Goal: Complete application form

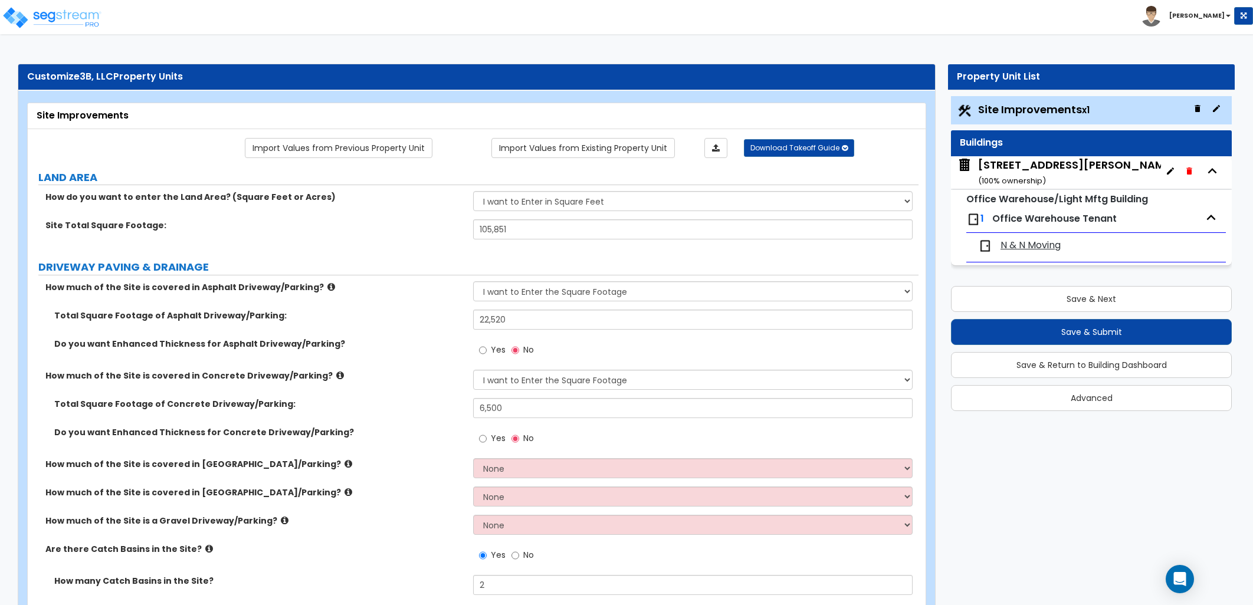
select select "2"
select select "1"
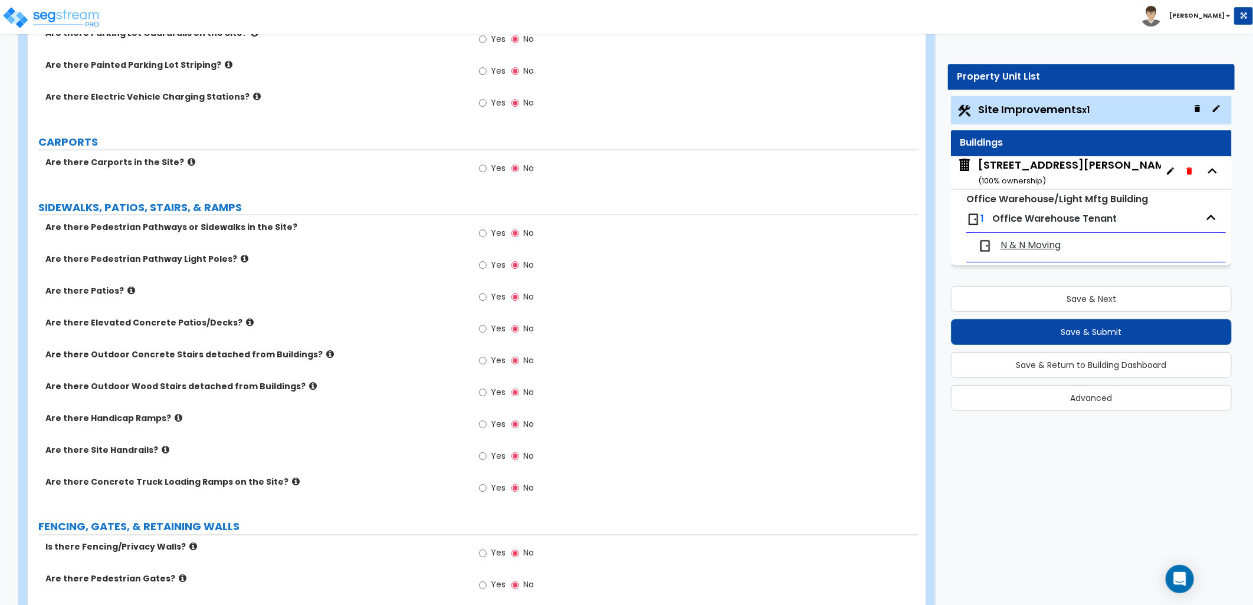
scroll to position [917, 0]
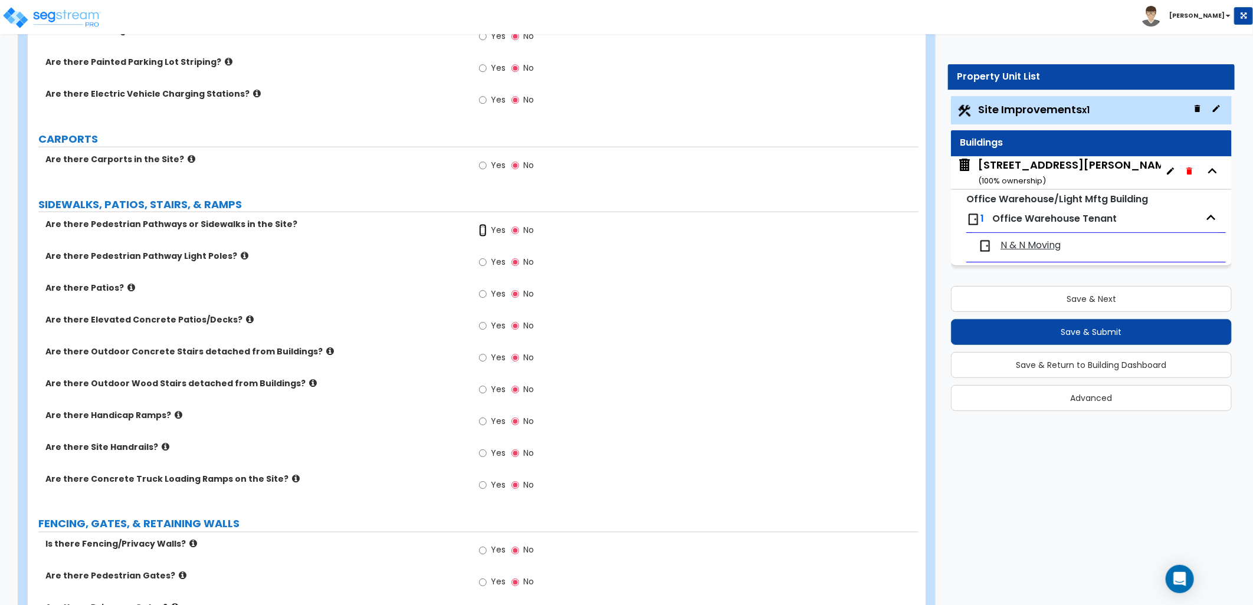
click at [484, 232] on input "Yes" at bounding box center [483, 230] width 8 height 13
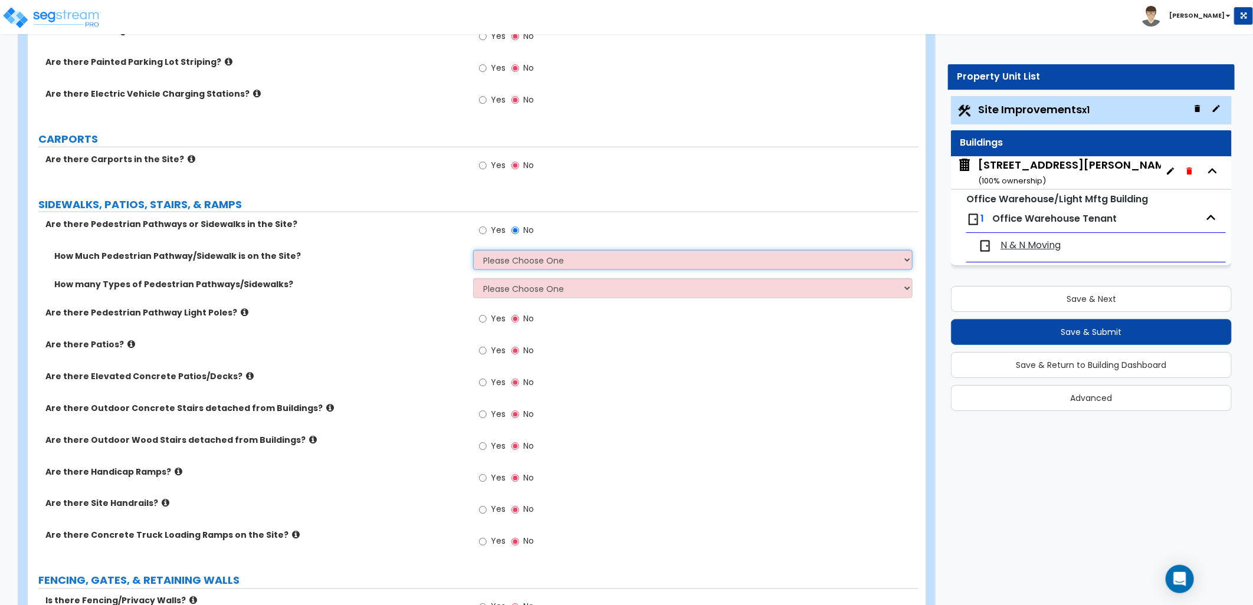
click at [496, 262] on select "Please Choose One I Don't Know, Please Estimate For Me Enter Linear Footage" at bounding box center [693, 260] width 440 height 20
select select "2"
click at [473, 250] on select "Please Choose One I Don't Know, Please Estimate For Me Enter Linear Footage" at bounding box center [693, 260] width 440 height 20
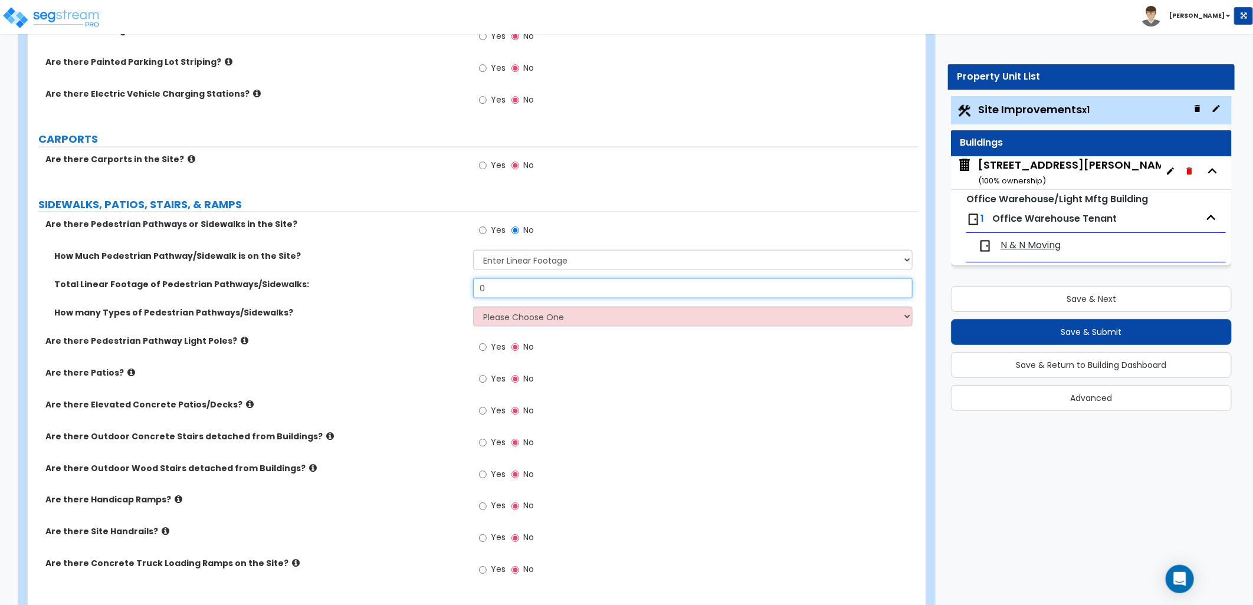
drag, startPoint x: 487, startPoint y: 283, endPoint x: 455, endPoint y: 283, distance: 31.3
click at [457, 283] on div "Total Linear Footage of Pedestrian Pathways/Sidewalks: 0" at bounding box center [473, 292] width 891 height 28
type input "100"
drag, startPoint x: 565, startPoint y: 322, endPoint x: 553, endPoint y: 328, distance: 13.2
click at [565, 322] on select "Please Choose One 1 2 3" at bounding box center [693, 317] width 440 height 20
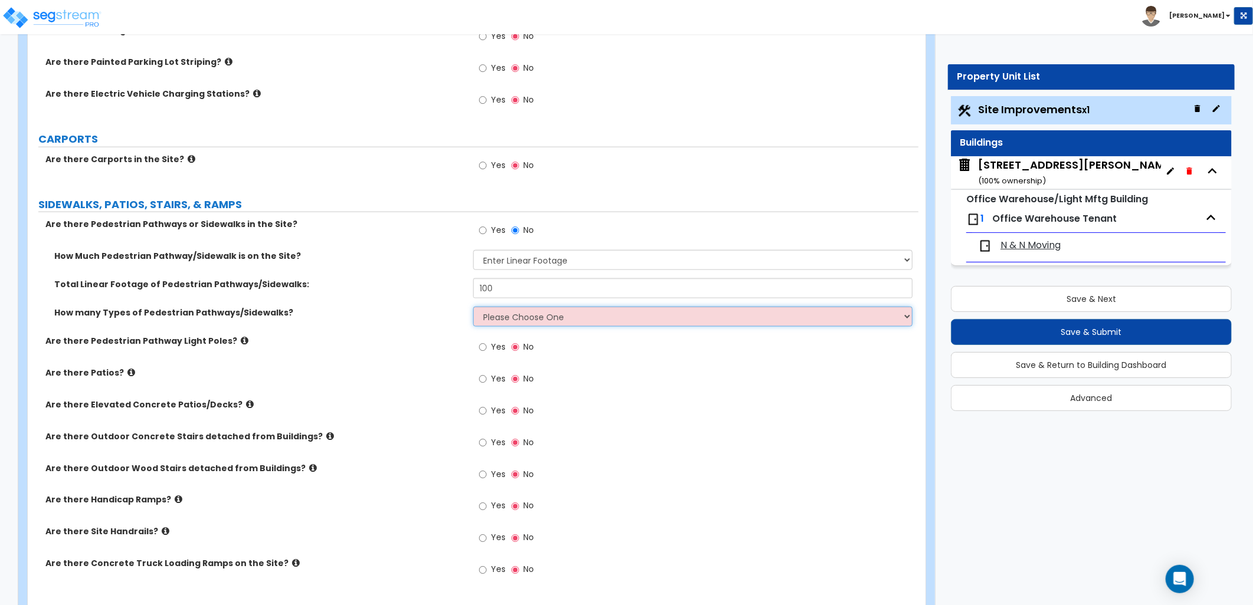
select select "1"
click at [473, 307] on select "Please Choose One 1 2 3" at bounding box center [693, 317] width 440 height 20
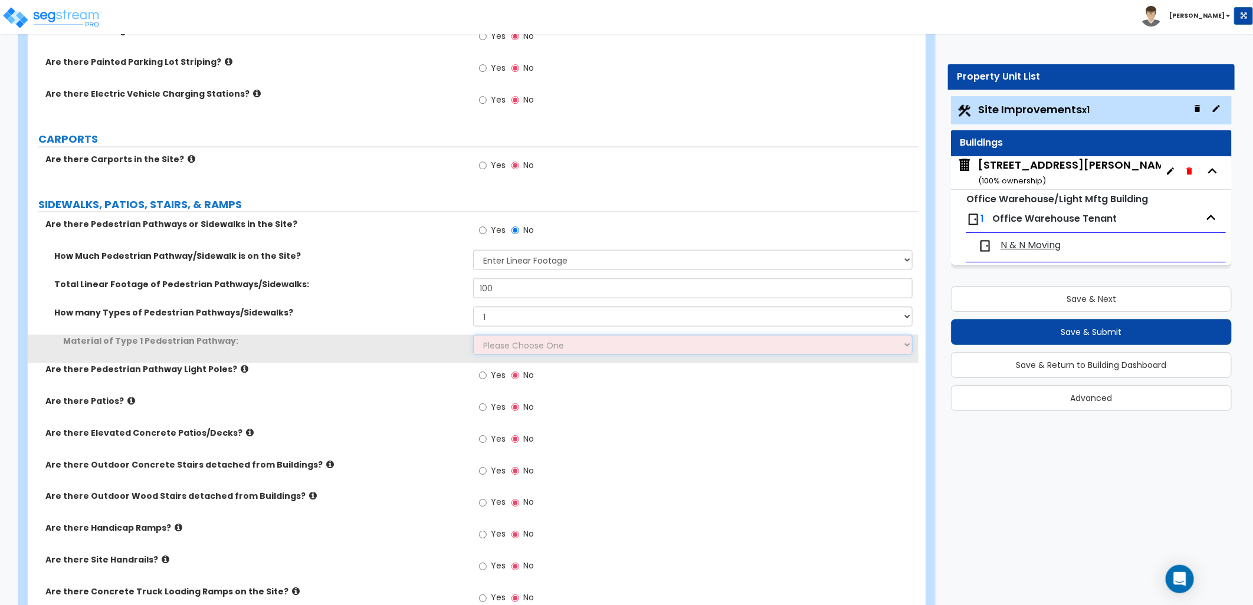
click at [530, 344] on select "Please Choose One Bare Concrete Stamped Concrete Brick Pavers Stone Pavers Wood…" at bounding box center [693, 345] width 440 height 20
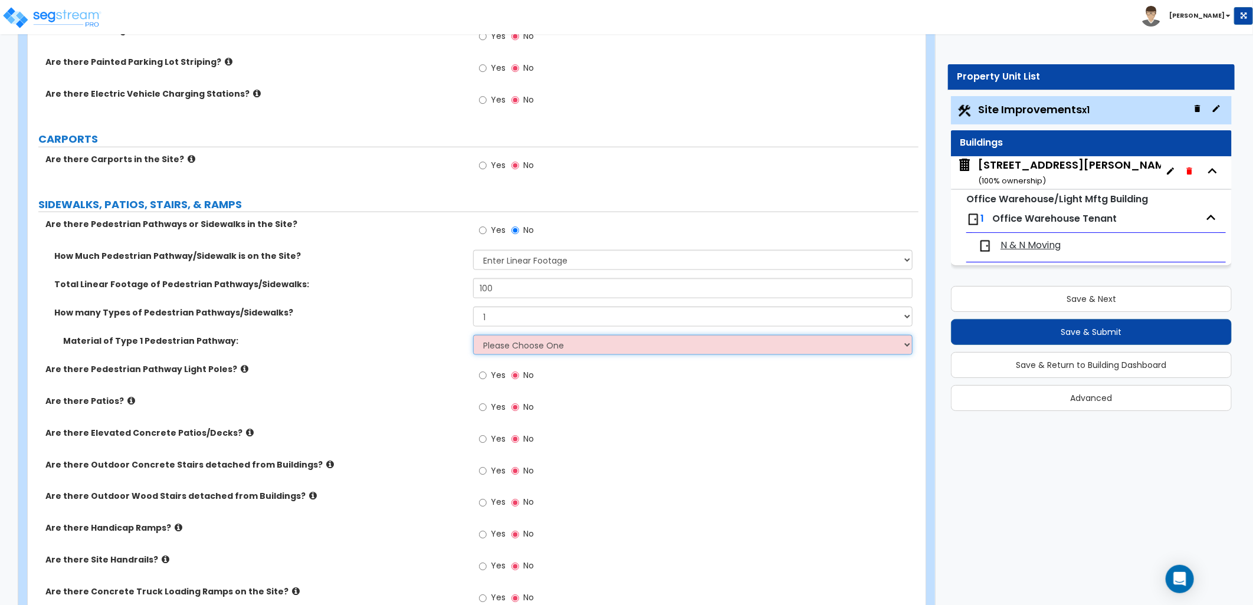
select select "1"
click at [473, 335] on select "Please Choose One Bare Concrete Stamped Concrete Brick Pavers Stone Pavers Wood…" at bounding box center [693, 345] width 440 height 20
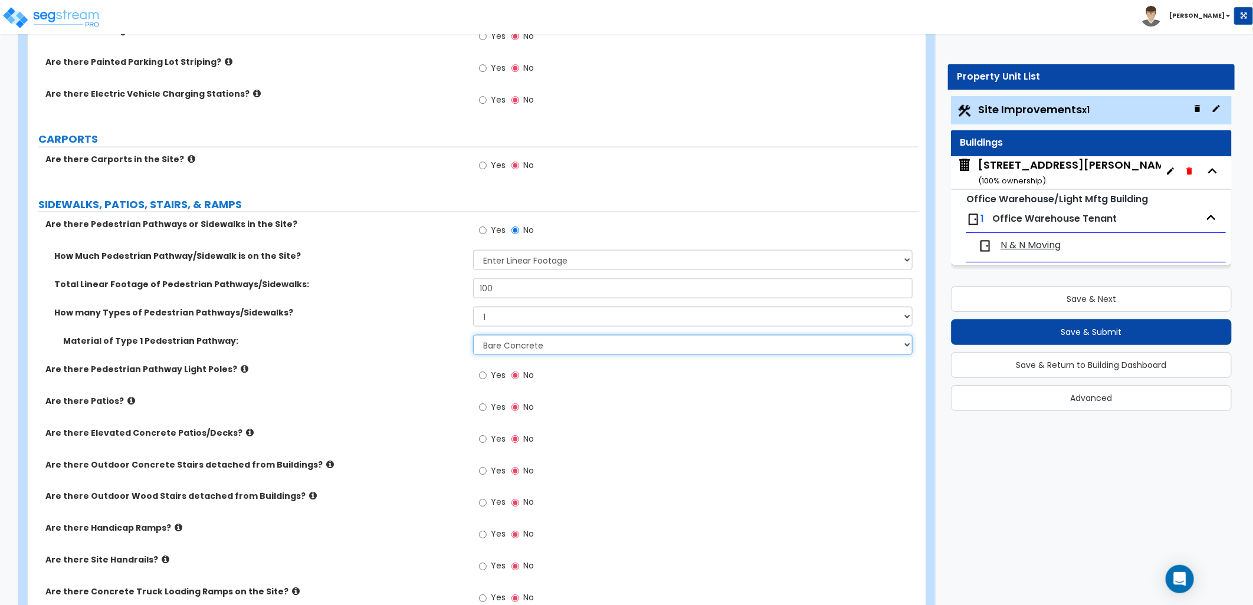
click at [529, 349] on select "Please Choose One Bare Concrete Stamped Concrete Brick Pavers Stone Pavers Wood…" at bounding box center [693, 345] width 440 height 20
click at [473, 335] on select "Please Choose One Bare Concrete Stamped Concrete Brick Pavers Stone Pavers Wood…" at bounding box center [693, 345] width 440 height 20
click at [531, 350] on select "Please Choose One Bare Concrete Stamped Concrete Brick Pavers Stone Pavers Wood…" at bounding box center [693, 345] width 440 height 20
click at [473, 335] on select "Please Choose One Bare Concrete Stamped Concrete Brick Pavers Stone Pavers Wood…" at bounding box center [693, 345] width 440 height 20
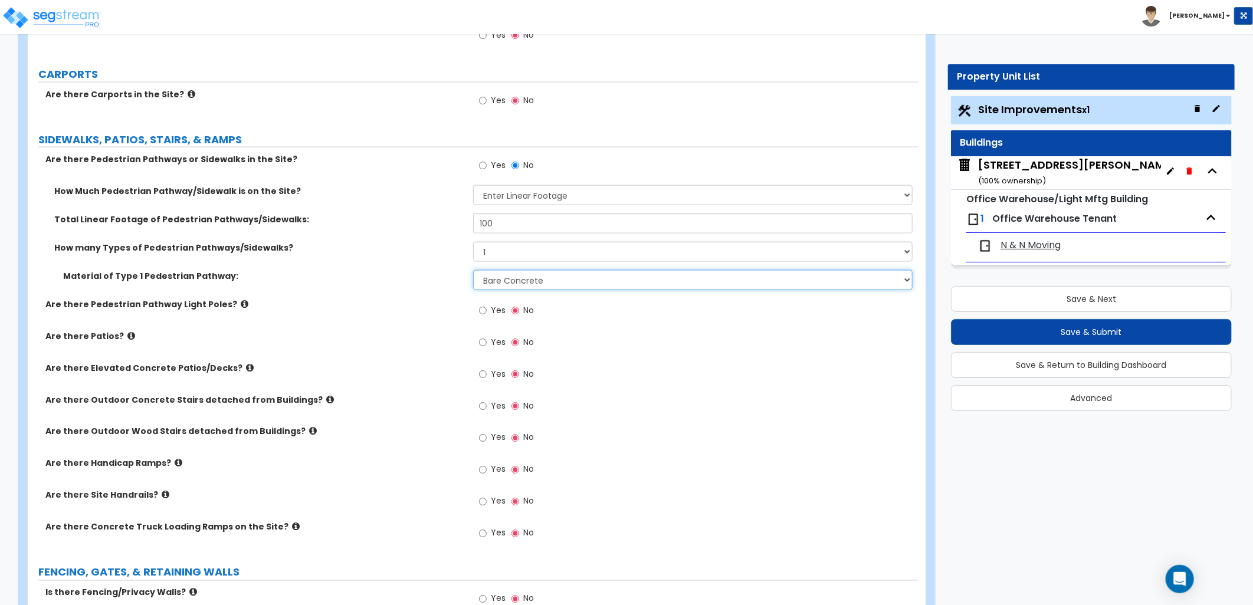
scroll to position [983, 0]
click at [241, 303] on icon at bounding box center [245, 303] width 8 height 9
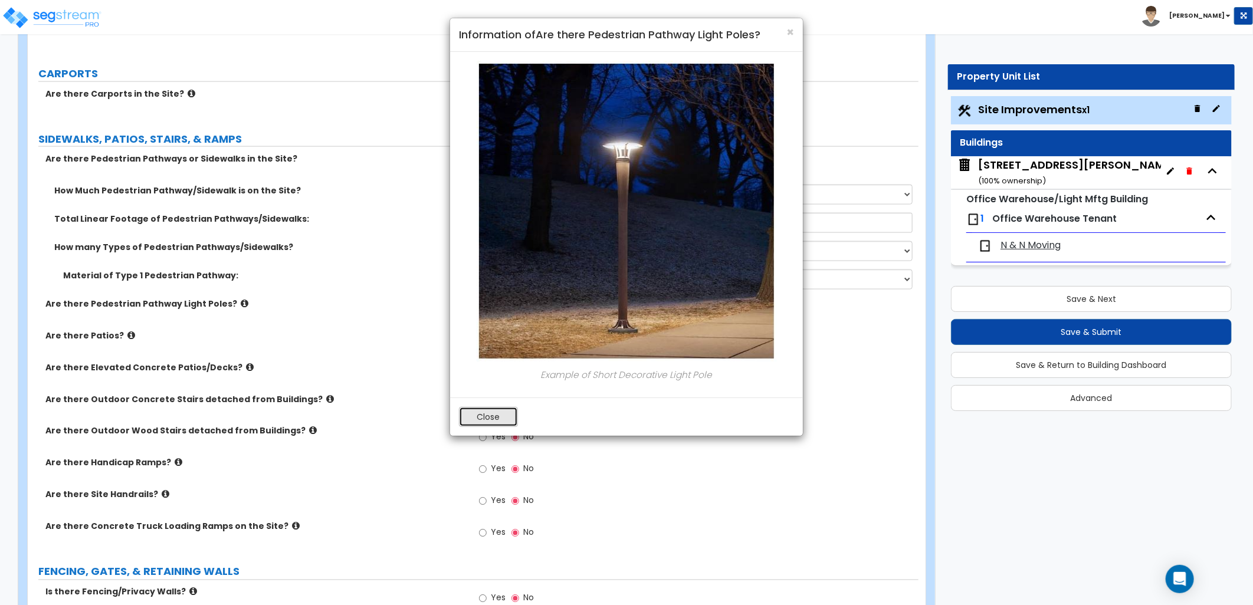
click at [475, 416] on button "Close" at bounding box center [488, 417] width 59 height 20
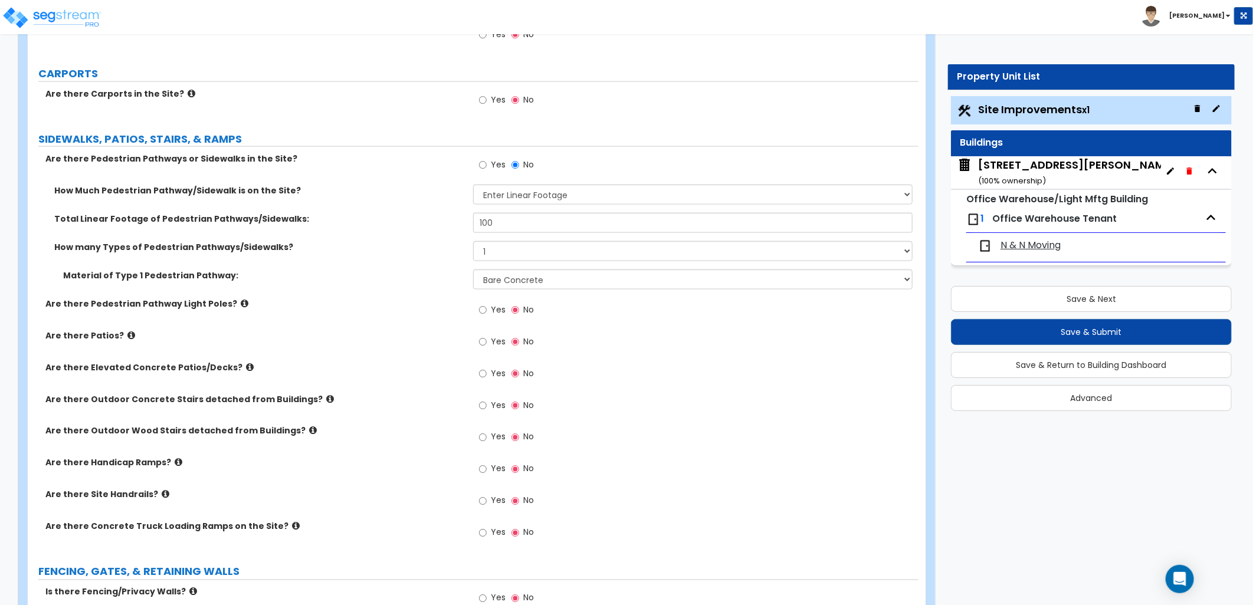
scroll to position [1048, 0]
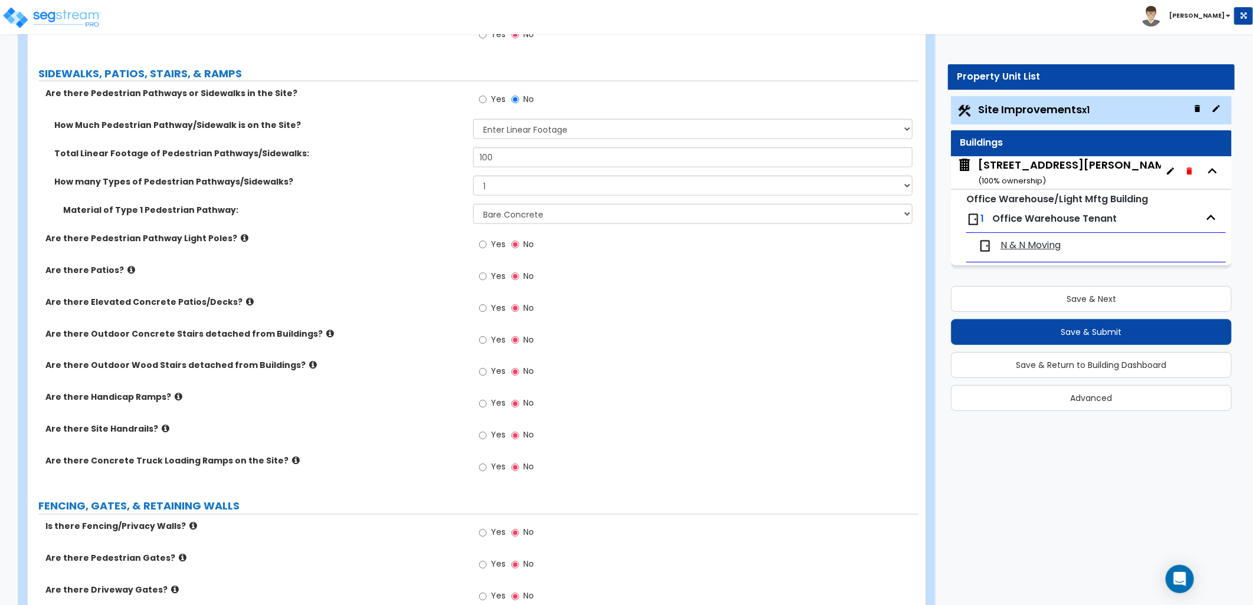
click at [246, 299] on icon at bounding box center [250, 301] width 8 height 9
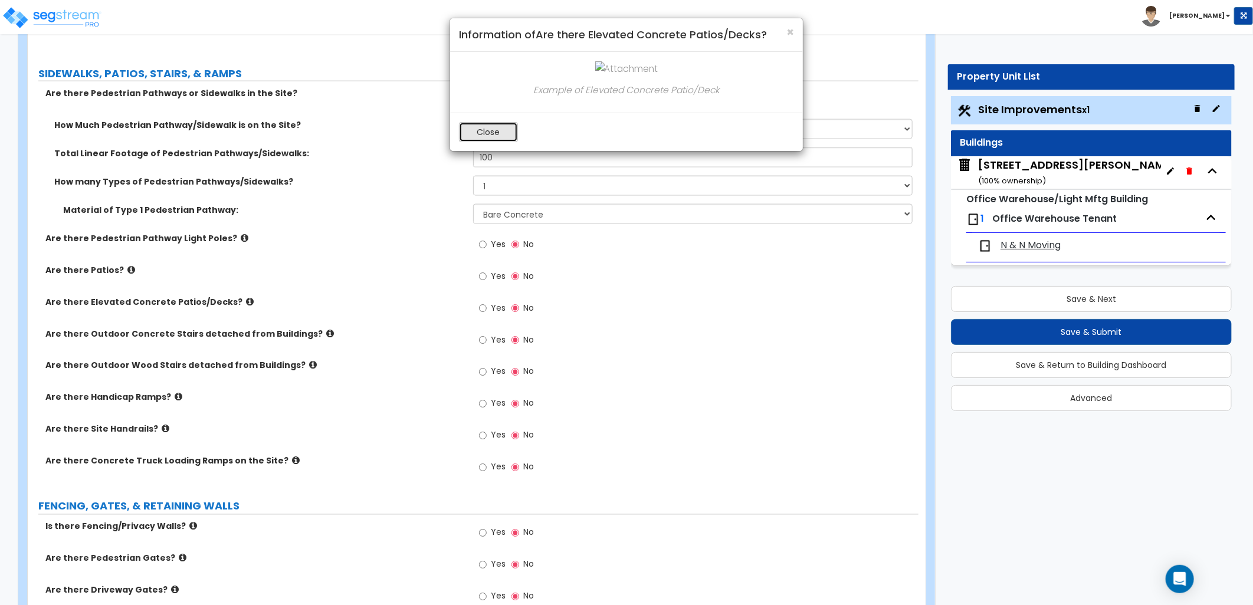
click at [484, 140] on button "Close" at bounding box center [488, 132] width 59 height 20
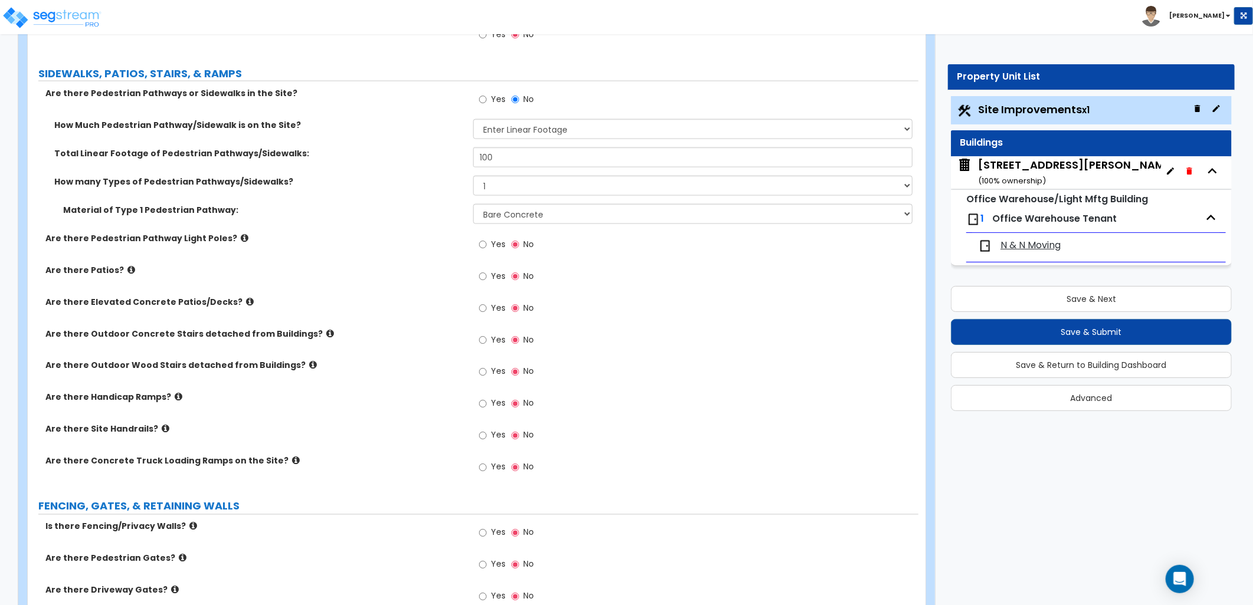
click at [326, 334] on icon at bounding box center [330, 333] width 8 height 9
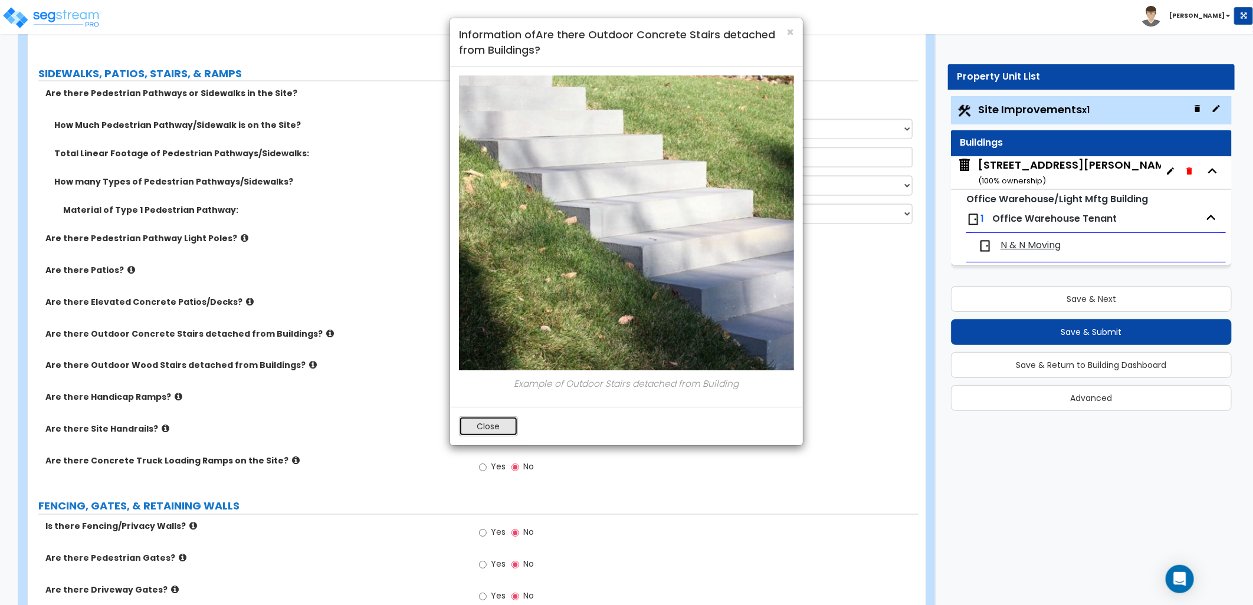
click at [491, 428] on button "Close" at bounding box center [488, 427] width 59 height 20
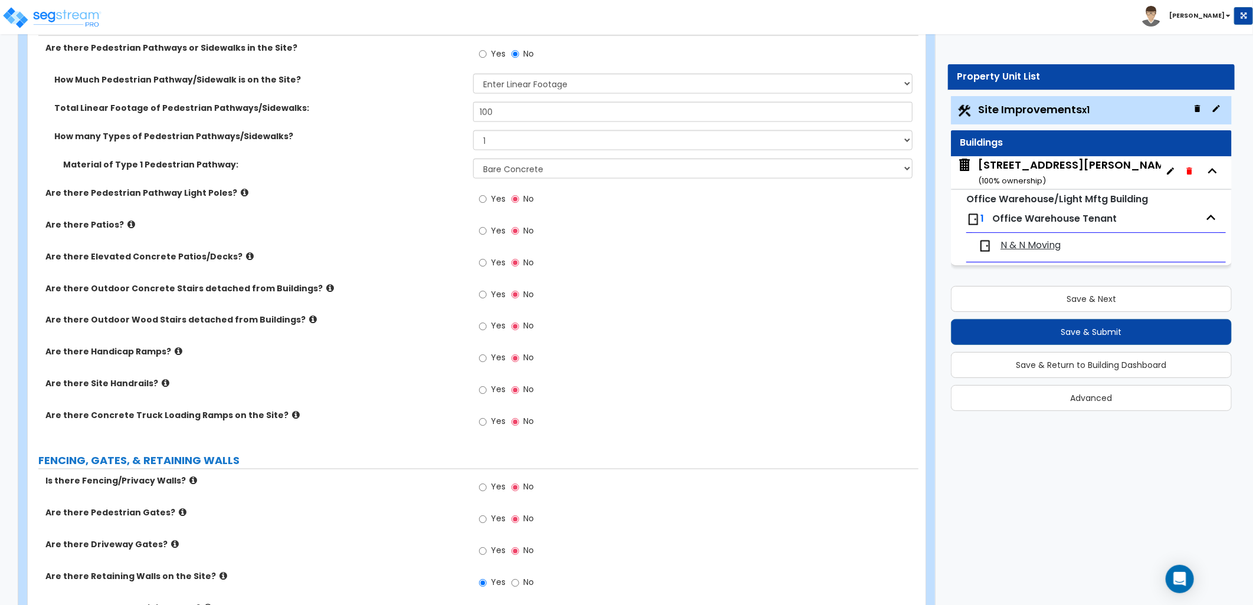
scroll to position [1114, 0]
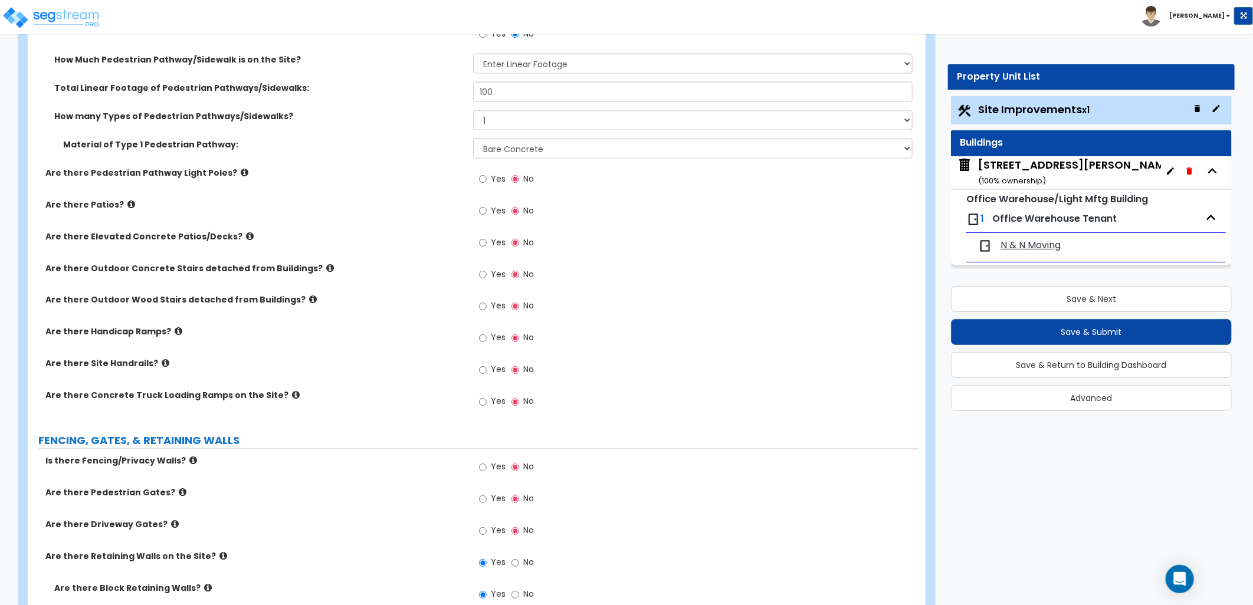
click at [175, 329] on icon at bounding box center [179, 331] width 8 height 9
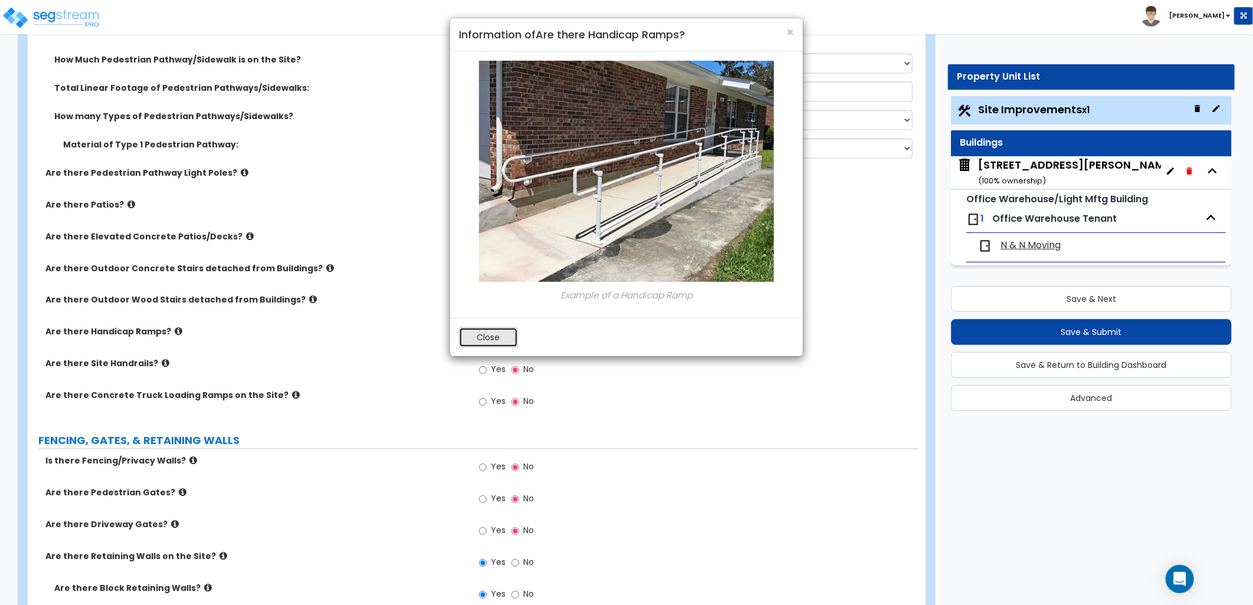
click at [477, 339] on button "Close" at bounding box center [488, 337] width 59 height 20
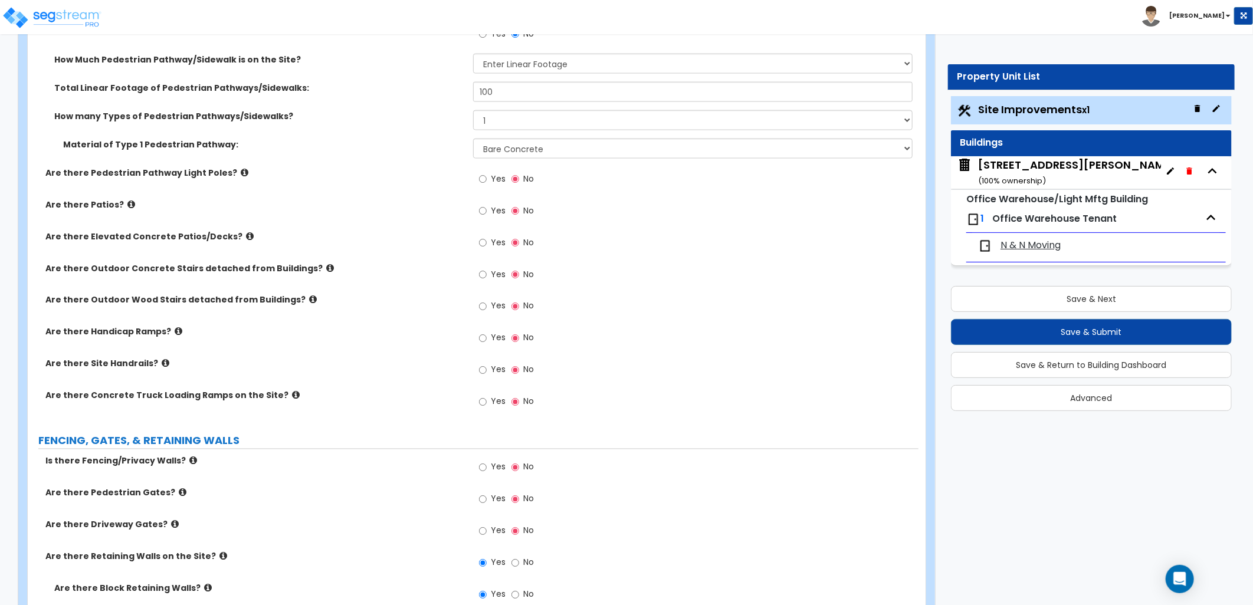
click at [162, 363] on icon at bounding box center [166, 363] width 8 height 9
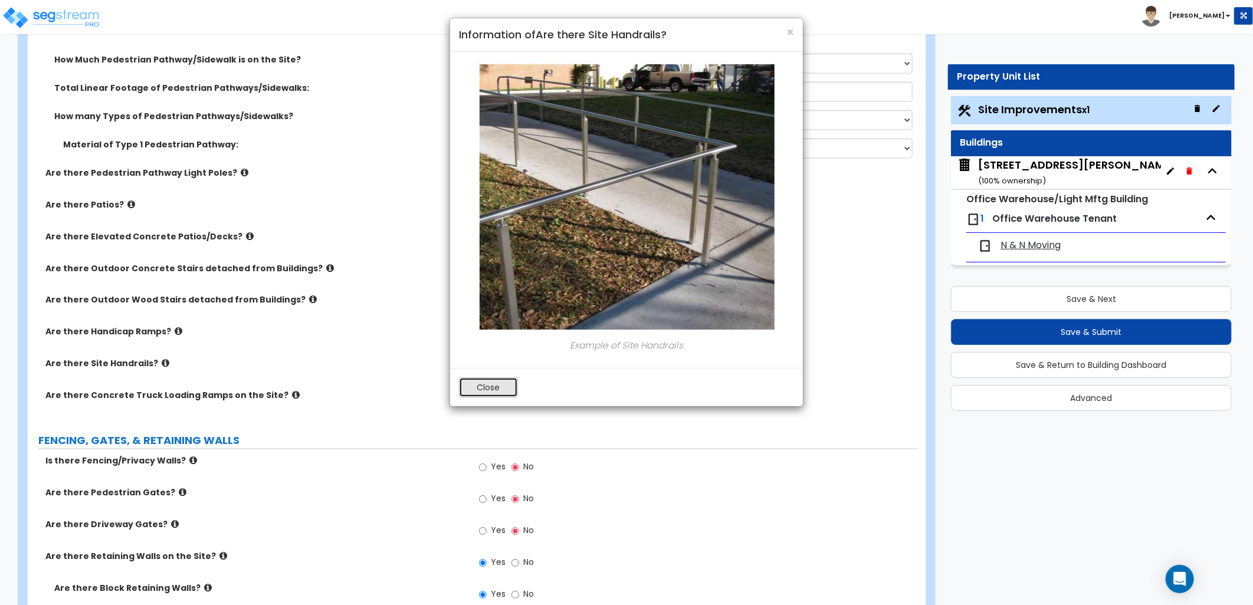
click at [486, 387] on button "Close" at bounding box center [488, 388] width 59 height 20
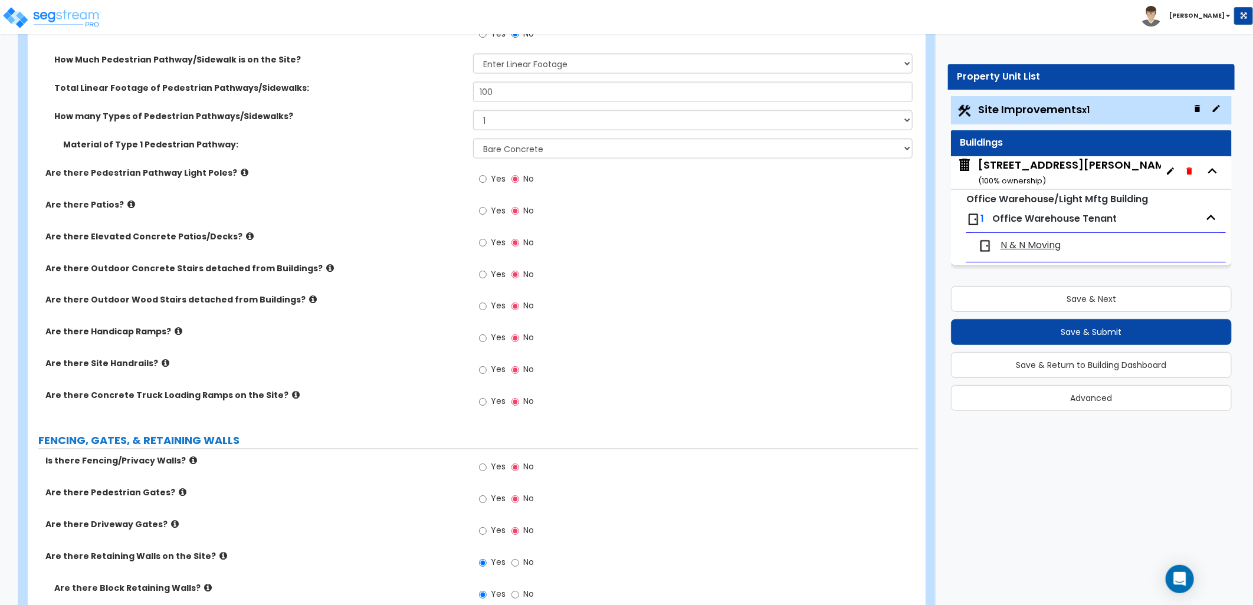
click at [292, 392] on icon at bounding box center [296, 395] width 8 height 9
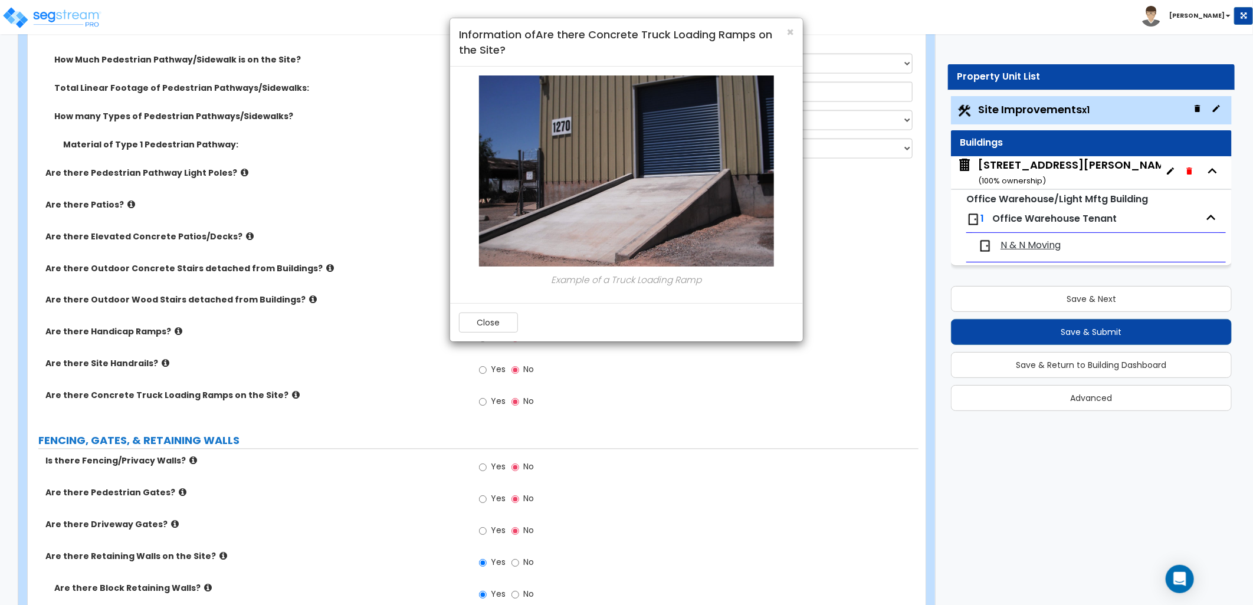
click at [470, 333] on div "Close" at bounding box center [626, 322] width 353 height 38
drag, startPoint x: 484, startPoint y: 313, endPoint x: 473, endPoint y: 321, distance: 13.6
click at [484, 314] on button "Close" at bounding box center [488, 323] width 59 height 20
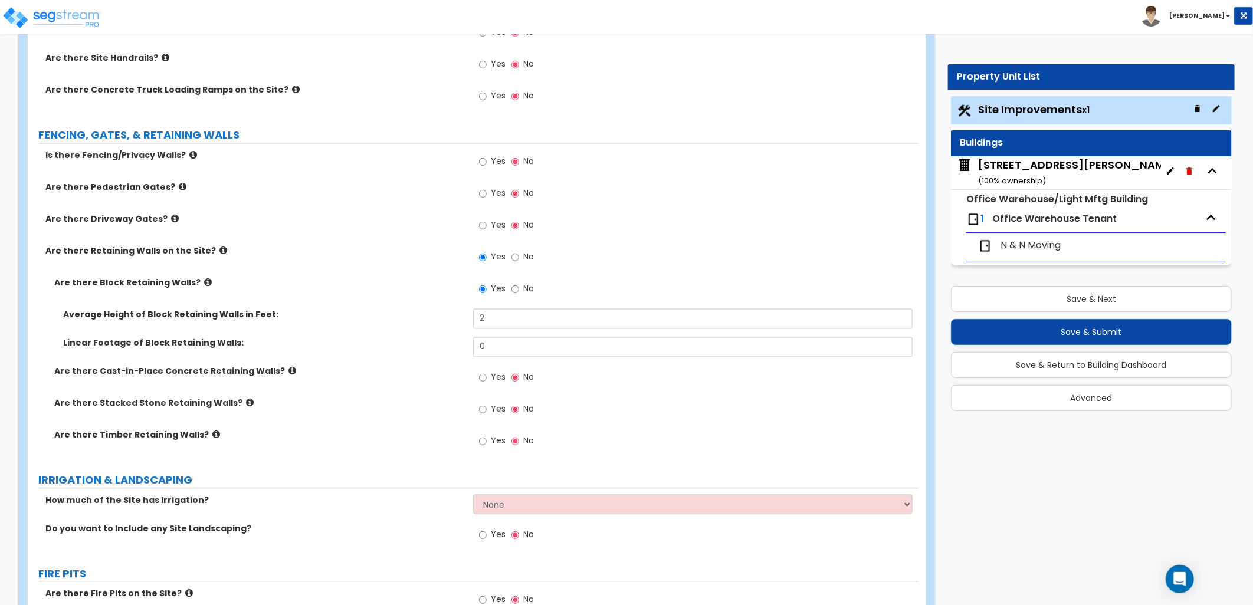
scroll to position [1442, 0]
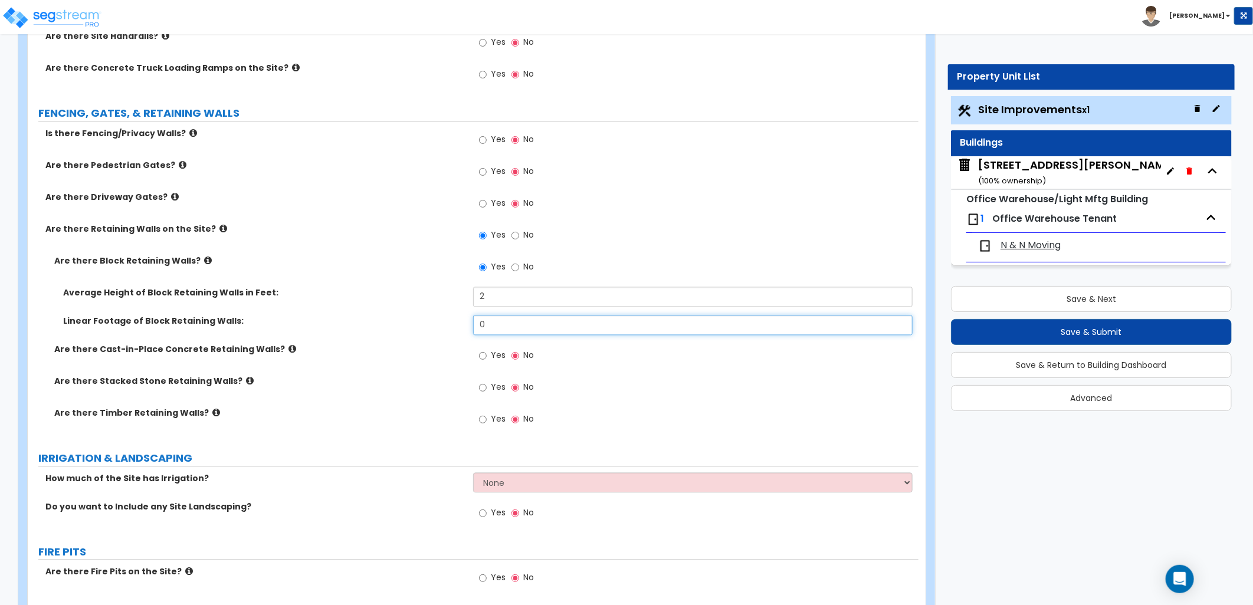
drag, startPoint x: 458, startPoint y: 324, endPoint x: 441, endPoint y: 325, distance: 17.1
click at [442, 325] on div "Linear Footage of Block Retaining Walls: 0" at bounding box center [473, 329] width 891 height 28
type input "175"
click at [289, 345] on icon at bounding box center [293, 349] width 8 height 9
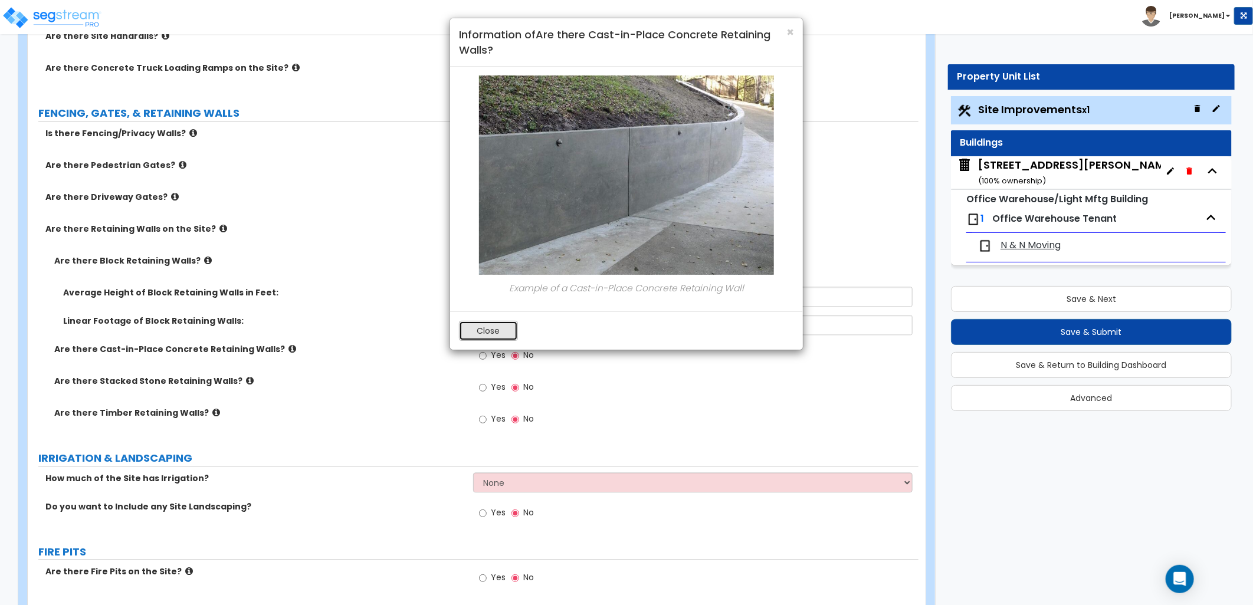
click at [479, 329] on button "Close" at bounding box center [488, 331] width 59 height 20
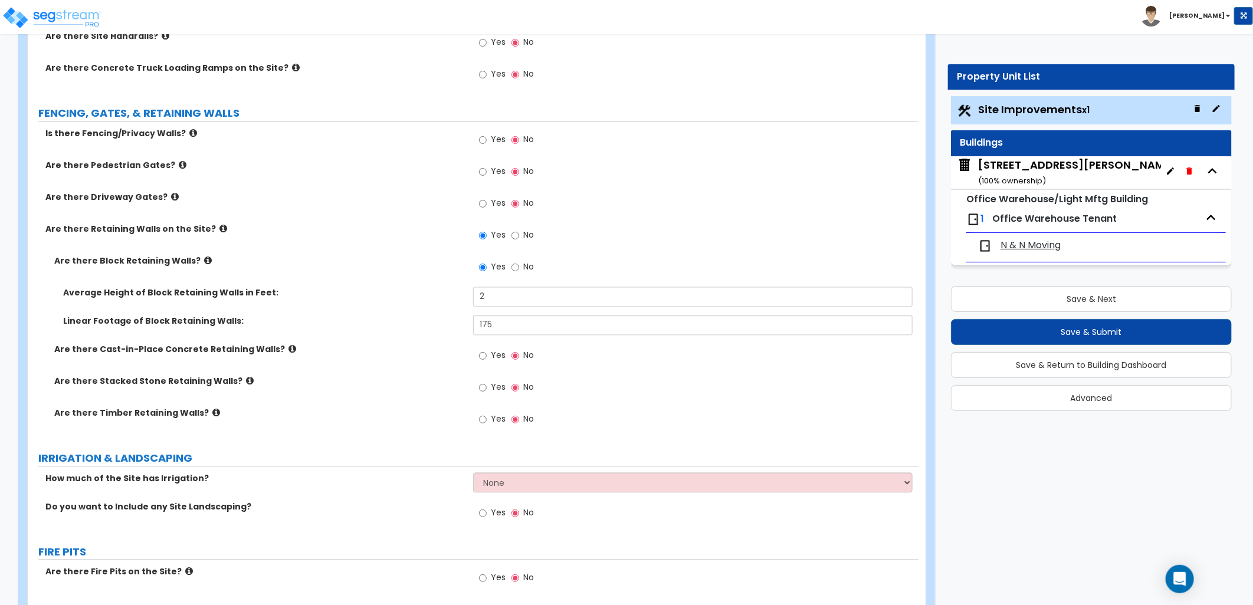
click at [246, 379] on icon at bounding box center [250, 380] width 8 height 9
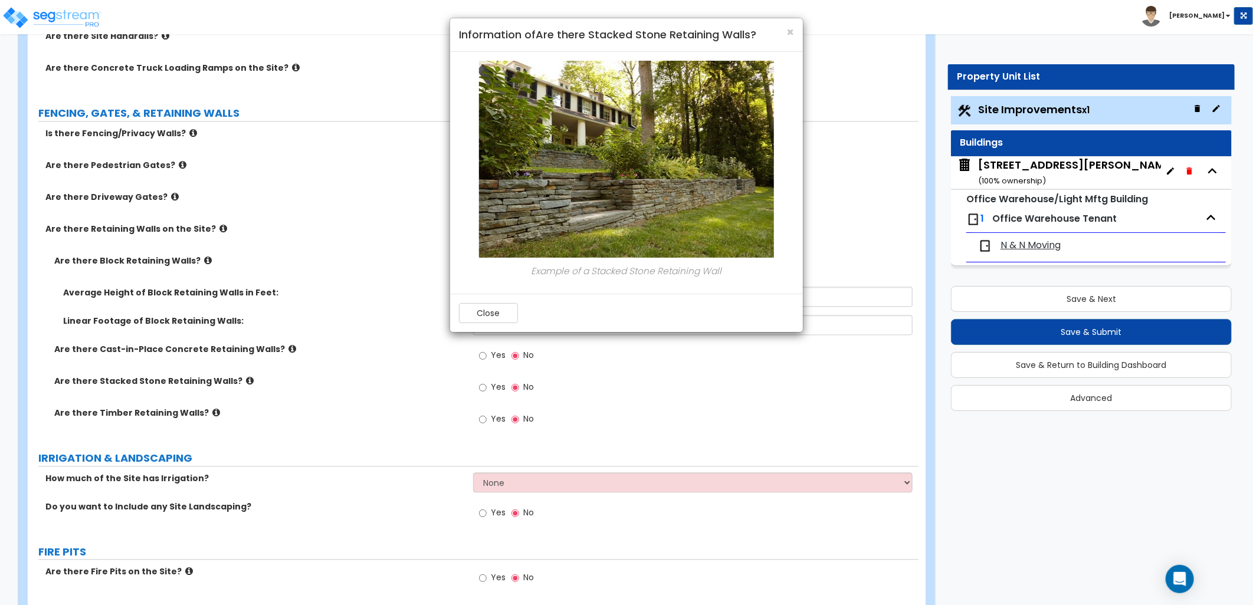
click at [505, 326] on div "Close" at bounding box center [626, 313] width 353 height 38
click at [492, 316] on button "Close" at bounding box center [488, 313] width 59 height 20
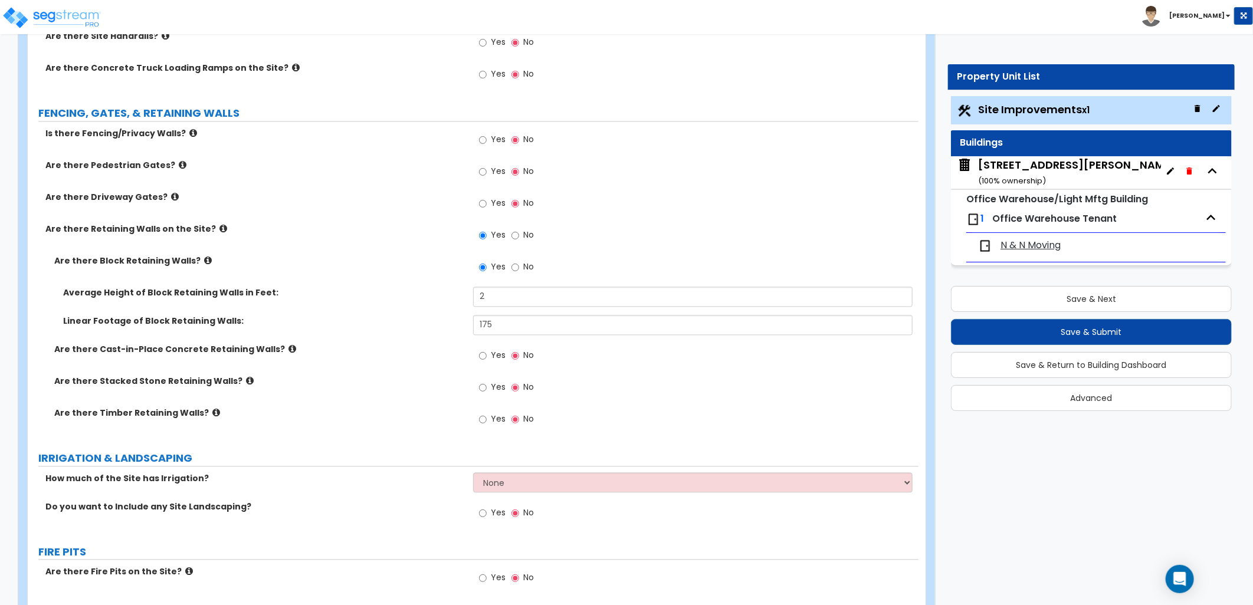
click at [212, 411] on icon at bounding box center [216, 412] width 8 height 9
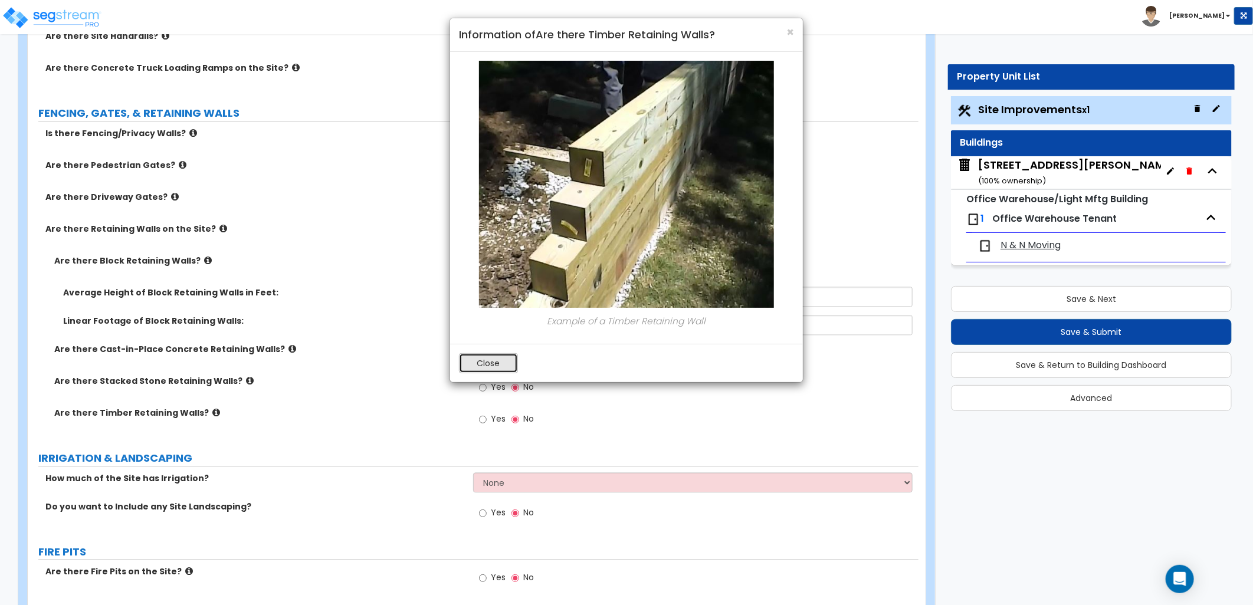
click at [459, 364] on button "Close" at bounding box center [488, 363] width 59 height 20
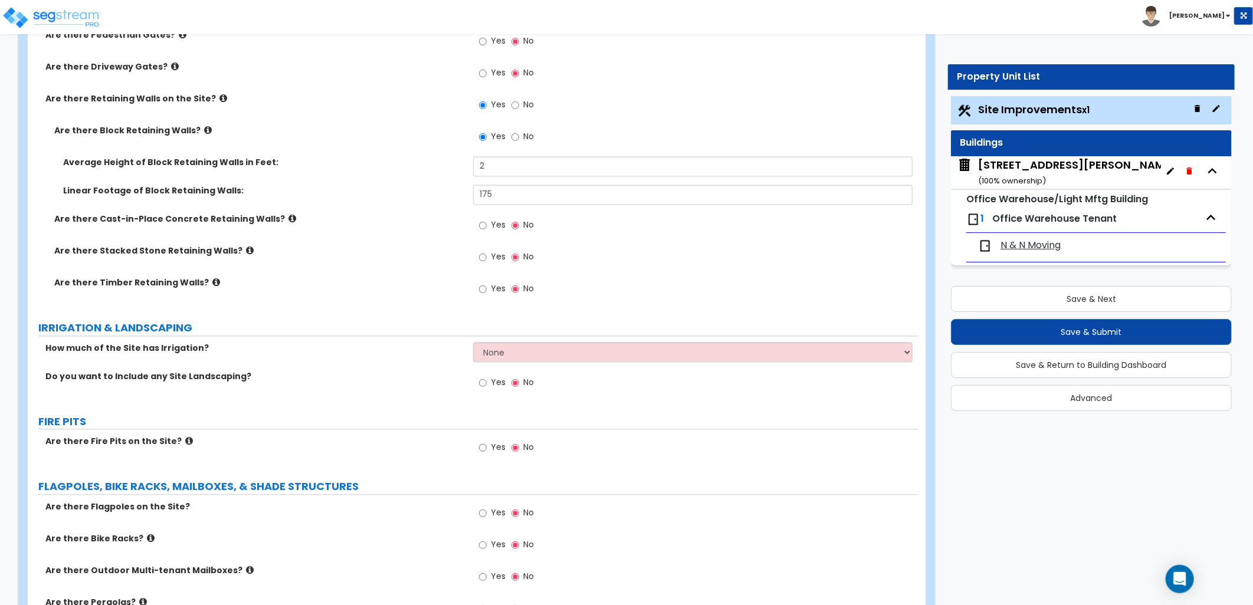
scroll to position [1573, 0]
click at [484, 378] on input "Yes" at bounding box center [483, 382] width 8 height 13
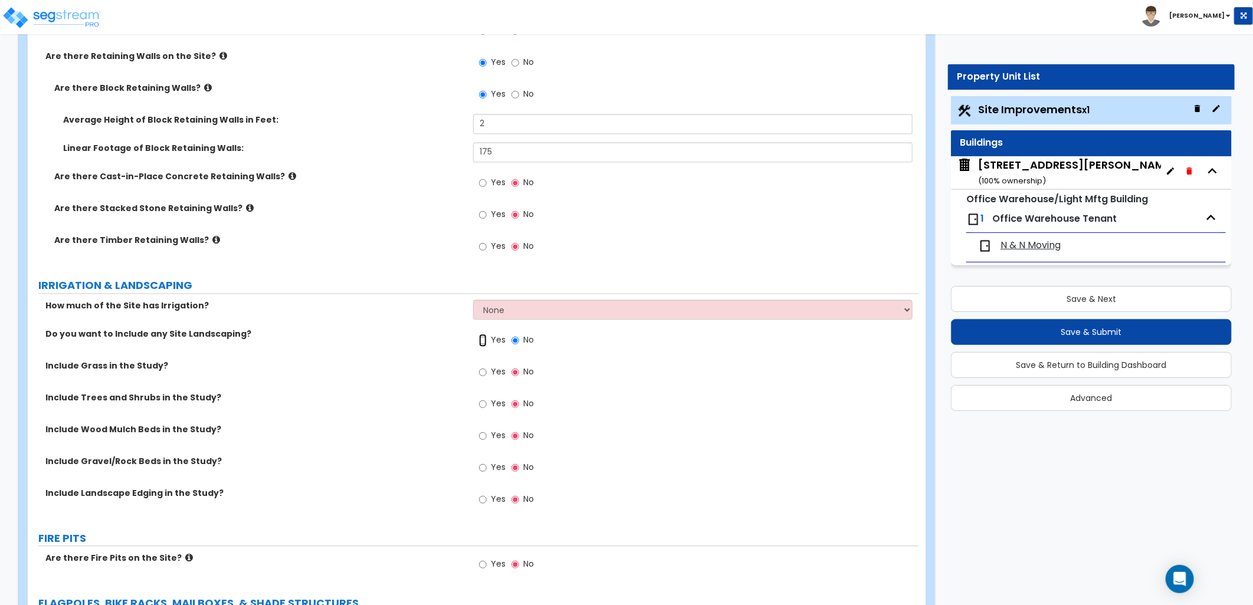
scroll to position [1638, 0]
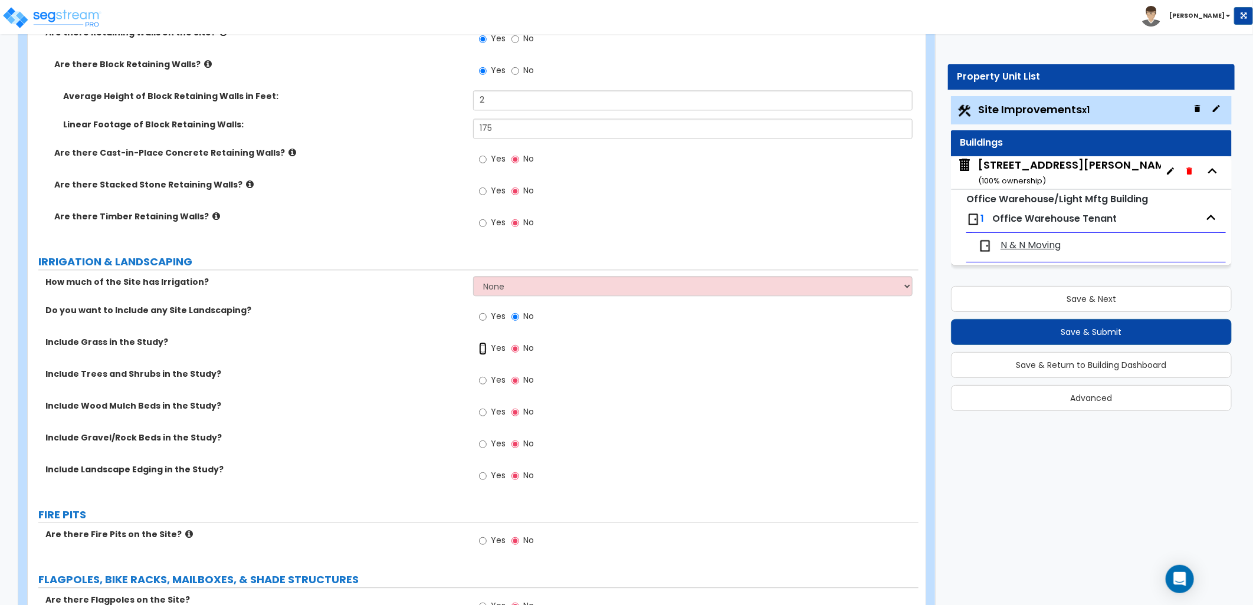
click at [485, 349] on input "Yes" at bounding box center [483, 348] width 8 height 13
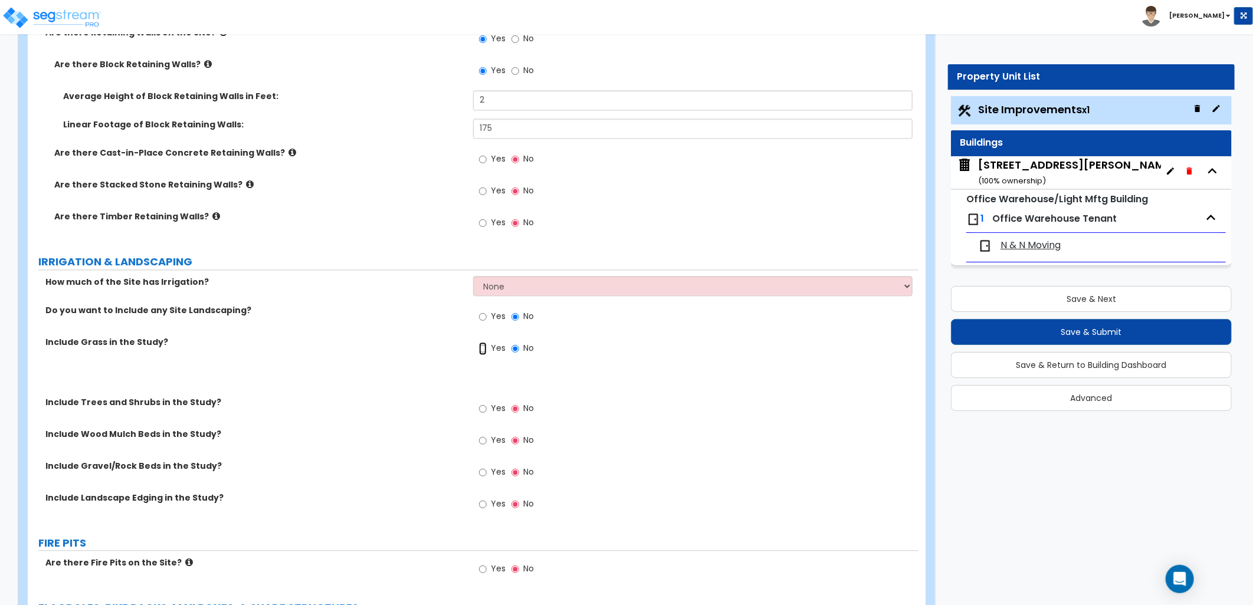
radio input "true"
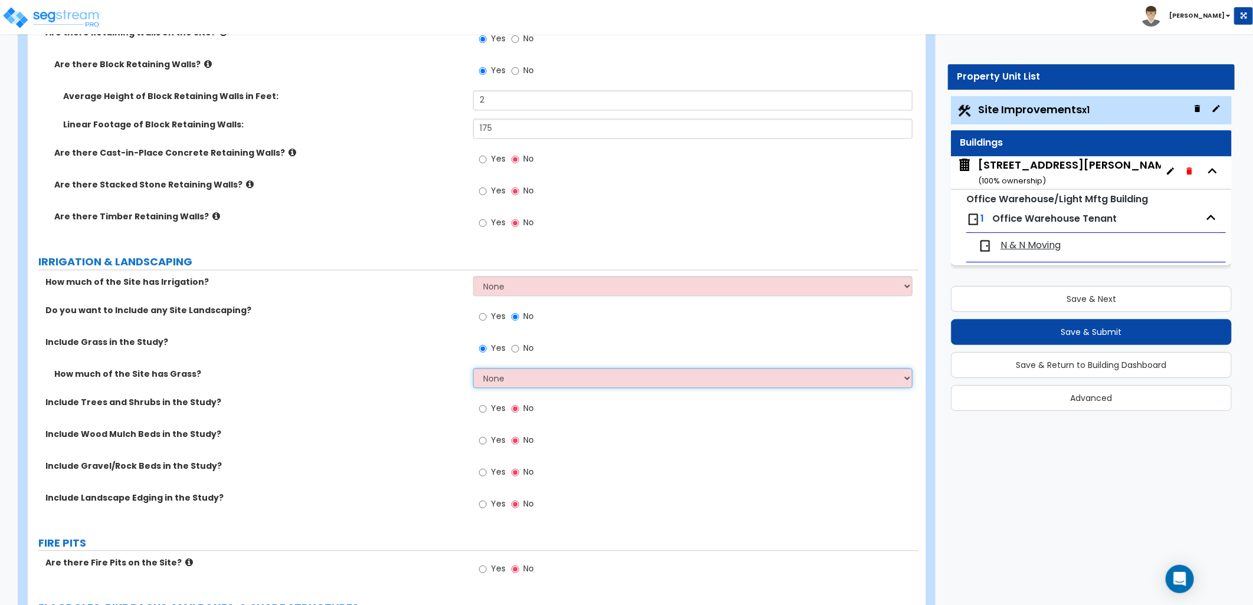
click at [512, 381] on select "None I want to Enter an Approximate Percentage I want to Enter the Square Foota…" at bounding box center [693, 378] width 440 height 20
select select "2"
click at [473, 368] on select "None I want to Enter an Approximate Percentage I want to Enter the Square Foota…" at bounding box center [693, 378] width 440 height 20
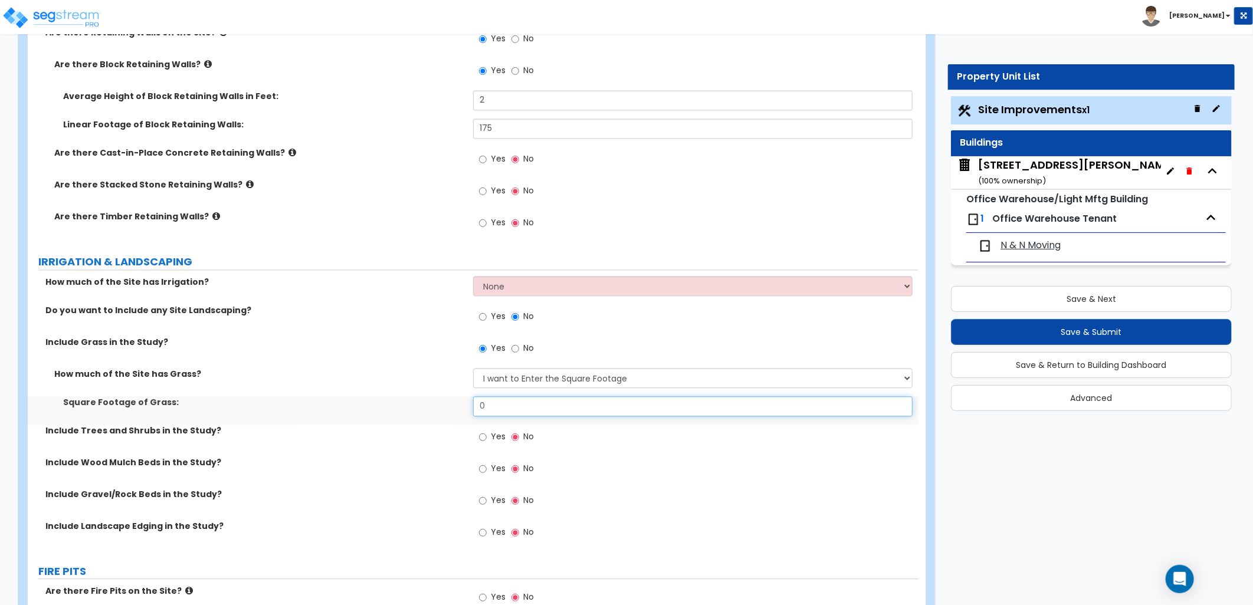
drag, startPoint x: 500, startPoint y: 405, endPoint x: 451, endPoint y: 405, distance: 49.0
click at [451, 405] on div "Square Footage of Grass: 0" at bounding box center [473, 410] width 891 height 28
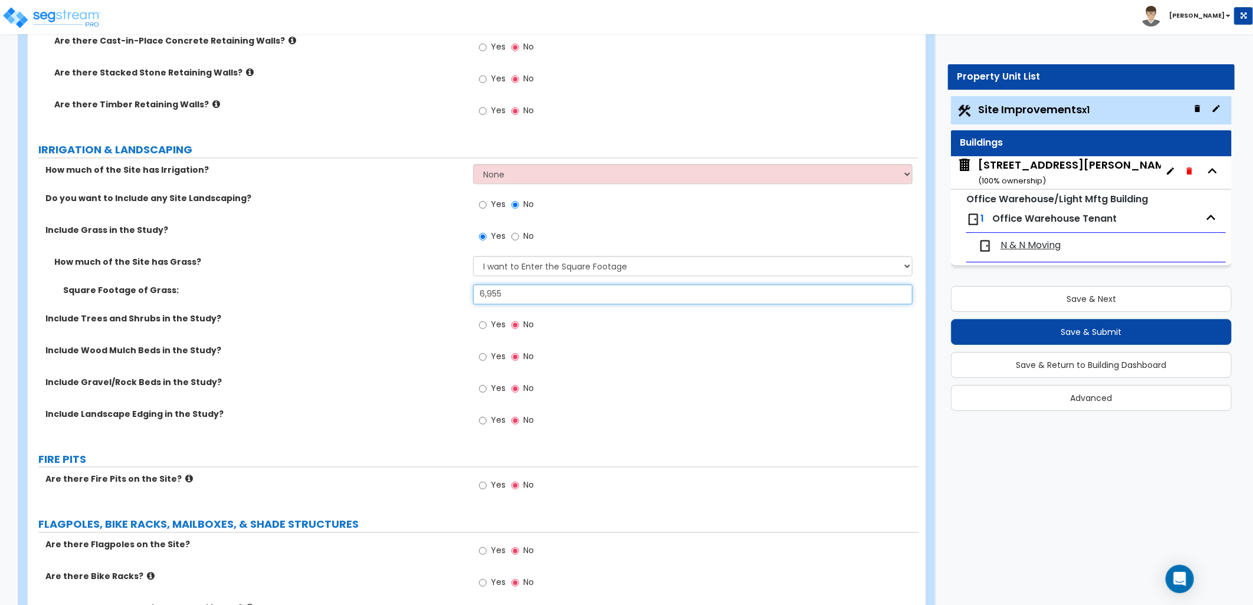
scroll to position [1770, 0]
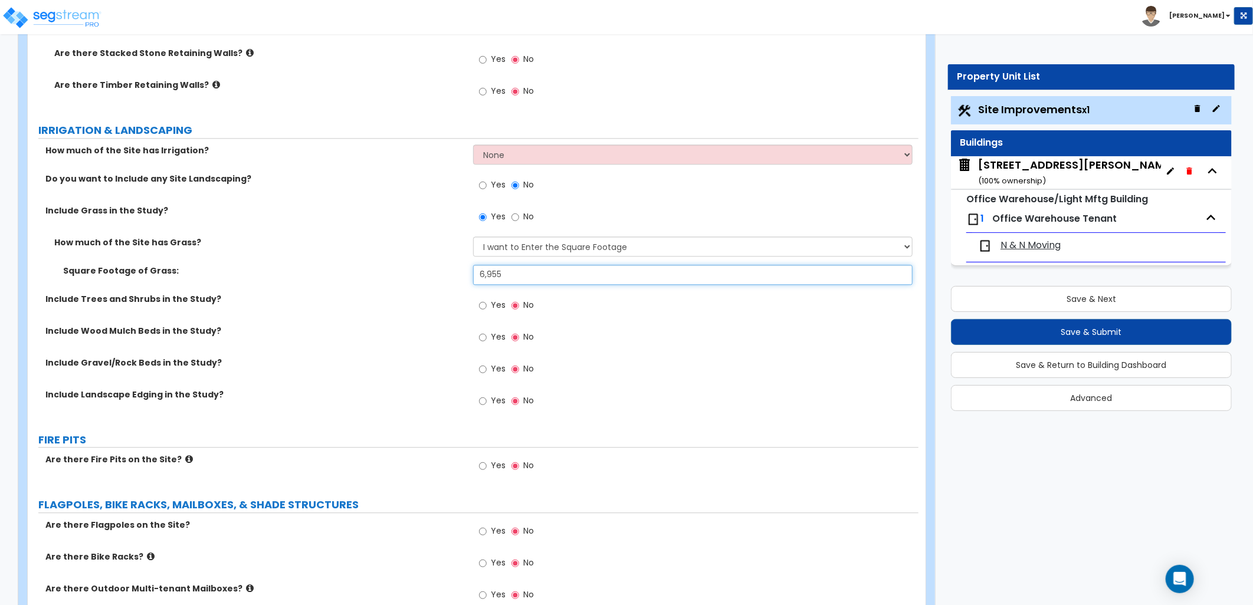
type input "6,955"
click at [481, 307] on input "Yes" at bounding box center [483, 305] width 8 height 13
radio input "true"
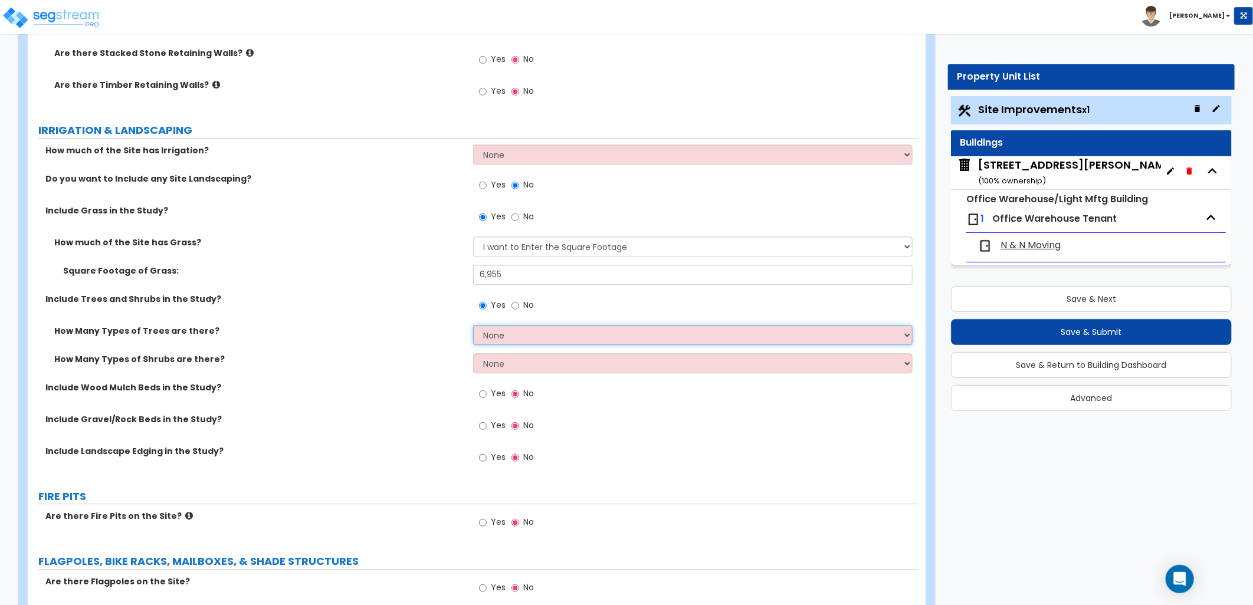
click at [490, 342] on select "None 1 2 3" at bounding box center [693, 335] width 440 height 20
click at [473, 325] on select "None 1 2 3" at bounding box center [693, 335] width 440 height 20
click at [499, 363] on select "None 1 2 3" at bounding box center [693, 363] width 440 height 20
select select "1"
click at [473, 353] on select "None 1 2 3" at bounding box center [693, 363] width 440 height 20
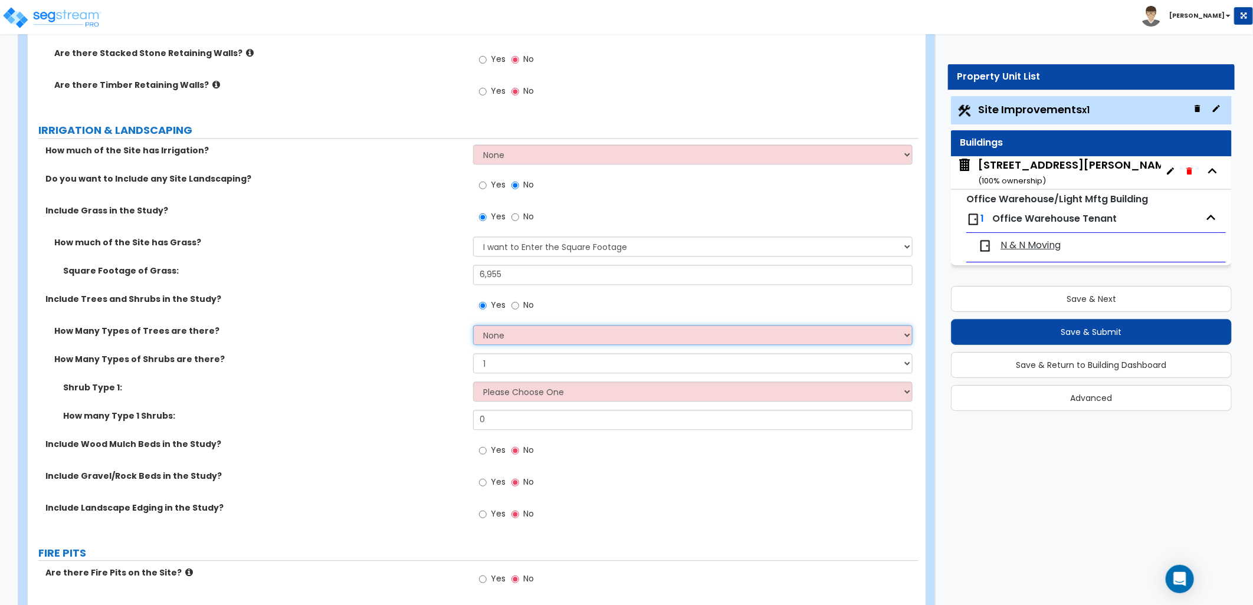
drag, startPoint x: 529, startPoint y: 333, endPoint x: 522, endPoint y: 333, distance: 7.1
click at [529, 333] on select "None 1 2 3" at bounding box center [693, 335] width 440 height 20
select select "1"
click at [473, 325] on select "None 1 2 3" at bounding box center [693, 335] width 440 height 20
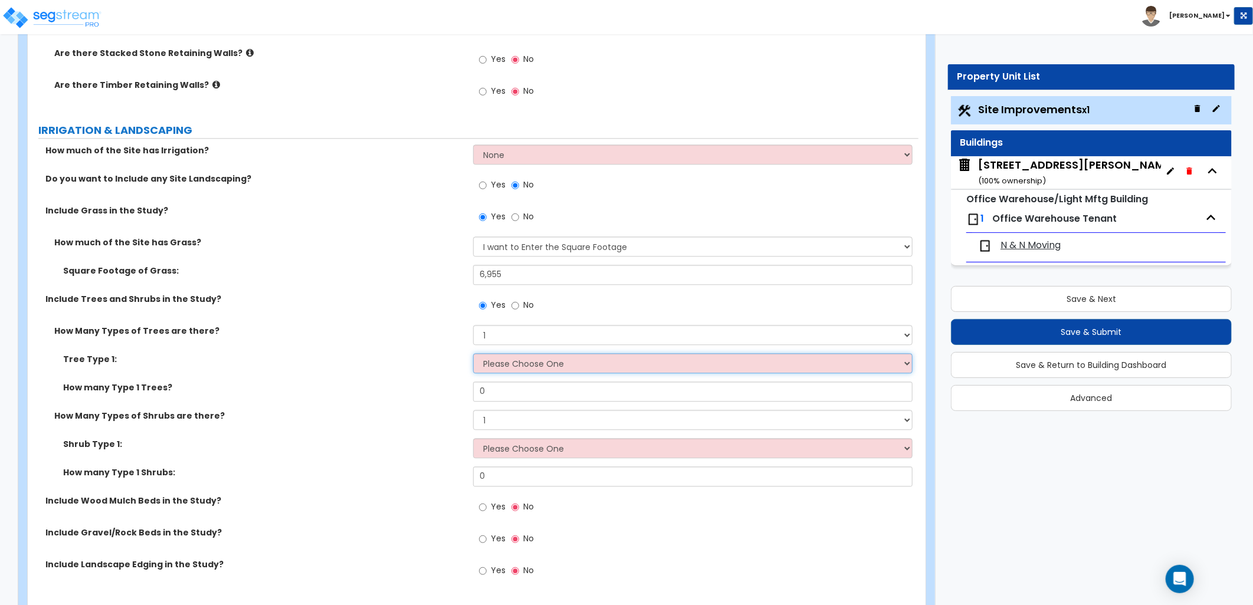
drag, startPoint x: 562, startPoint y: 364, endPoint x: 555, endPoint y: 374, distance: 12.3
click at [562, 364] on select "Please Choose One Honey Locust Planetree Poplar Elm Hawthorn Linden Maple Red M…" at bounding box center [693, 363] width 440 height 20
click at [473, 353] on select "Please Choose One Honey Locust Planetree Poplar Elm Hawthorn Linden Maple Red M…" at bounding box center [693, 363] width 440 height 20
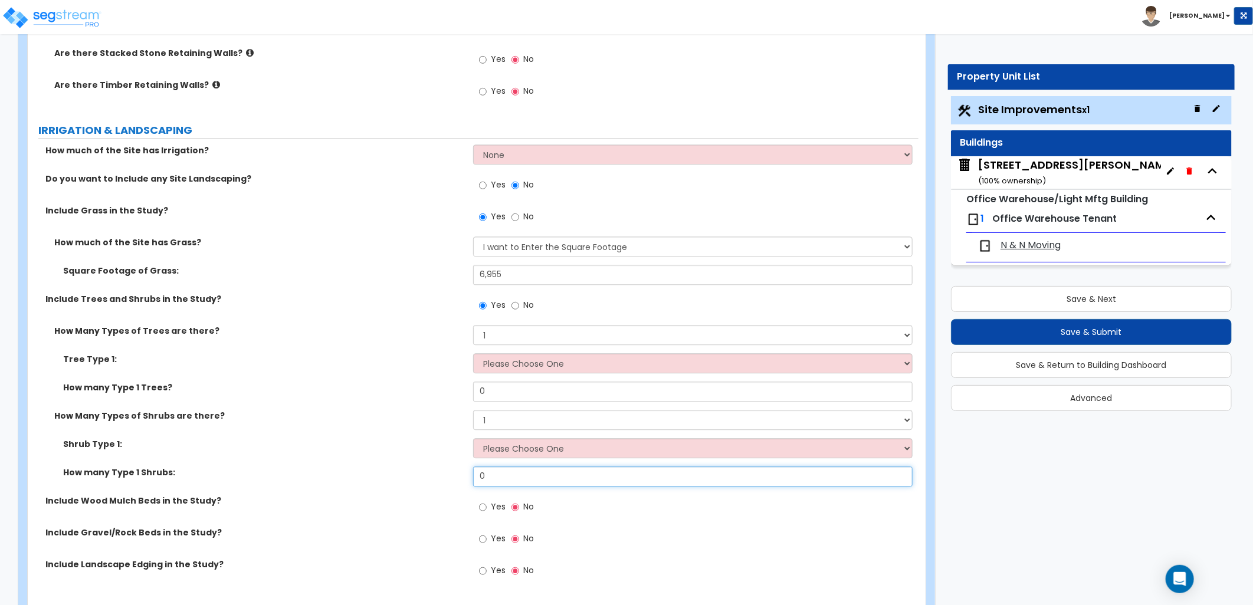
drag, startPoint x: 492, startPoint y: 477, endPoint x: 429, endPoint y: 477, distance: 63.1
click at [426, 477] on div "How many Type 1 Shrubs: 0" at bounding box center [473, 481] width 891 height 28
drag, startPoint x: 486, startPoint y: 473, endPoint x: 468, endPoint y: 473, distance: 17.1
click at [468, 473] on div "How many Type 1 Shrubs: 1" at bounding box center [473, 481] width 891 height 28
type input "4"
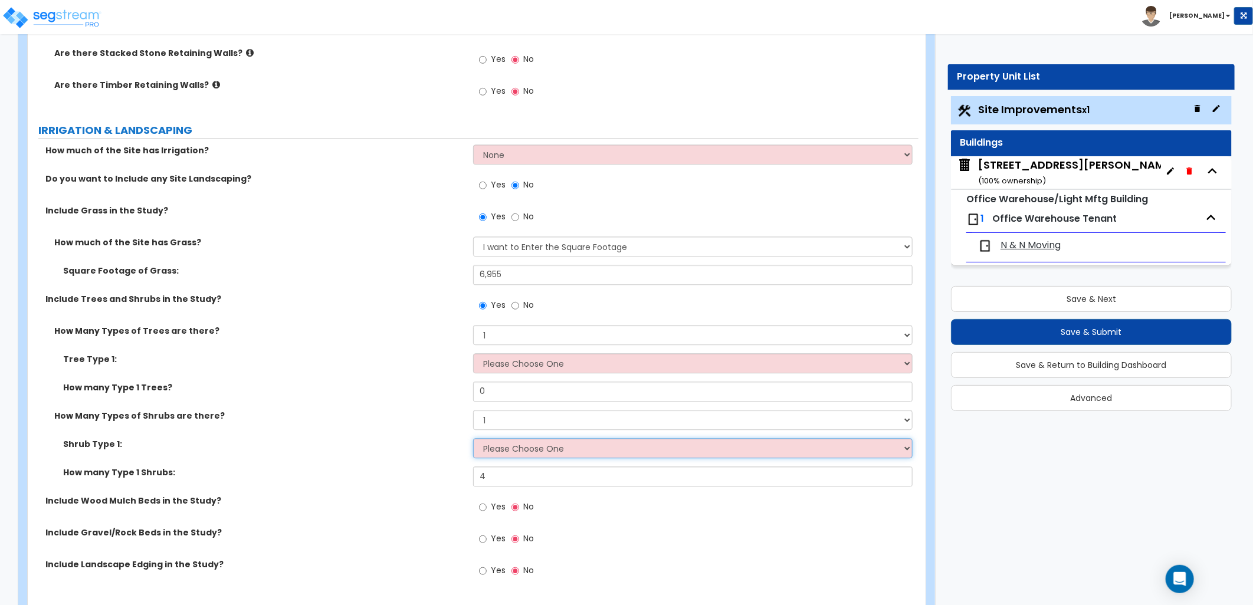
click at [546, 448] on select "Please Choose One Arborvitae Azalea Yew Boxwood Juniper [PERSON_NAME] Cotoneast…" at bounding box center [693, 448] width 440 height 20
click at [489, 446] on select "Please Choose One Arborvitae Azalea Yew Boxwood Juniper [PERSON_NAME] Cotoneast…" at bounding box center [693, 448] width 440 height 20
click at [503, 450] on select "Please Choose One Arborvitae Azalea Yew Boxwood Juniper [PERSON_NAME] Cotoneast…" at bounding box center [693, 448] width 440 height 20
select select "1"
click at [473, 438] on select "Please Choose One Arborvitae Azalea Yew Boxwood Juniper [PERSON_NAME] Cotoneast…" at bounding box center [693, 448] width 440 height 20
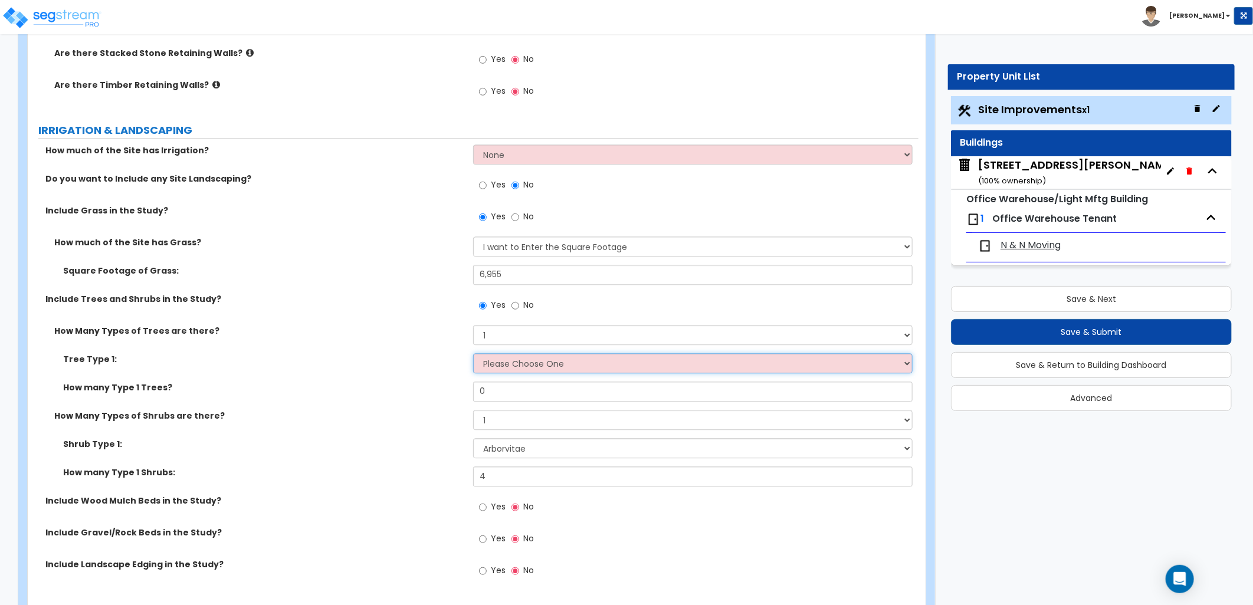
click at [542, 361] on select "Please Choose One Honey Locust Planetree Poplar Elm Hawthorn Linden Maple Red M…" at bounding box center [693, 363] width 440 height 20
click at [506, 366] on select "Please Choose One Honey Locust Planetree Poplar Elm Hawthorn Linden Maple Red M…" at bounding box center [693, 363] width 440 height 20
click at [527, 364] on select "Please Choose One Honey Locust Planetree Poplar Elm Hawthorn Linden Maple Red M…" at bounding box center [693, 363] width 440 height 20
select select "6"
click at [473, 353] on select "Please Choose One Honey Locust Planetree Poplar Elm Hawthorn Linden Maple Red M…" at bounding box center [693, 363] width 440 height 20
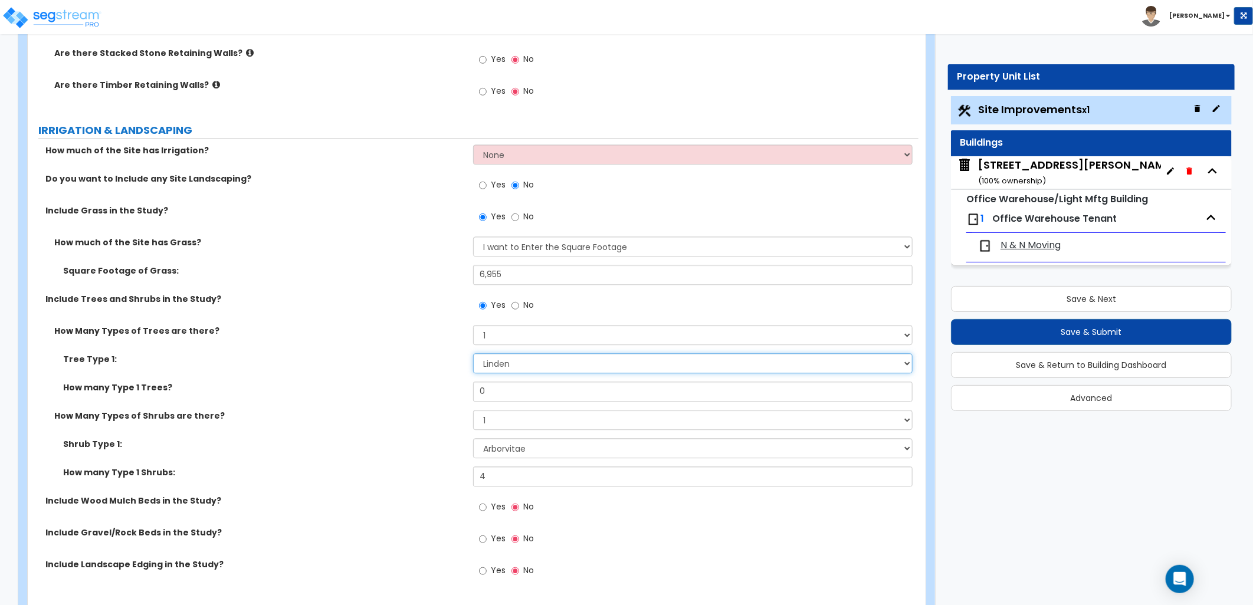
scroll to position [1835, 0]
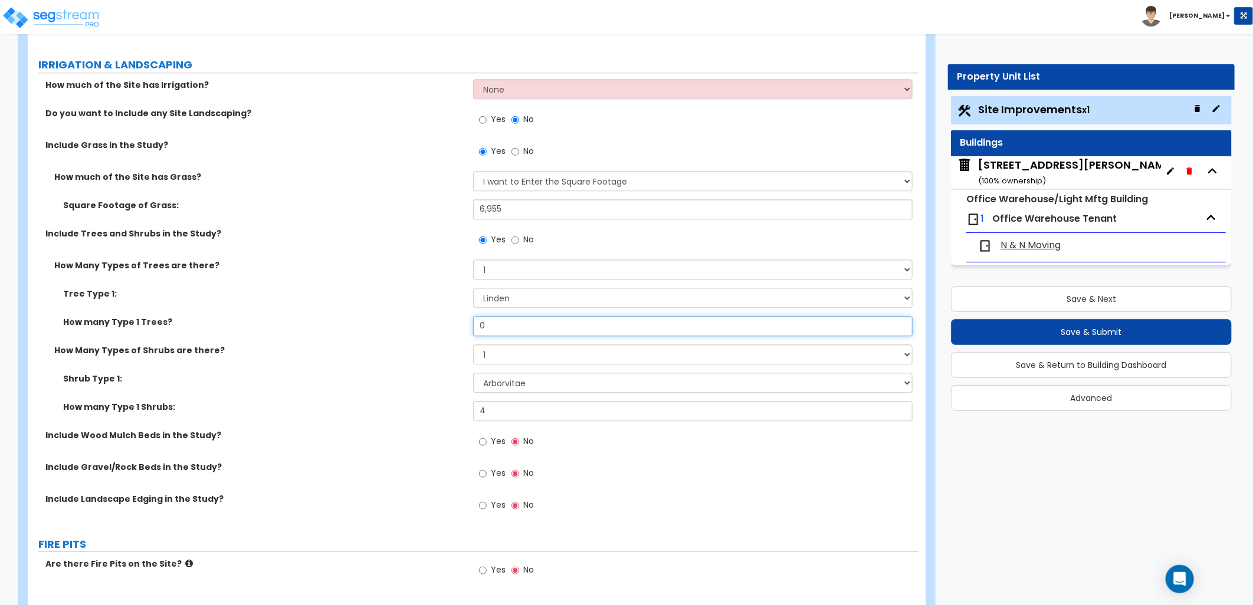
drag, startPoint x: 485, startPoint y: 330, endPoint x: 452, endPoint y: 333, distance: 33.1
click at [452, 333] on div "How many Type 1 Trees? 0" at bounding box center [473, 330] width 891 height 28
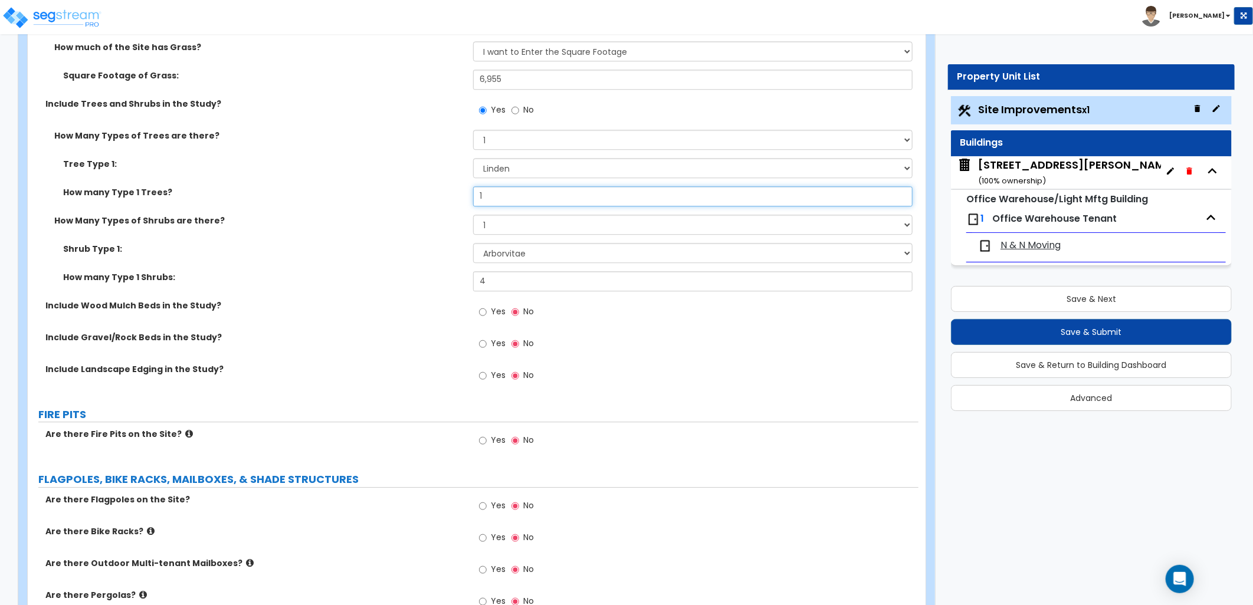
scroll to position [1966, 0]
type input "1"
click at [490, 341] on label "Yes" at bounding box center [492, 344] width 27 height 20
click at [487, 341] on input "Yes" at bounding box center [483, 342] width 8 height 13
radio input "true"
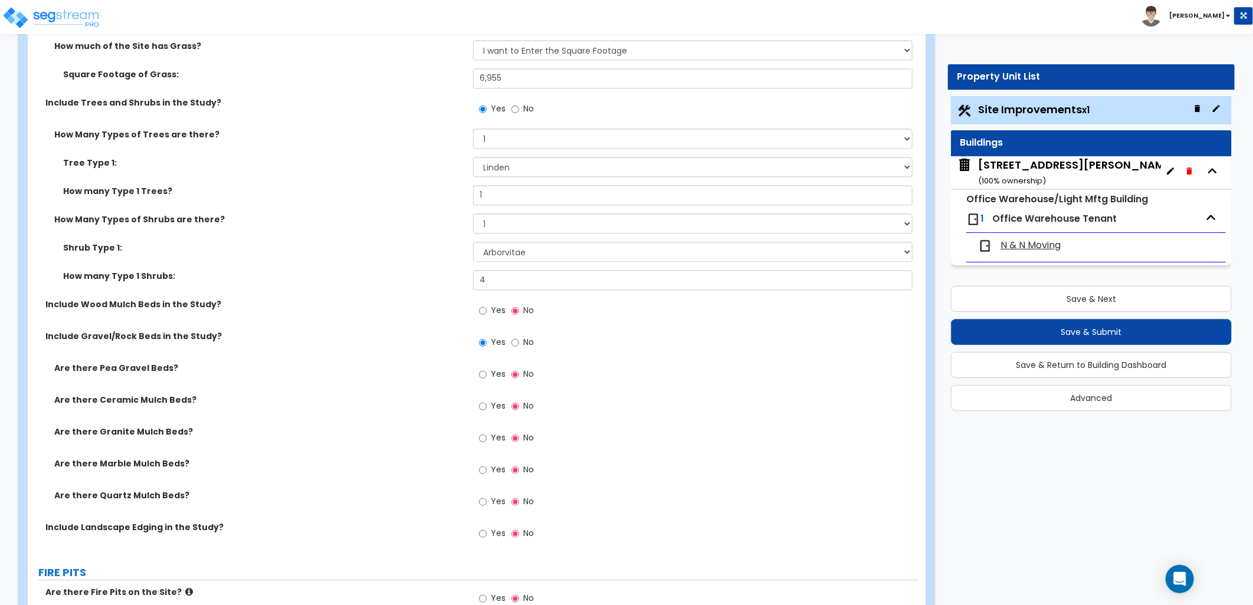
click at [487, 374] on label "Yes" at bounding box center [492, 376] width 27 height 20
click at [487, 374] on input "Yes" at bounding box center [483, 374] width 8 height 13
radio input "true"
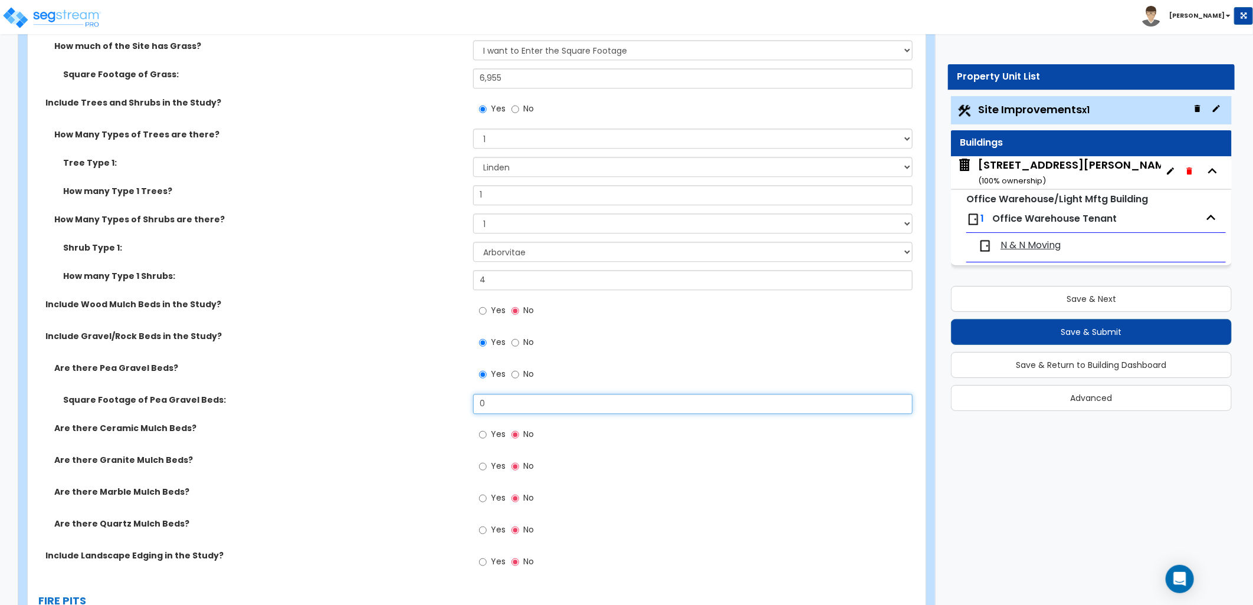
drag, startPoint x: 512, startPoint y: 405, endPoint x: 444, endPoint y: 408, distance: 67.9
click at [443, 408] on div "Square Footage of Pea Gravel Beds: 0" at bounding box center [473, 408] width 891 height 28
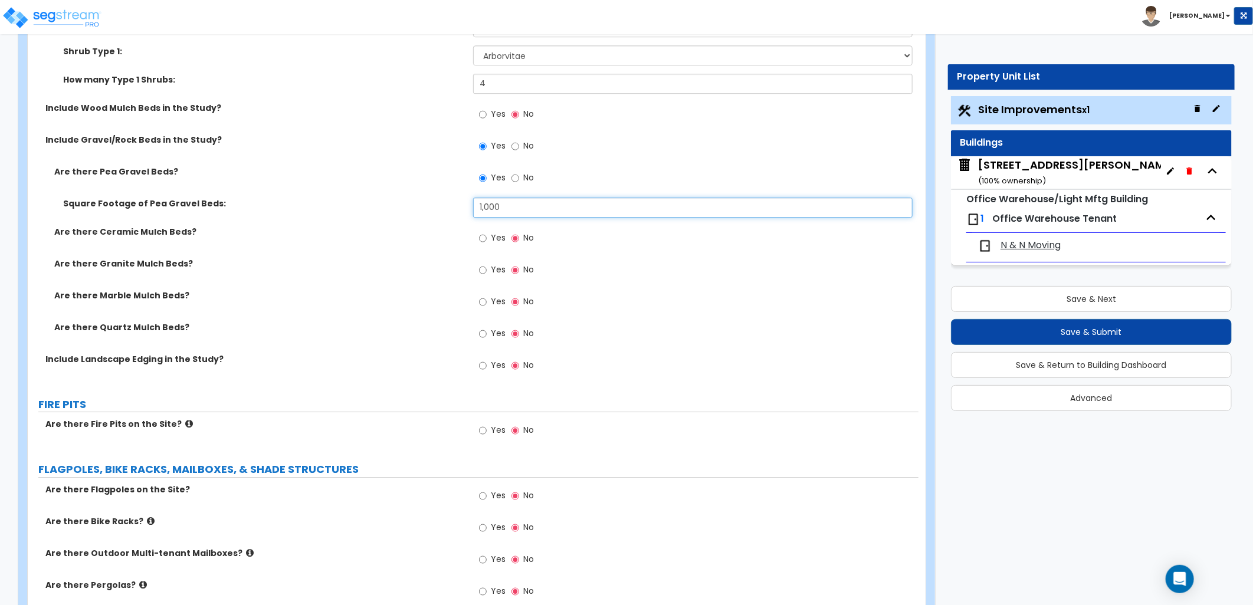
scroll to position [2228, 0]
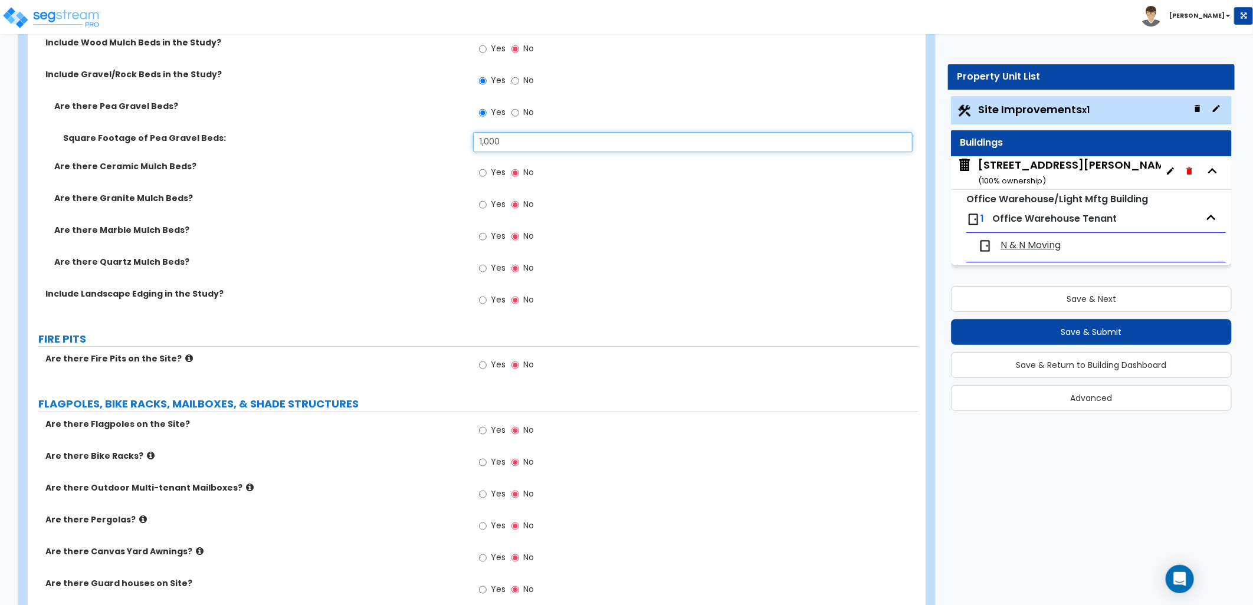
type input "1,000"
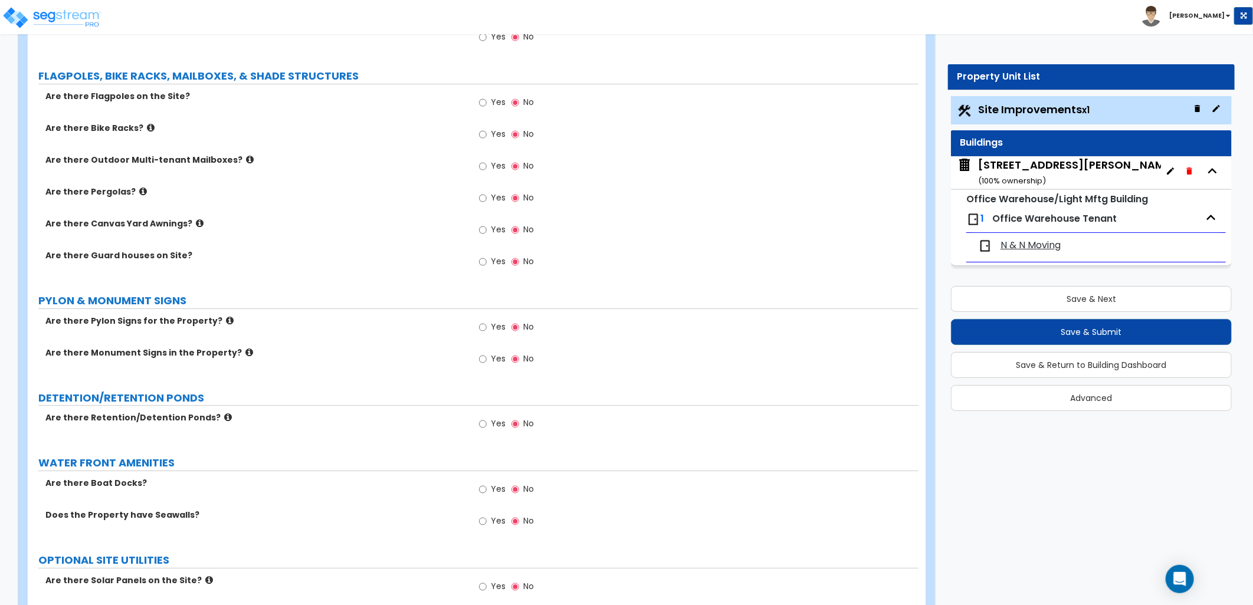
scroll to position [2622, 0]
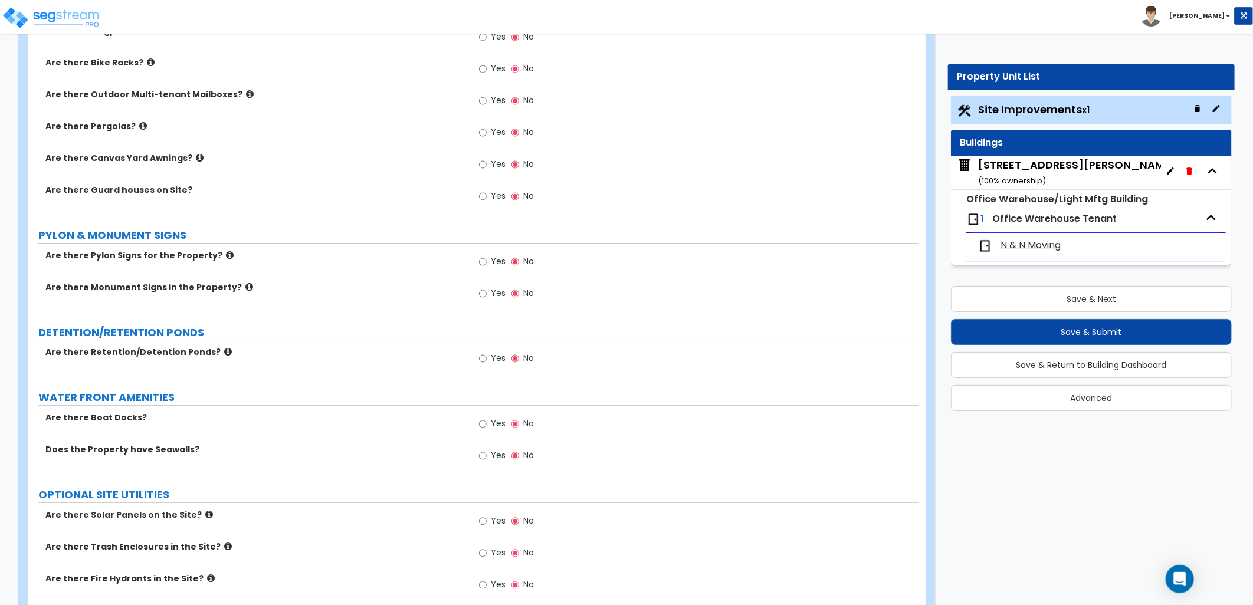
click at [226, 254] on icon at bounding box center [230, 255] width 8 height 9
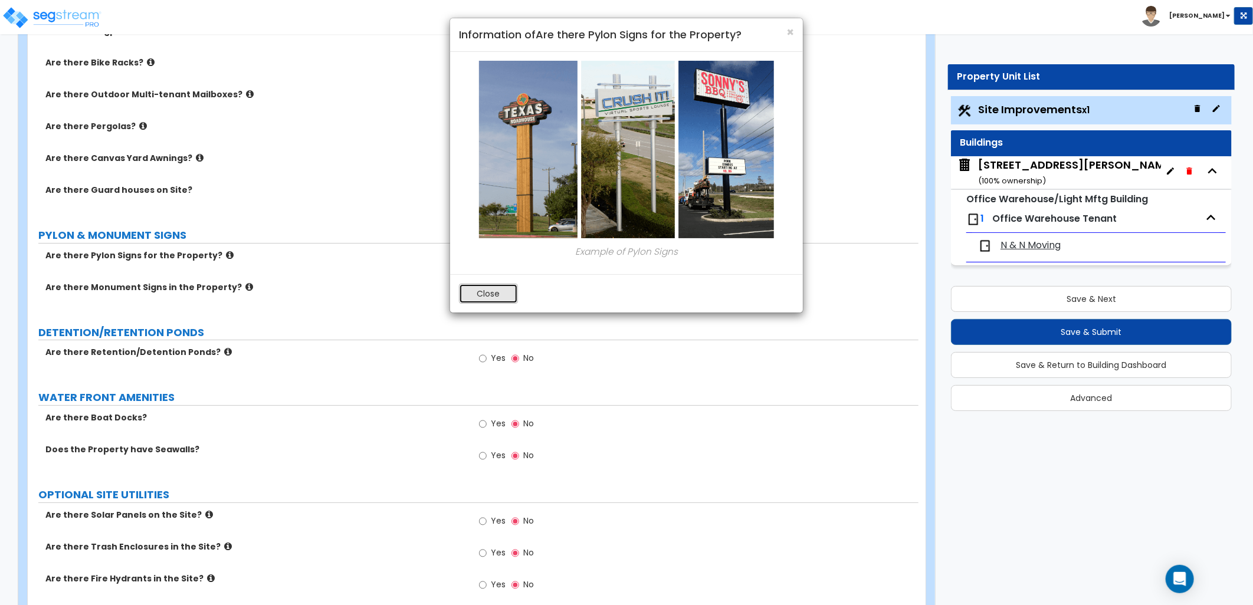
click at [487, 293] on button "Close" at bounding box center [488, 294] width 59 height 20
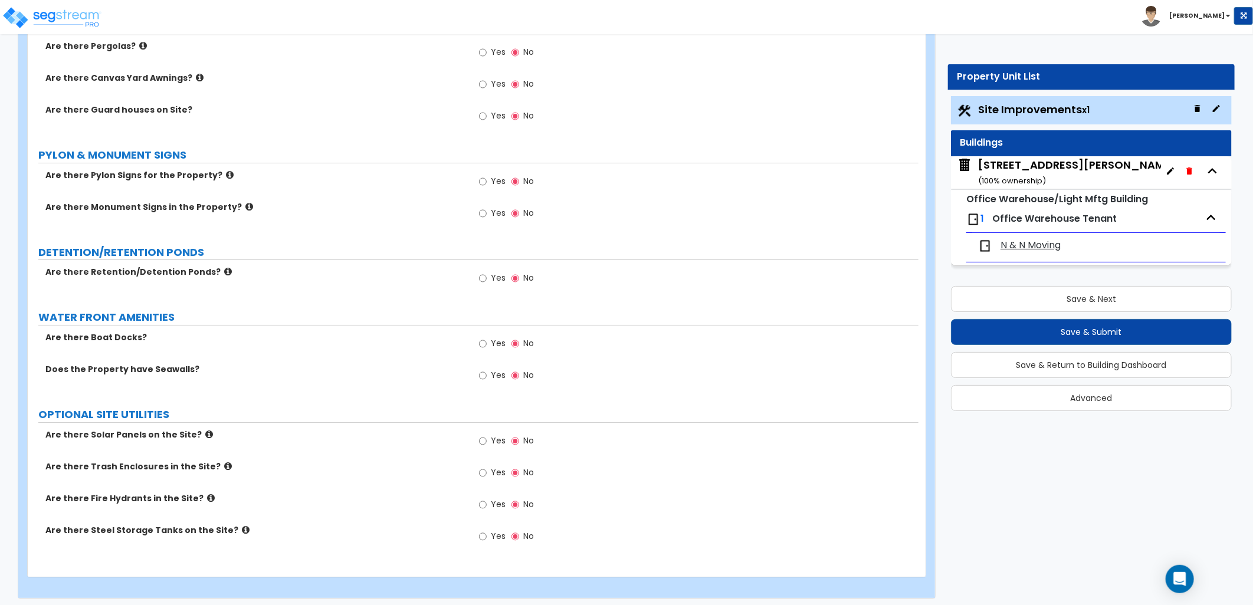
scroll to position [2706, 0]
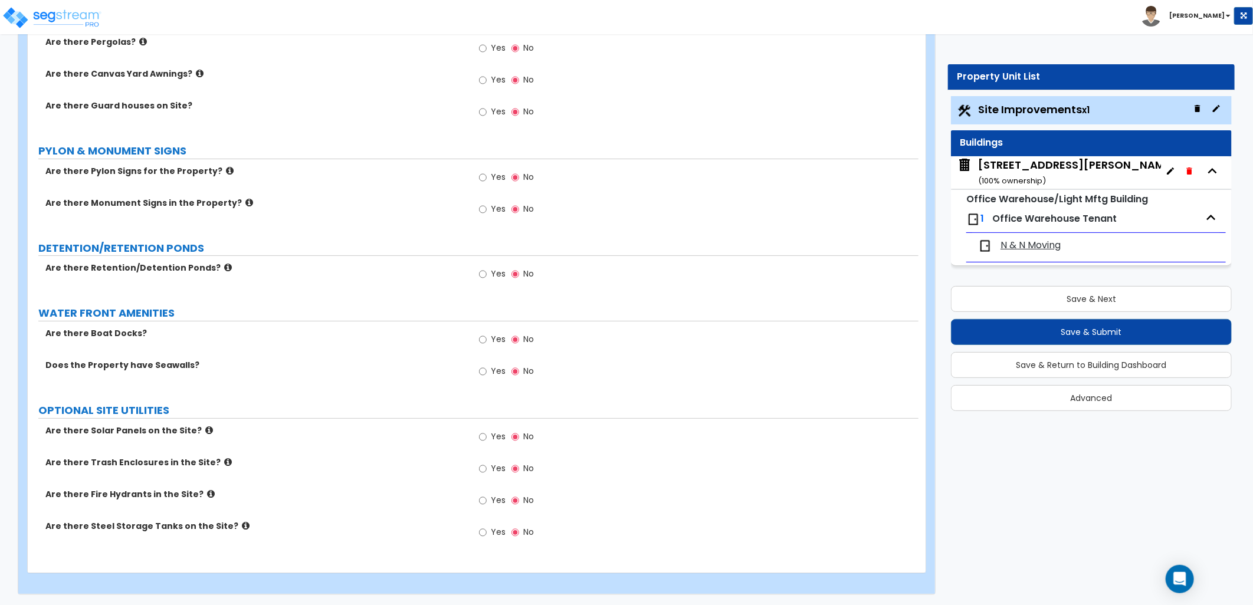
click at [1027, 173] on div "[STREET_ADDRESS][PERSON_NAME] ( 100 % ownership)" at bounding box center [1077, 173] width 198 height 30
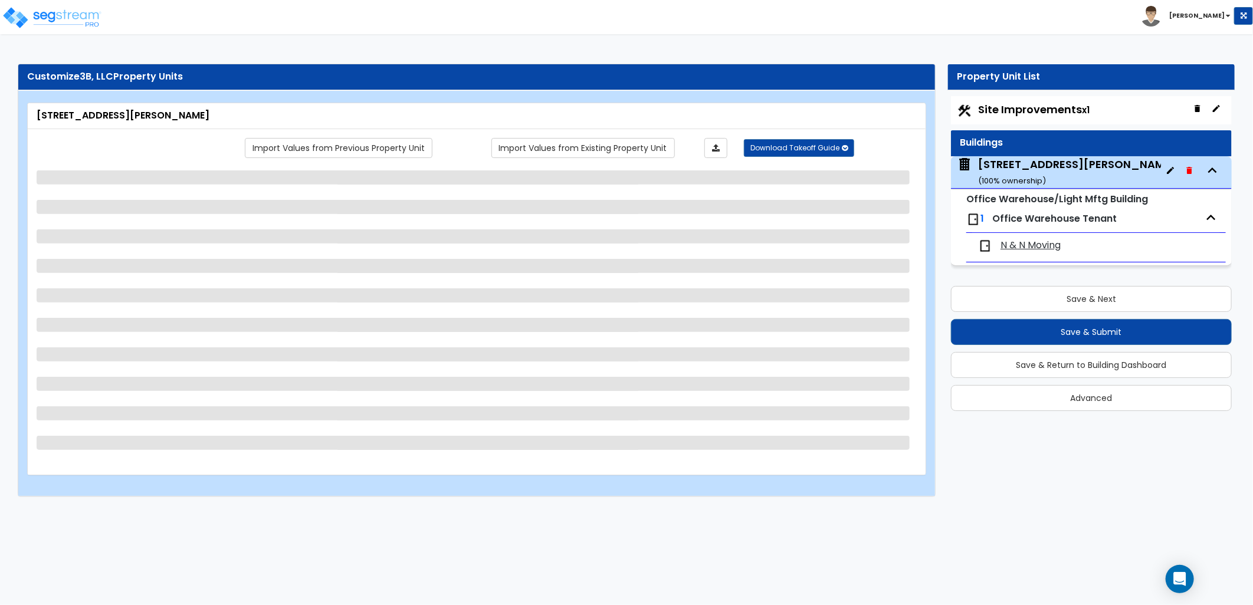
scroll to position [0, 0]
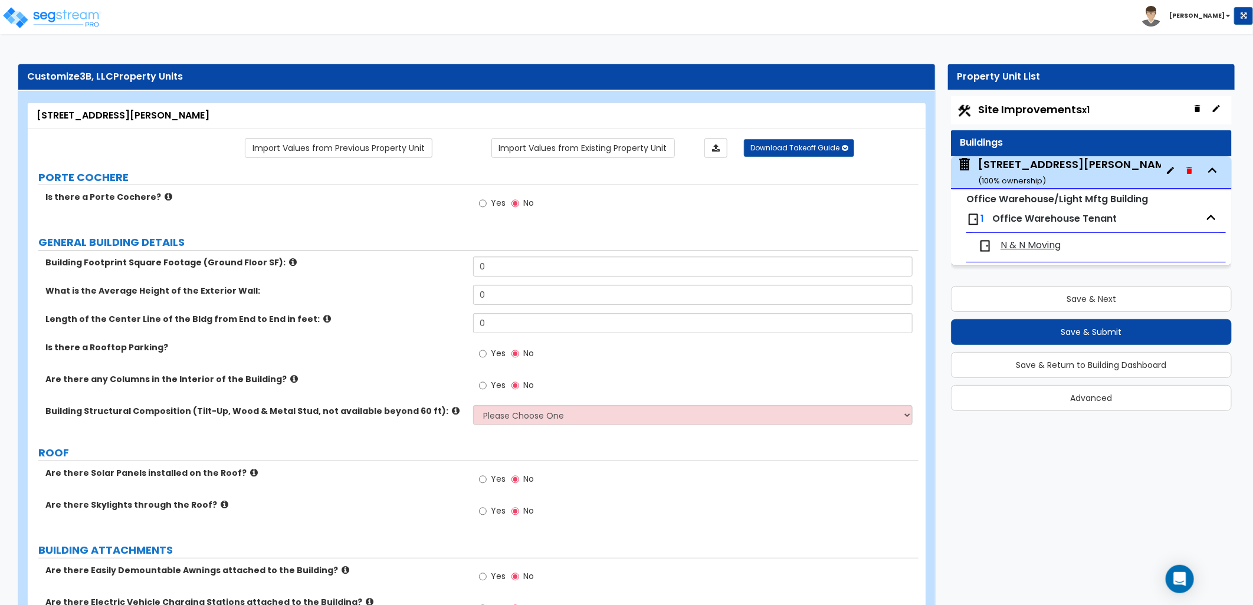
click at [165, 198] on icon at bounding box center [169, 196] width 8 height 9
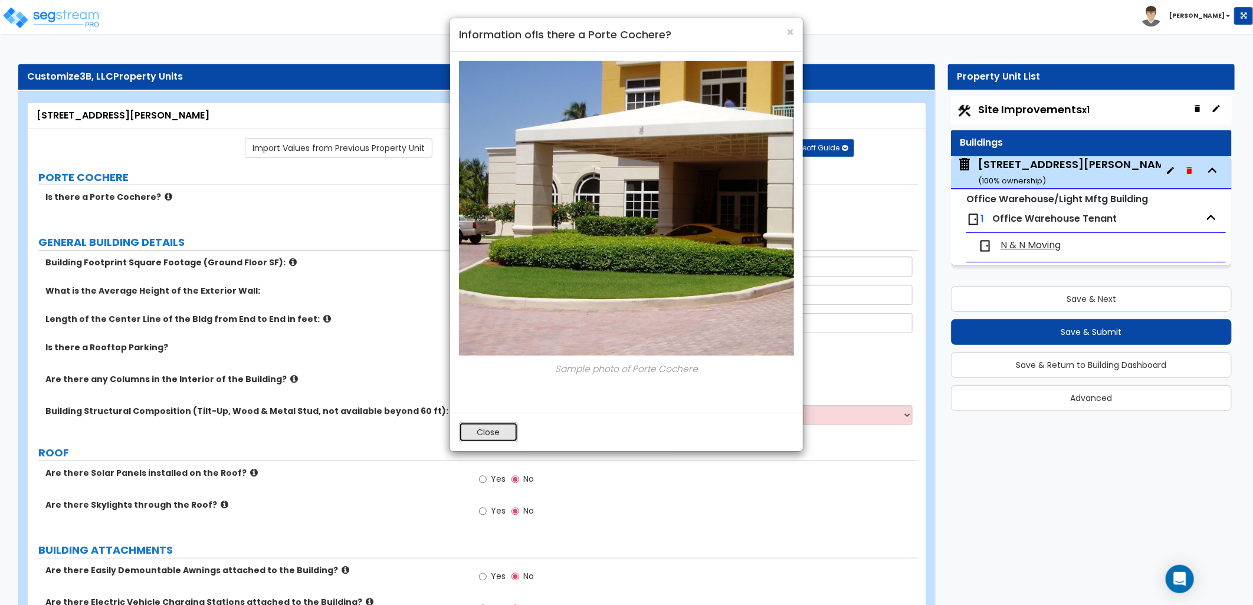
click at [483, 431] on button "Close" at bounding box center [488, 432] width 59 height 20
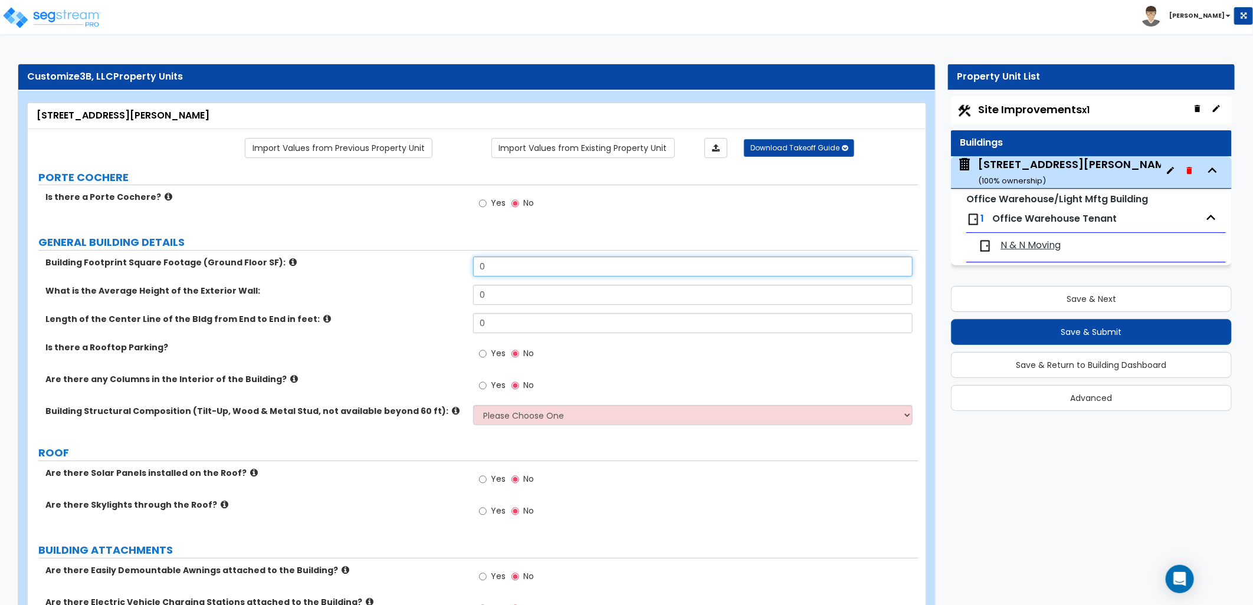
drag, startPoint x: 503, startPoint y: 267, endPoint x: 451, endPoint y: 268, distance: 51.3
click at [451, 268] on div "Building Footprint Square Footage (Ground Floor SF): 0" at bounding box center [473, 271] width 891 height 28
type input "40,550"
type input "1"
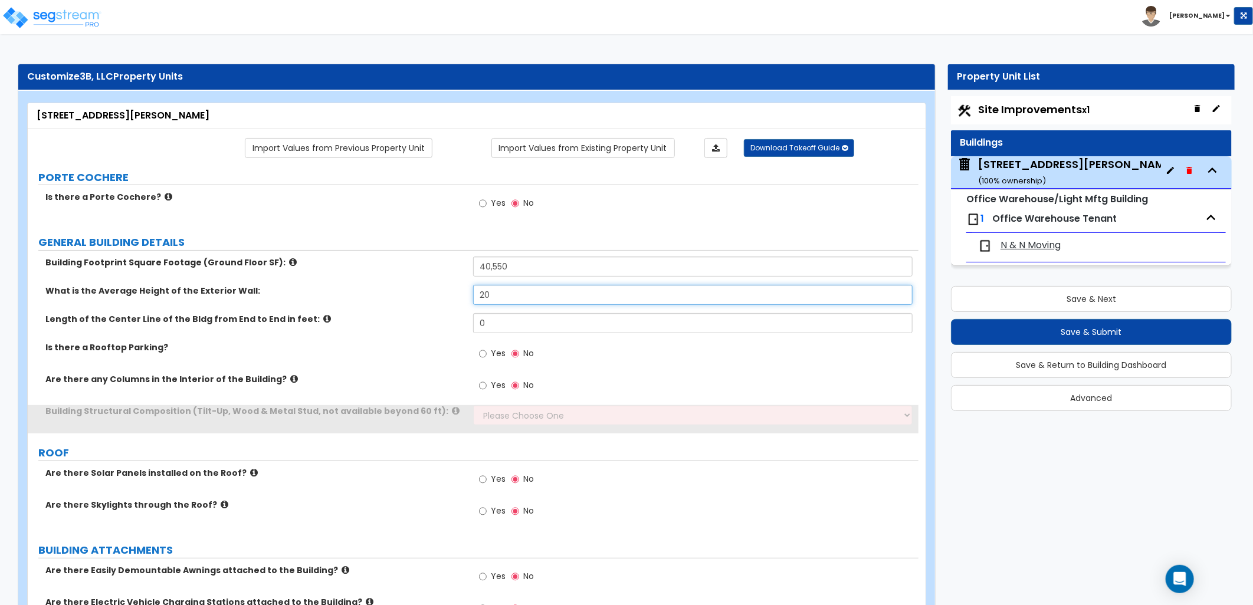
type input "20"
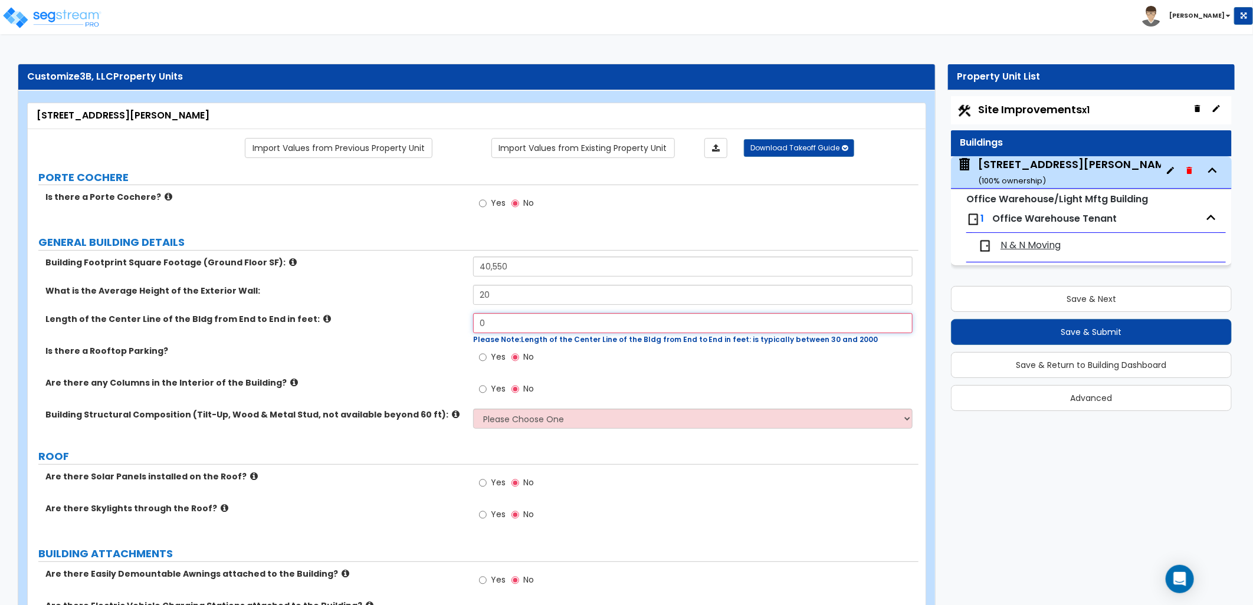
click at [540, 319] on input "0" at bounding box center [693, 323] width 440 height 20
drag, startPoint x: 523, startPoint y: 323, endPoint x: 444, endPoint y: 326, distance: 79.1
click at [444, 326] on div "Length of the Center Line of the Bldg from End to End in feet: 0 Please Note: L…" at bounding box center [473, 329] width 891 height 32
type input "250"
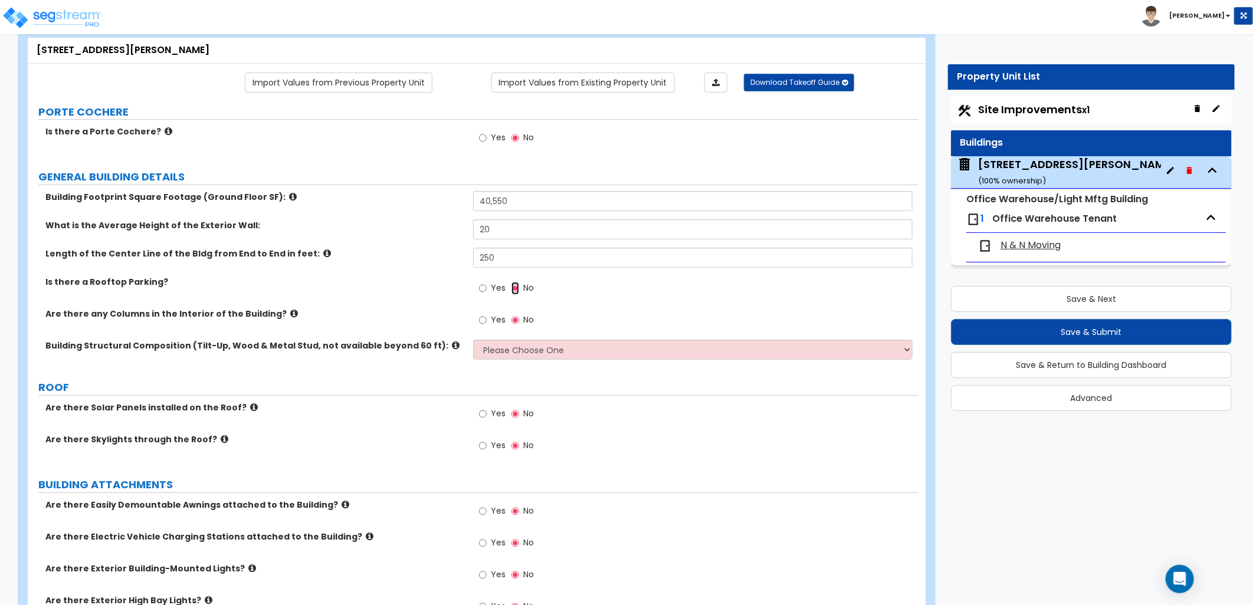
scroll to position [131, 0]
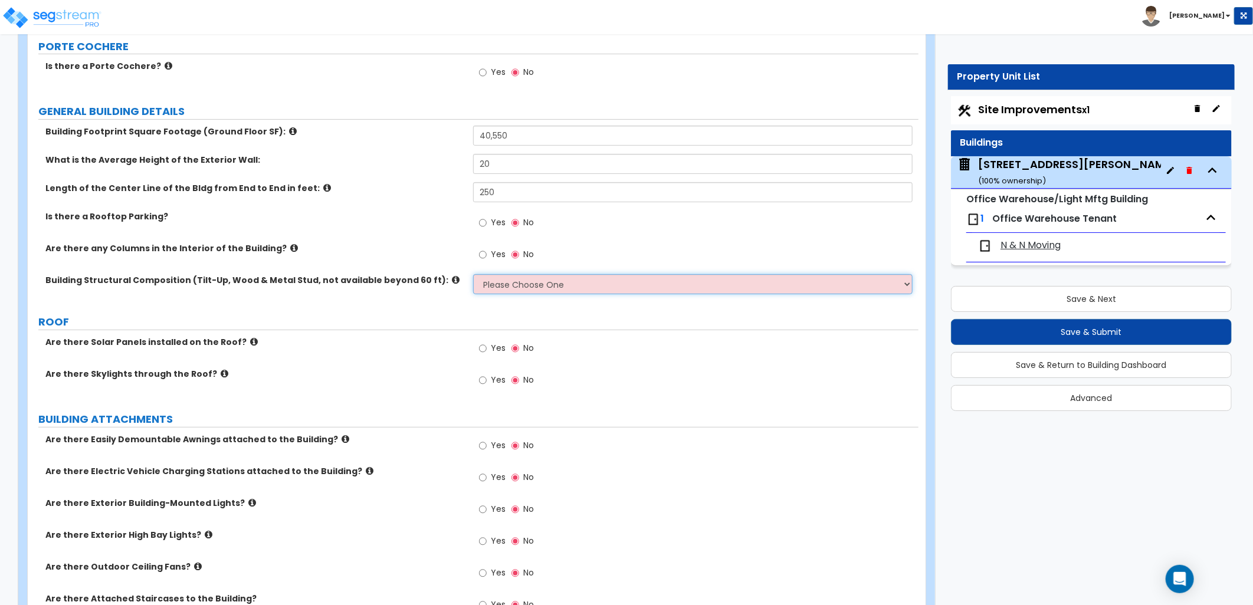
click at [520, 290] on select "Please Choose One Pre-Engineered Metal Building Tilt-up Wall Construction Reinf…" at bounding box center [693, 284] width 440 height 20
click at [396, 327] on label "ROOF" at bounding box center [478, 321] width 880 height 15
click at [539, 283] on select "Please Choose One Pre-Engineered Metal Building Tilt-up Wall Construction Reinf…" at bounding box center [693, 284] width 440 height 20
click at [524, 287] on select "Please Choose One Pre-Engineered Metal Building Tilt-up Wall Construction Reinf…" at bounding box center [693, 284] width 440 height 20
select select "3"
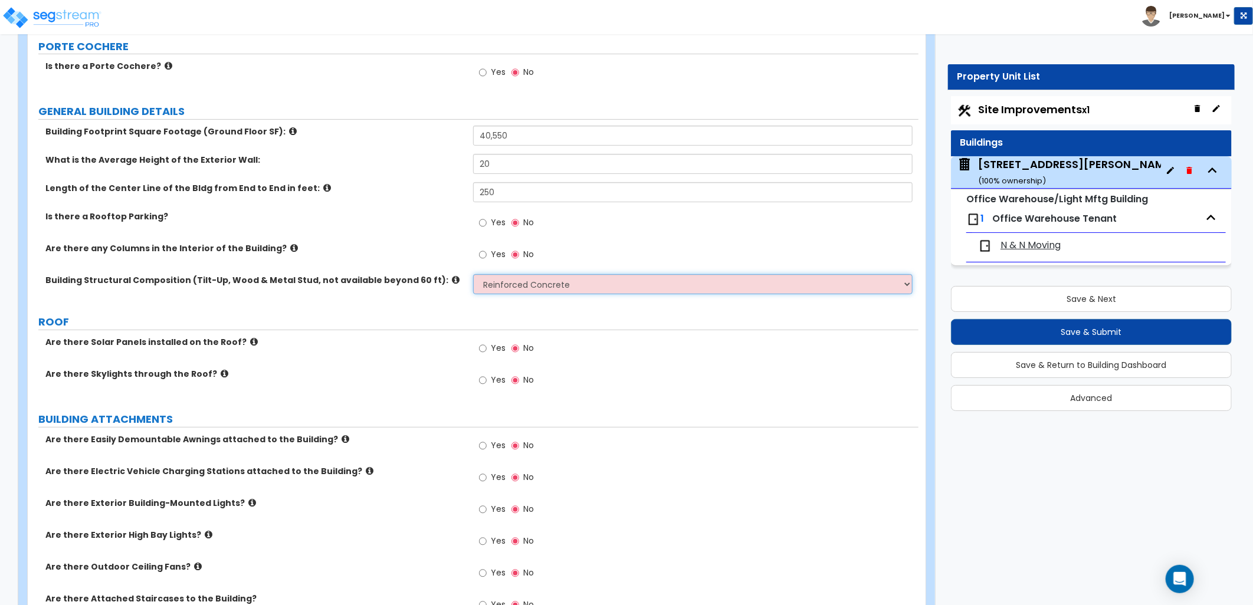
click at [473, 274] on select "Please Choose One Pre-Engineered Metal Building Tilt-up Wall Construction Reinf…" at bounding box center [693, 284] width 440 height 20
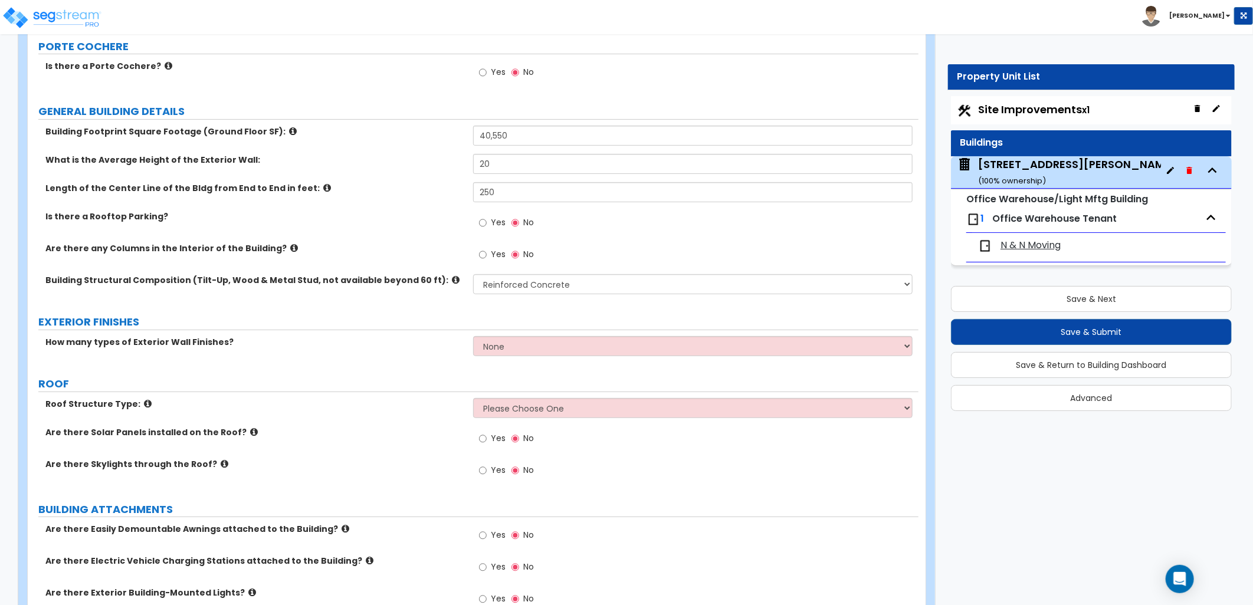
click at [526, 357] on div "How many types of Exterior Wall Finishes? None 1 2 3" at bounding box center [473, 350] width 891 height 28
drag, startPoint x: 522, startPoint y: 349, endPoint x: 523, endPoint y: 357, distance: 8.3
click at [522, 349] on select "None 1 2 3" at bounding box center [693, 346] width 440 height 20
select select "2"
click at [473, 336] on select "None 1 2 3" at bounding box center [693, 346] width 440 height 20
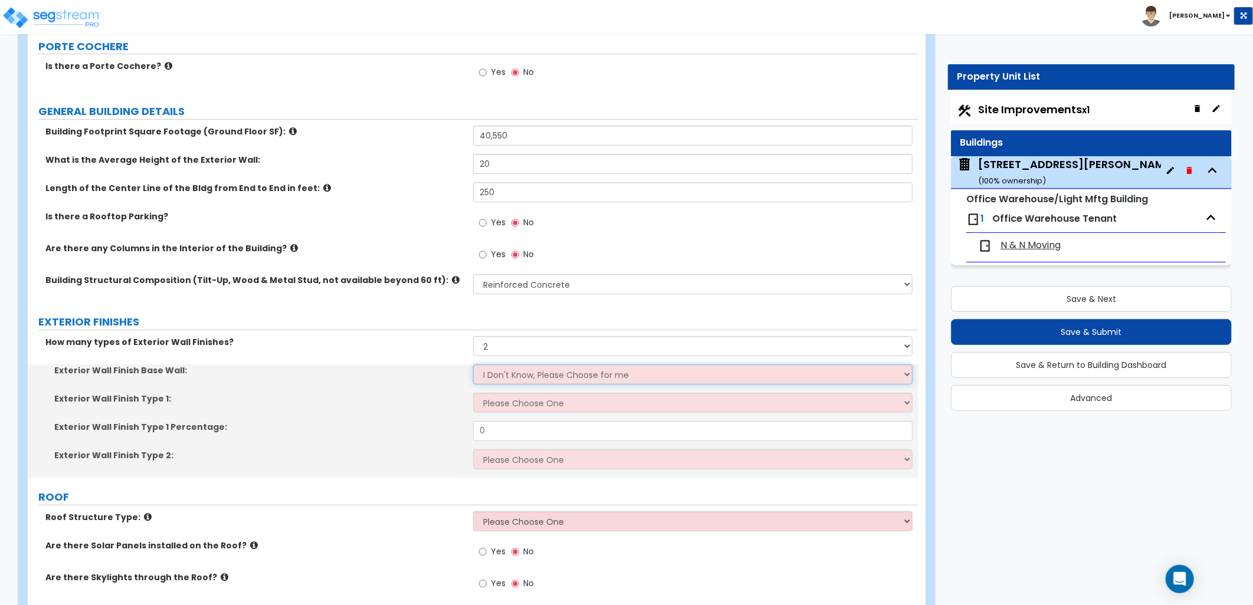
click at [511, 376] on select "I Don't Know, Please Choose for me Concrete Masonry Units (CMU) Cast-in-Place C…" at bounding box center [693, 375] width 440 height 20
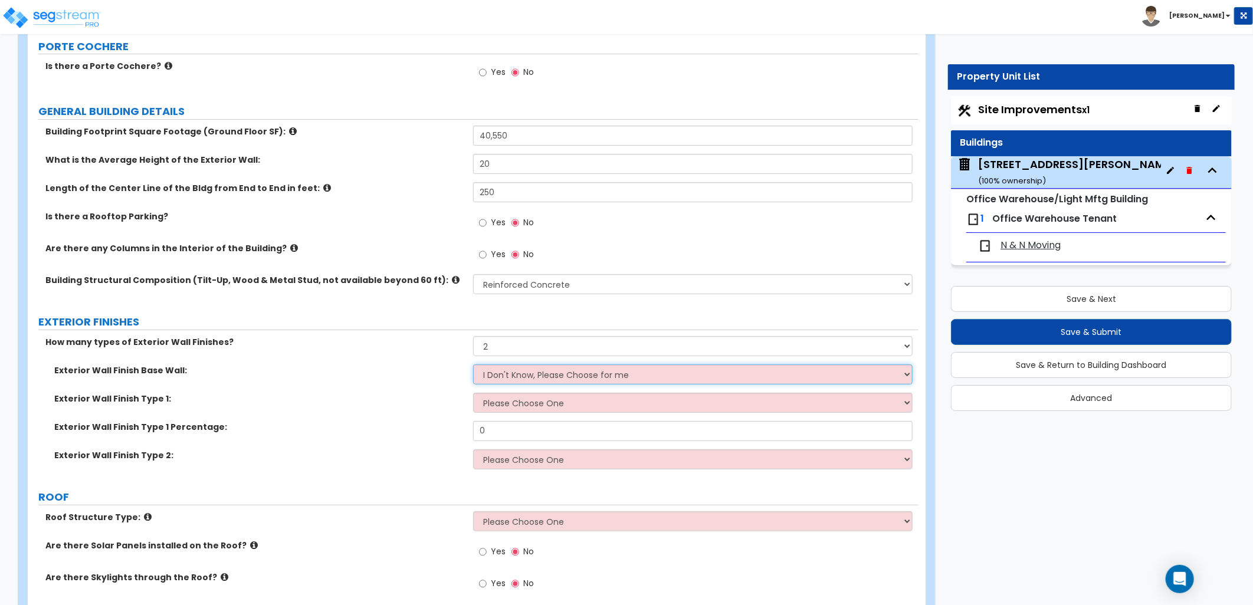
select select "1"
click at [473, 365] on select "I Don't Know, Please Choose for me Concrete Masonry Units (CMU) Cast-in-Place C…" at bounding box center [693, 375] width 440 height 20
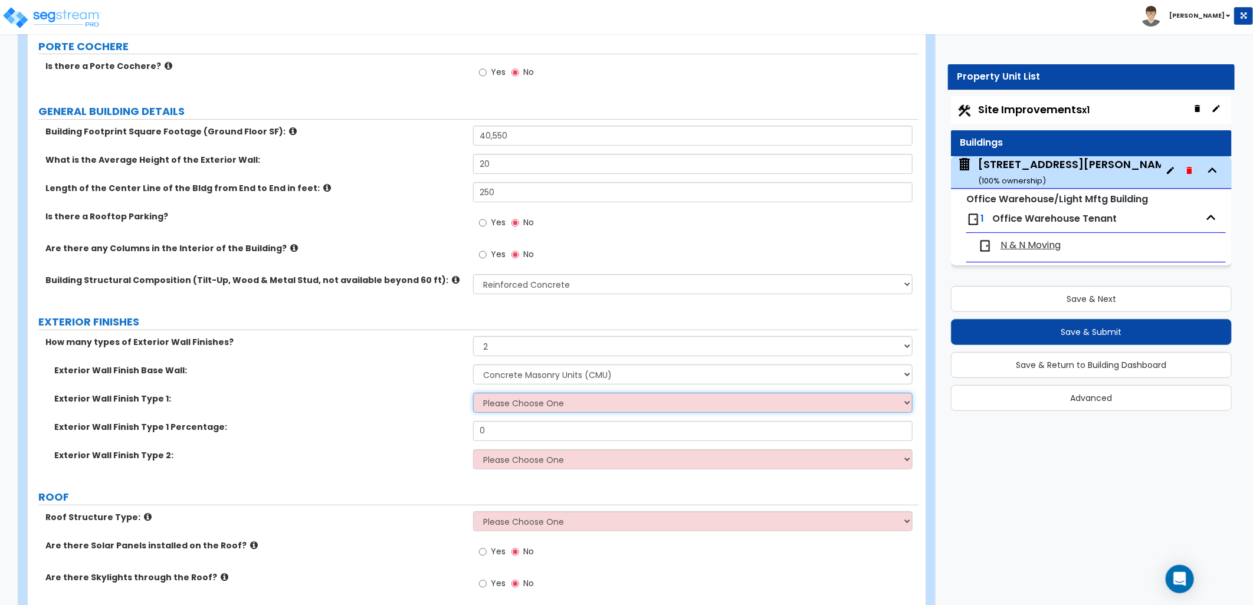
click at [544, 404] on select "Please Choose One No Finish/Shared Wall No Wall Brick Veneer Stone Veneer Wood …" at bounding box center [693, 403] width 440 height 20
drag, startPoint x: 535, startPoint y: 406, endPoint x: 444, endPoint y: 434, distance: 95.7
click at [526, 413] on select "Please Choose One No Finish/Shared Wall No Wall Brick Veneer Stone Veneer Wood …" at bounding box center [693, 403] width 440 height 20
click at [545, 417] on div "Exterior Wall Finish Type 1: Please Choose One No Finish/Shared Wall No Wall Br…" at bounding box center [473, 407] width 891 height 28
click at [524, 407] on select "Please Choose One No Finish/Shared Wall No Wall Brick Veneer Stone Veneer Wood …" at bounding box center [693, 403] width 440 height 20
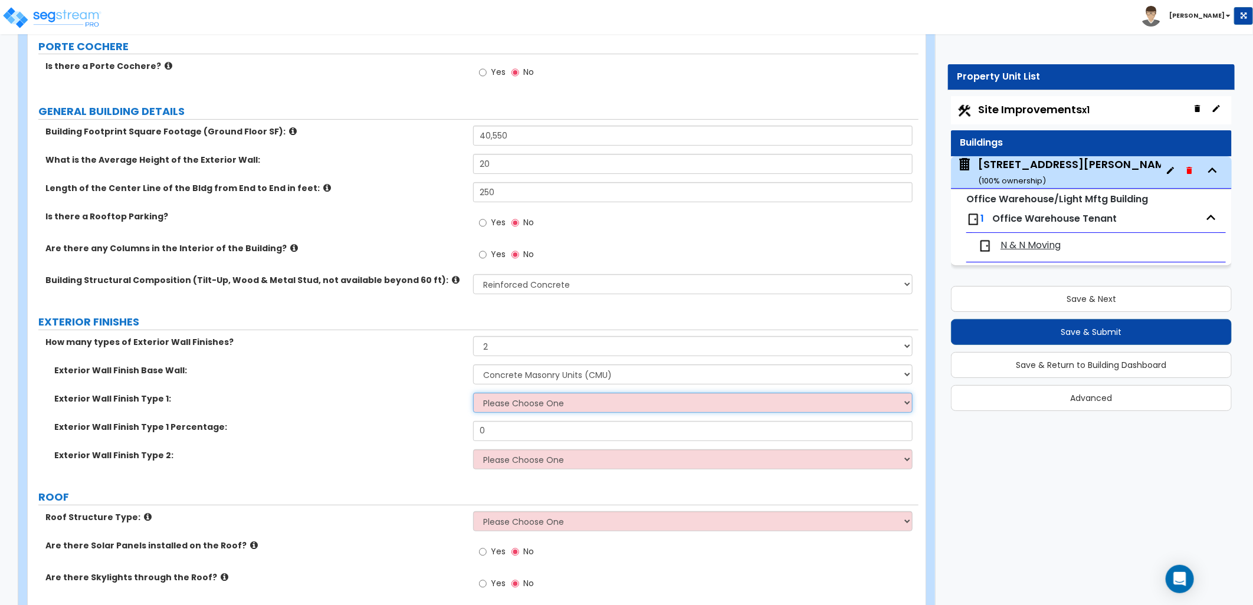
select select "10"
click at [473, 393] on select "Please Choose One No Finish/Shared Wall No Wall Brick Veneer Stone Veneer Wood …" at bounding box center [693, 403] width 440 height 20
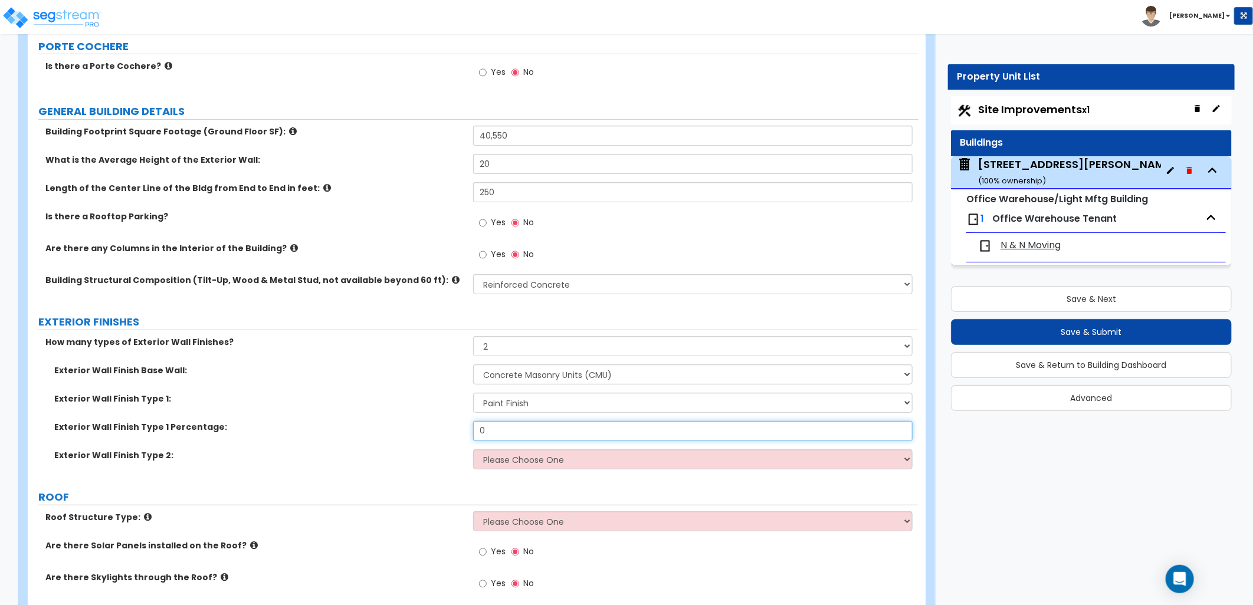
drag, startPoint x: 500, startPoint y: 431, endPoint x: 453, endPoint y: 423, distance: 47.3
click at [464, 432] on div "Exterior Wall Finish Type 1 Percentage: 0" at bounding box center [473, 435] width 891 height 28
type input "90"
drag, startPoint x: 524, startPoint y: 463, endPoint x: 531, endPoint y: 448, distance: 15.8
click at [526, 463] on select "Please Choose One No Finish/Shared Wall No Wall Brick Veneer Stone Veneer Wood …" at bounding box center [693, 460] width 440 height 20
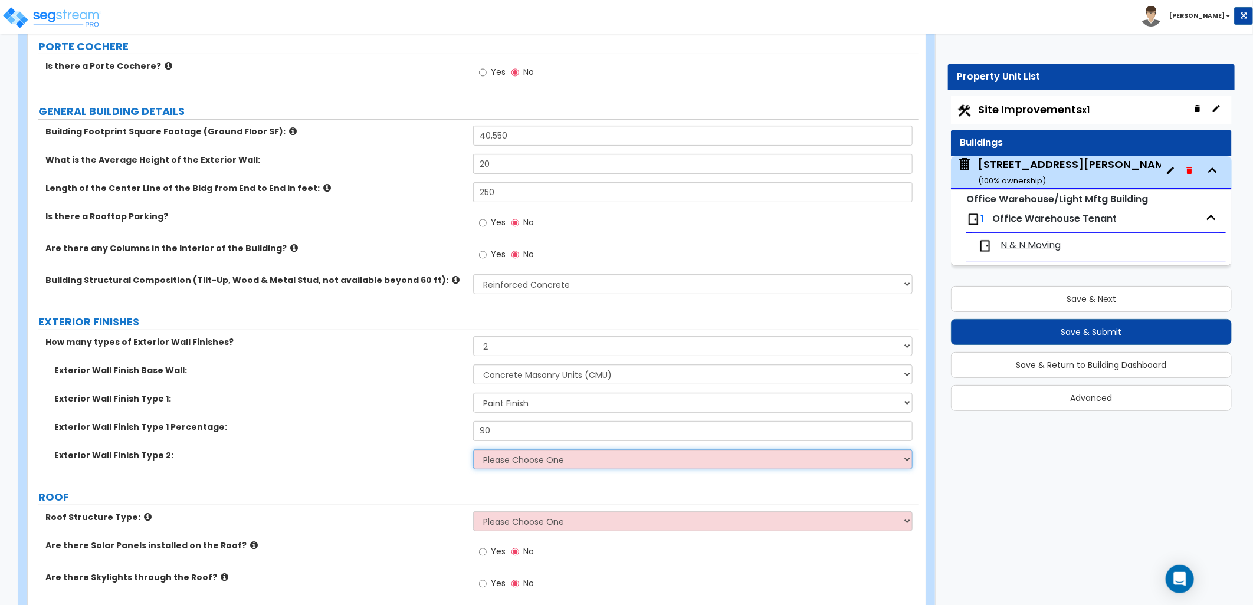
select select "11"
click at [473, 450] on select "Please Choose One No Finish/Shared Wall No Wall Brick Veneer Stone Veneer Wood …" at bounding box center [693, 460] width 440 height 20
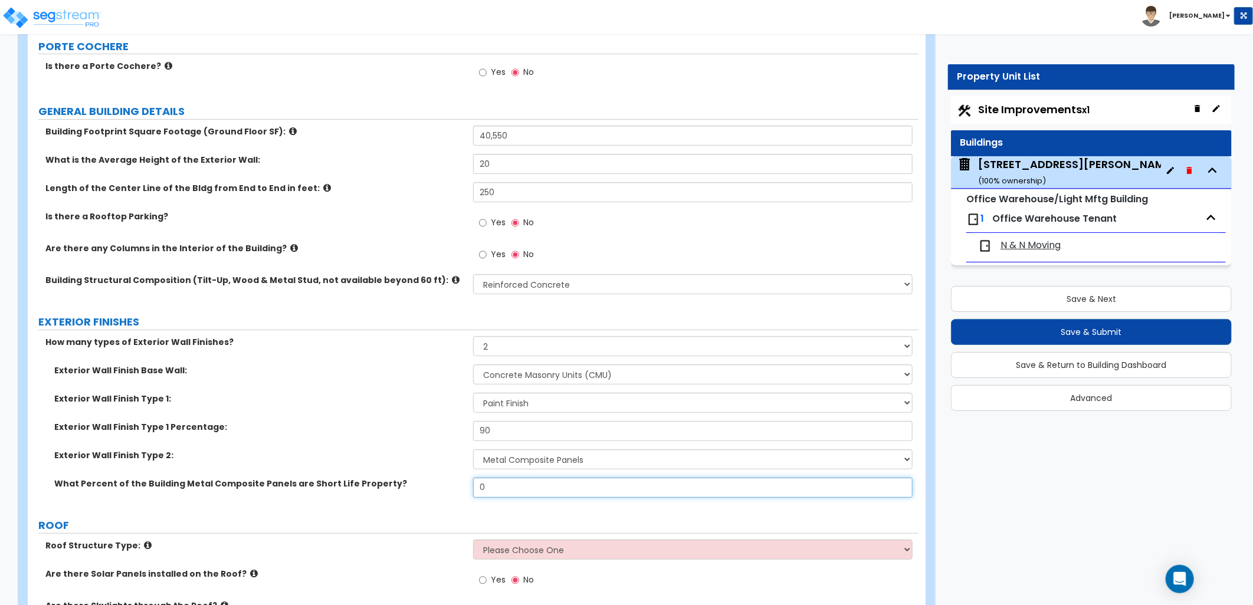
drag, startPoint x: 490, startPoint y: 493, endPoint x: 469, endPoint y: 496, distance: 21.4
click at [469, 496] on div "What Percent of the Building Metal Composite Panels are Short Life Property? 0" at bounding box center [473, 492] width 891 height 28
click at [516, 493] on input "0" at bounding box center [693, 488] width 440 height 20
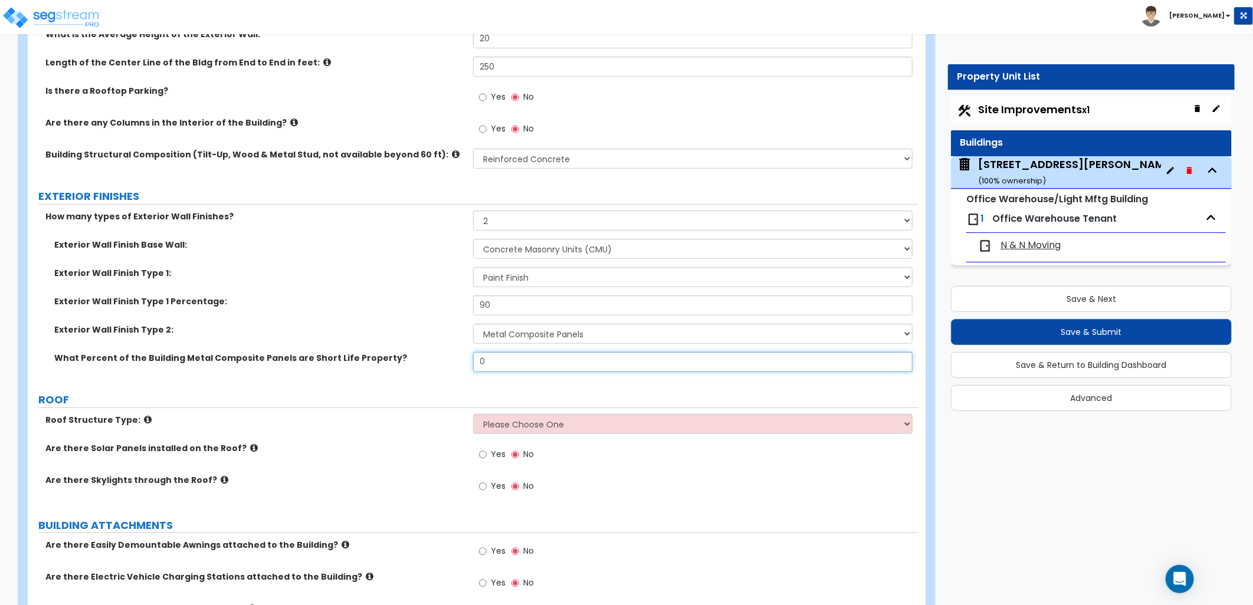
scroll to position [262, 0]
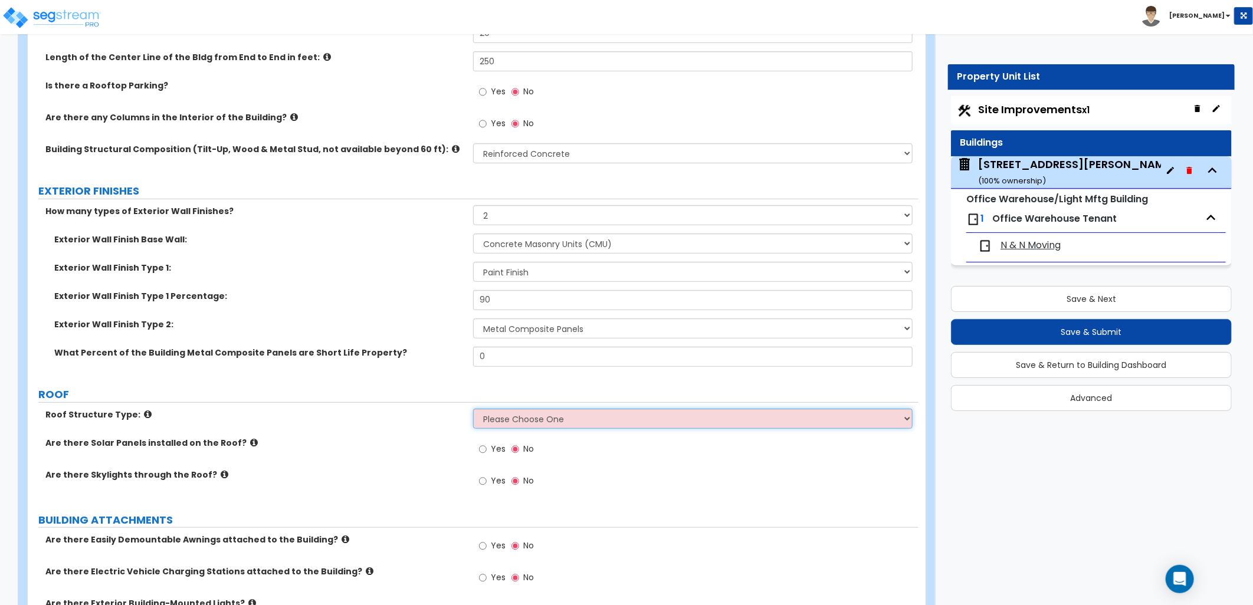
click at [505, 417] on select "Please Choose One [PERSON_NAME] Roof Flat Roof Hybrid [PERSON_NAME] & Flat Roof" at bounding box center [693, 419] width 440 height 20
select select "2"
click at [473, 409] on select "Please Choose One [PERSON_NAME] Roof Flat Roof Hybrid [PERSON_NAME] & Flat Roof" at bounding box center [693, 419] width 440 height 20
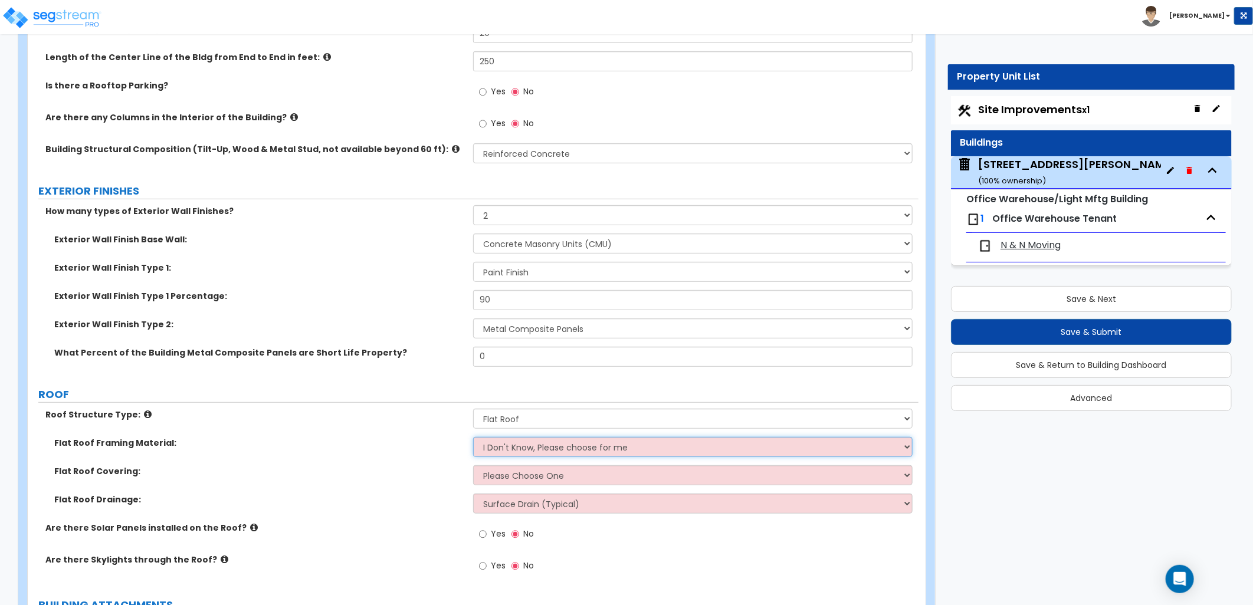
click at [500, 450] on select "I Don't Know, Please choose for me Metal Wood" at bounding box center [693, 447] width 440 height 20
select select "1"
click at [473, 437] on select "I Don't Know, Please choose for me Metal Wood" at bounding box center [693, 447] width 440 height 20
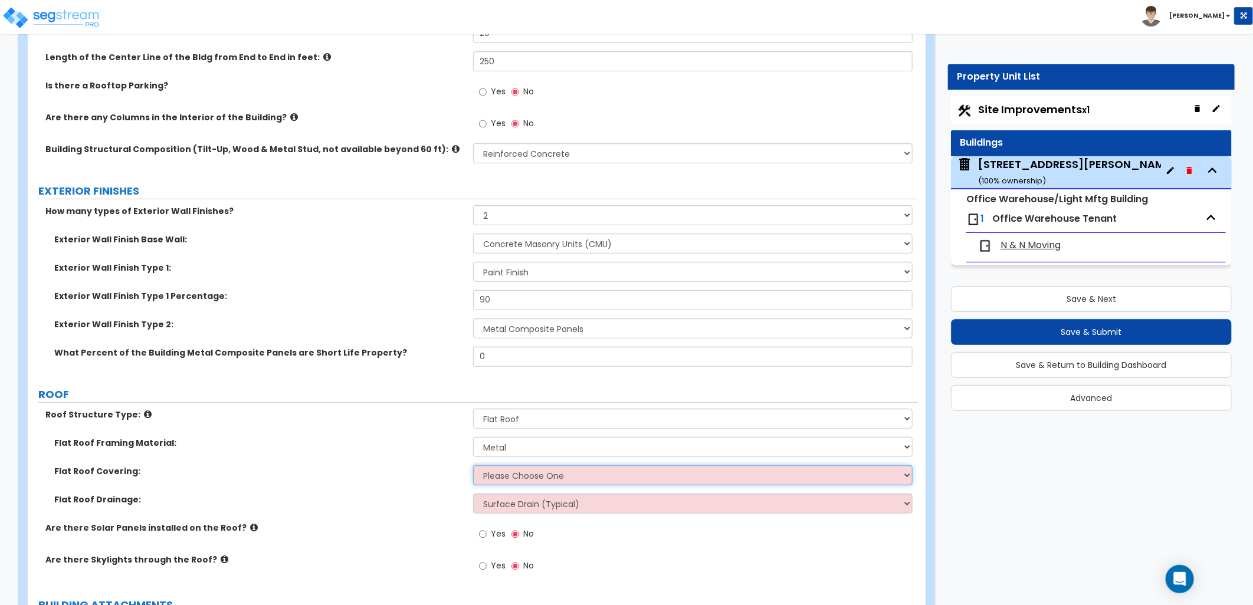
click at [516, 478] on select "Please Choose One Rolled Asphalt PVC Membrane Plastic (EPDM) Membrane Asphalt F…" at bounding box center [693, 476] width 440 height 20
click at [523, 474] on select "Please Choose One Rolled Asphalt PVC Membrane Plastic (EPDM) Membrane Asphalt F…" at bounding box center [693, 476] width 440 height 20
click at [473, 466] on select "Please Choose One Rolled Asphalt PVC Membrane Plastic (EPDM) Membrane Asphalt F…" at bounding box center [693, 476] width 440 height 20
click at [533, 509] on select "Surface Drain (Typical) Gutters Downspout Only" at bounding box center [693, 504] width 440 height 20
select select "1"
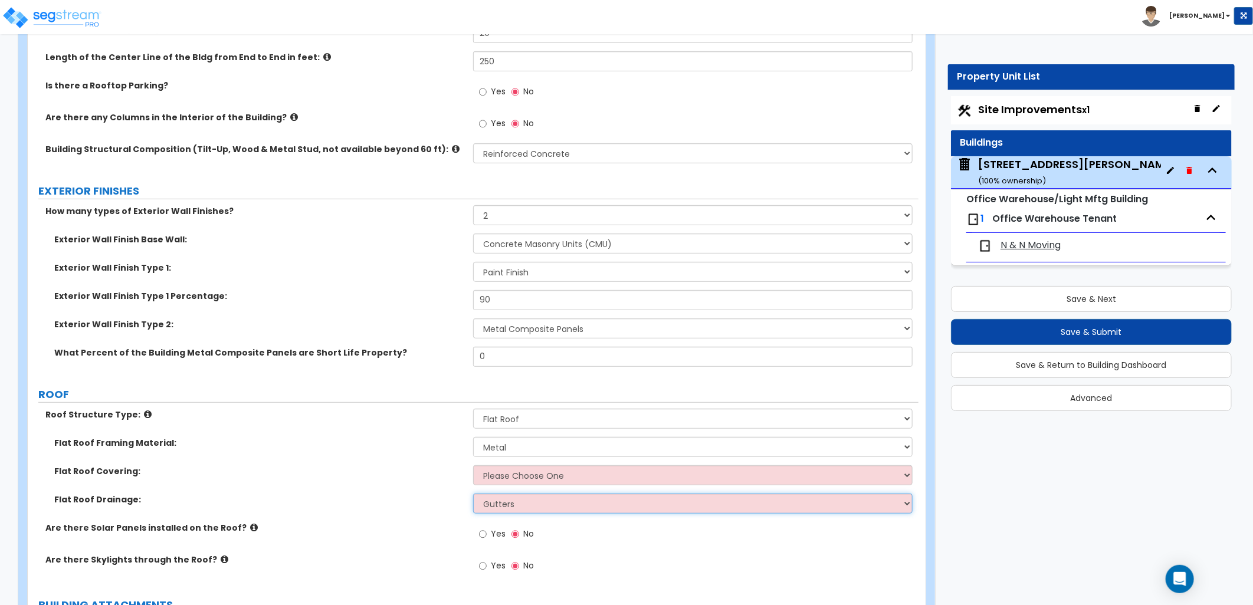
click at [473, 494] on select "Surface Drain (Typical) Gutters Downspout Only" at bounding box center [693, 504] width 440 height 20
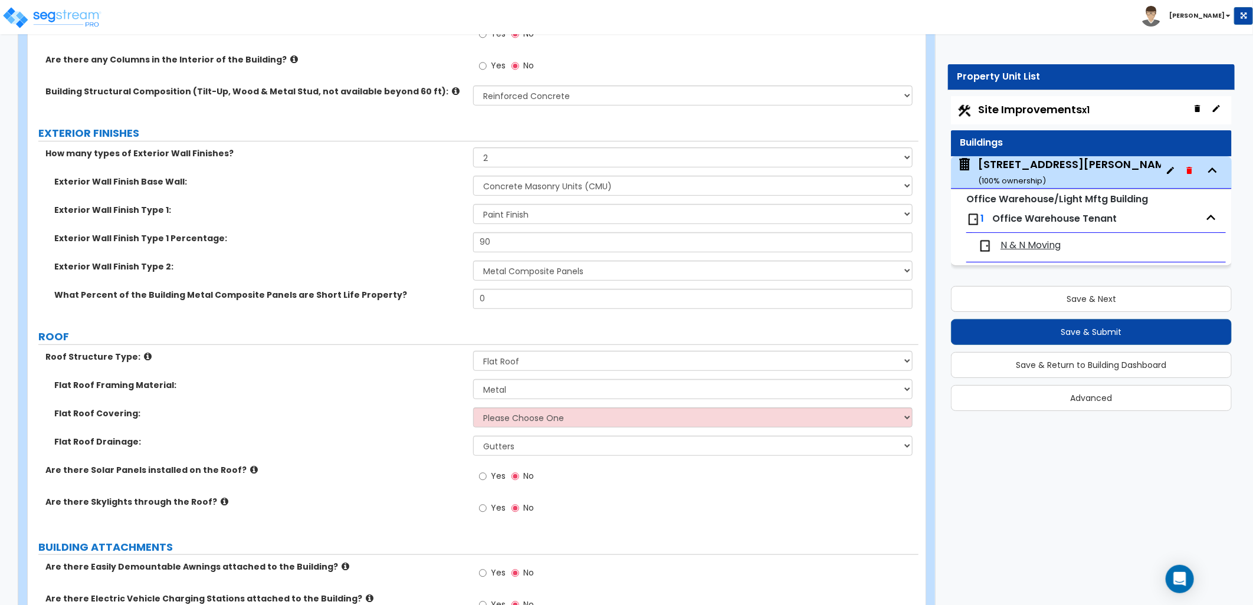
scroll to position [393, 0]
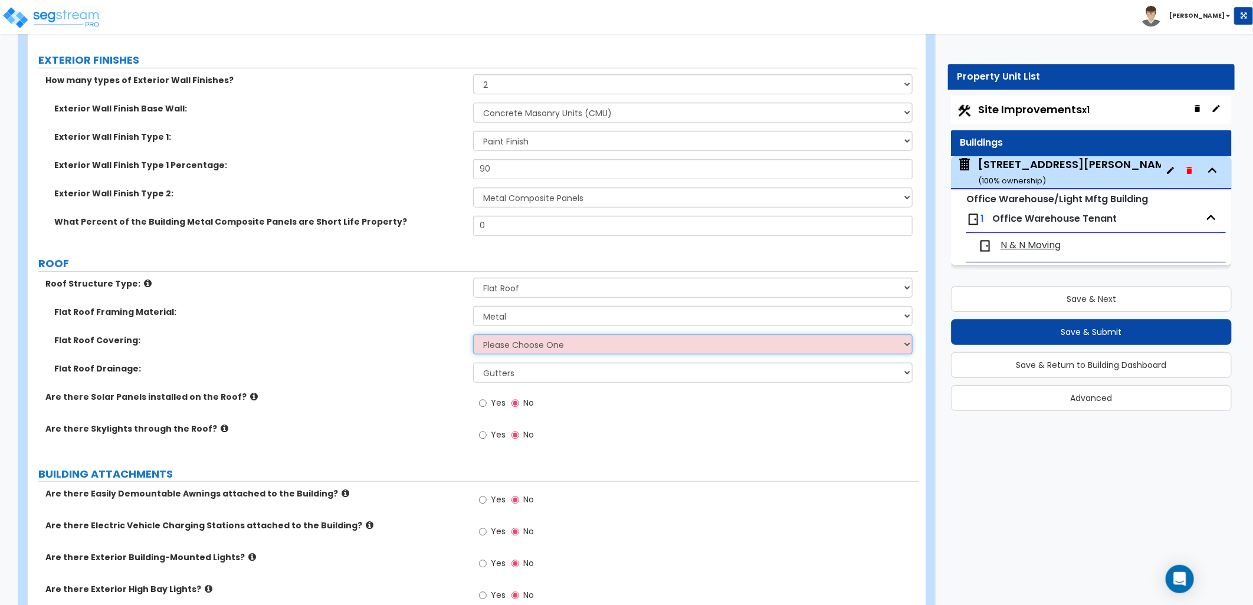
click at [527, 345] on select "Please Choose One Rolled Asphalt PVC Membrane Plastic (EPDM) Membrane Asphalt F…" at bounding box center [693, 345] width 440 height 20
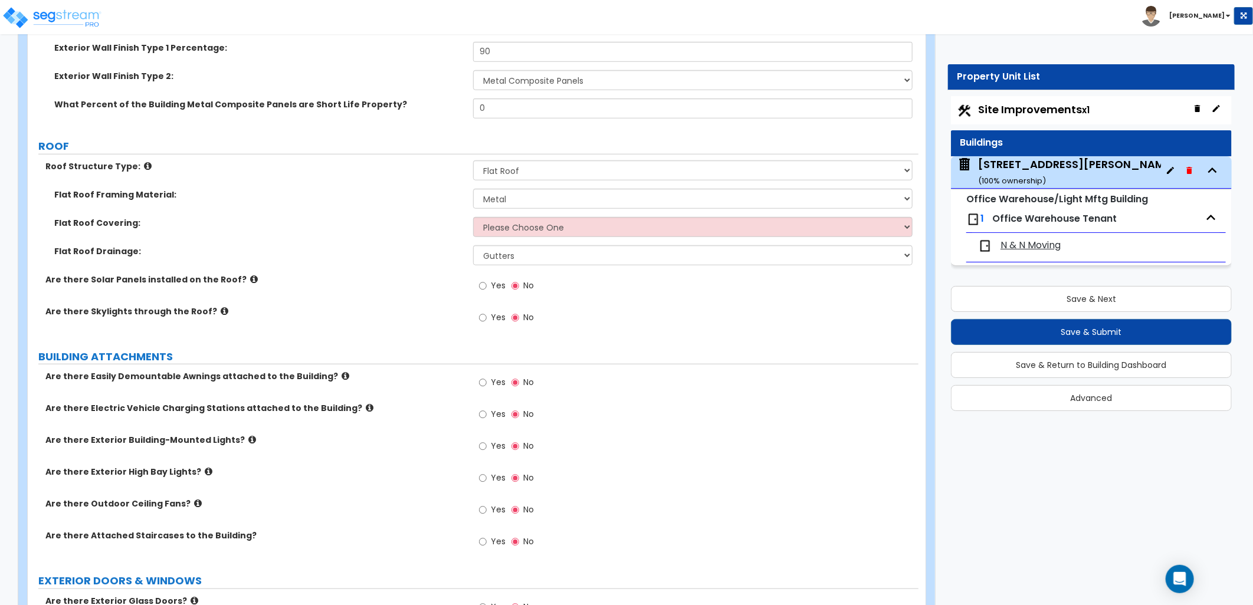
scroll to position [524, 0]
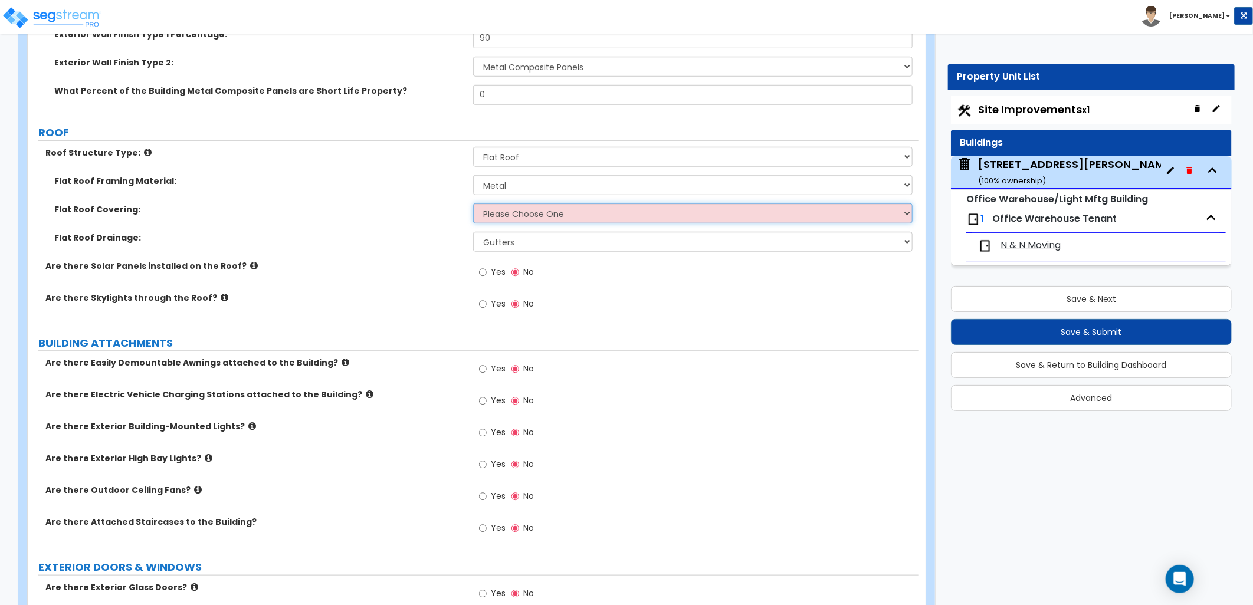
click at [586, 207] on select "Please Choose One Rolled Asphalt PVC Membrane Plastic (EPDM) Membrane Asphalt F…" at bounding box center [693, 214] width 440 height 20
click at [497, 213] on select "Please Choose One Rolled Asphalt PVC Membrane Plastic (EPDM) Membrane Asphalt F…" at bounding box center [693, 214] width 440 height 20
select select "3"
click at [473, 204] on select "Please Choose One Rolled Asphalt PVC Membrane Plastic (EPDM) Membrane Asphalt F…" at bounding box center [693, 214] width 440 height 20
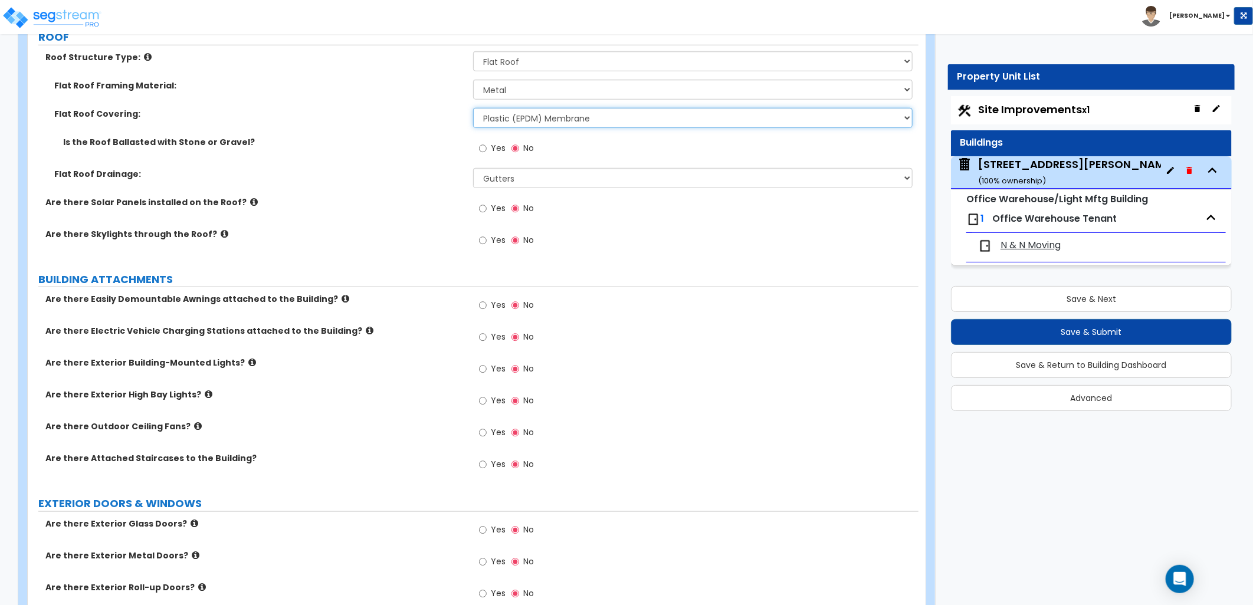
scroll to position [655, 0]
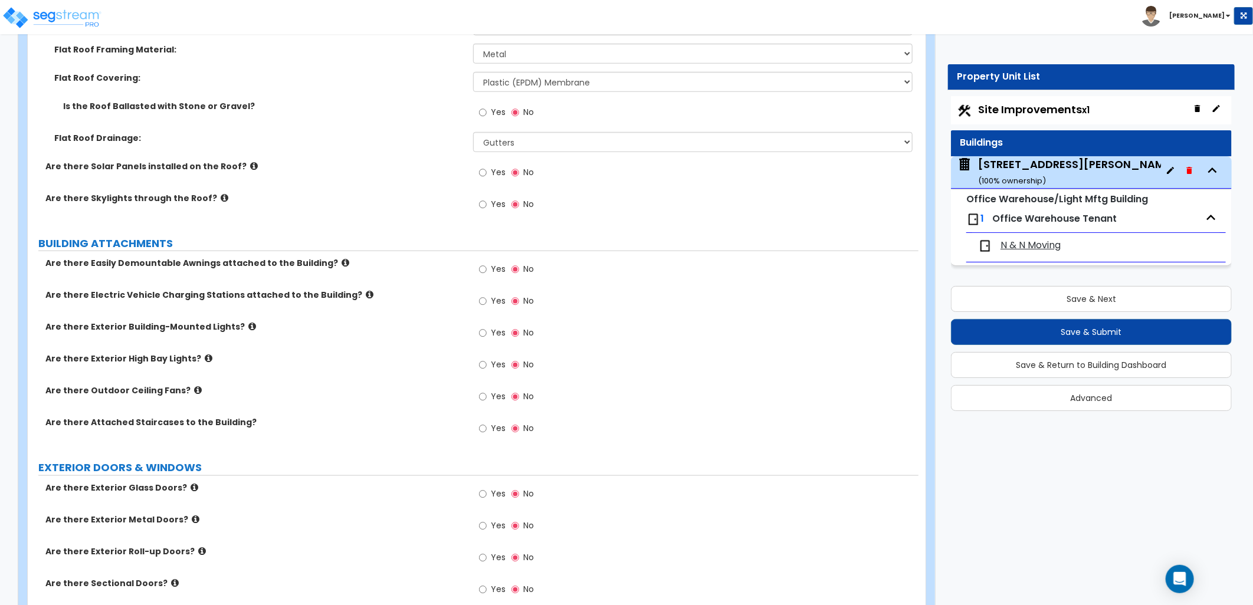
click at [487, 333] on label "Yes" at bounding box center [492, 334] width 27 height 20
click at [487, 333] on input "Yes" at bounding box center [483, 333] width 8 height 13
radio input "true"
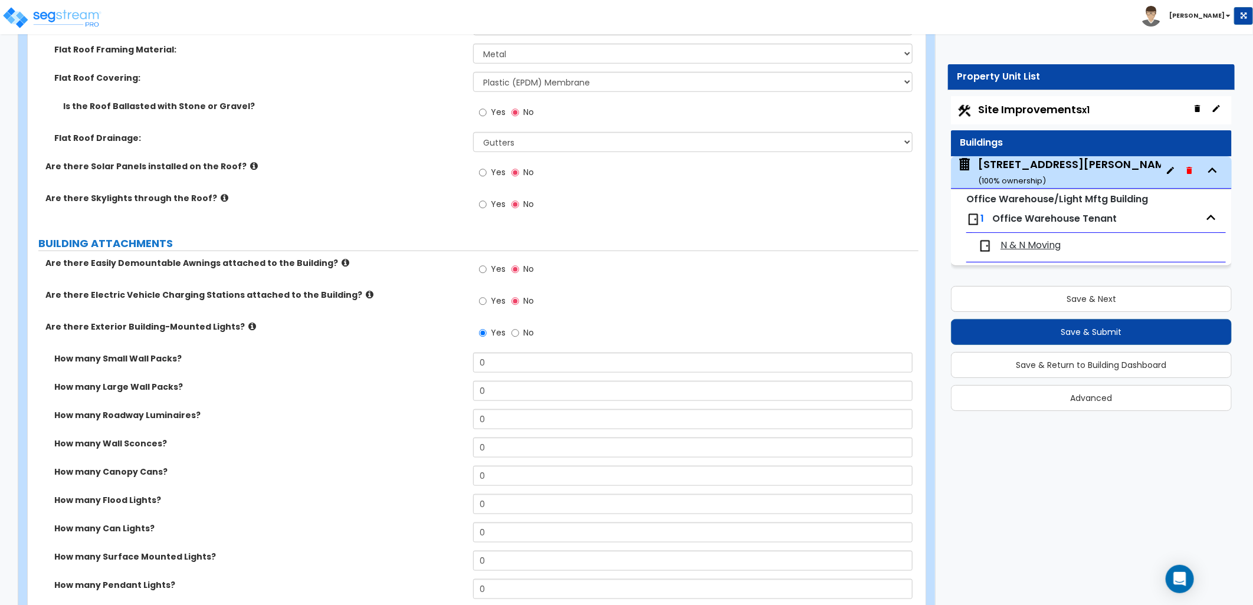
click at [248, 330] on icon at bounding box center [252, 326] width 8 height 9
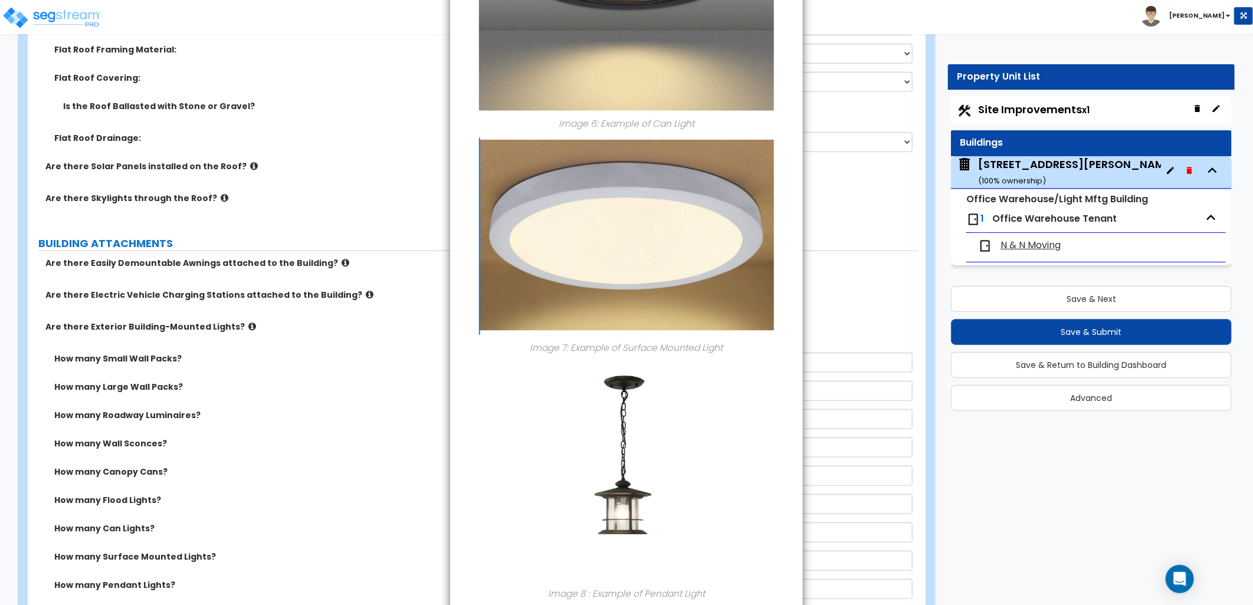
scroll to position [1385, 0]
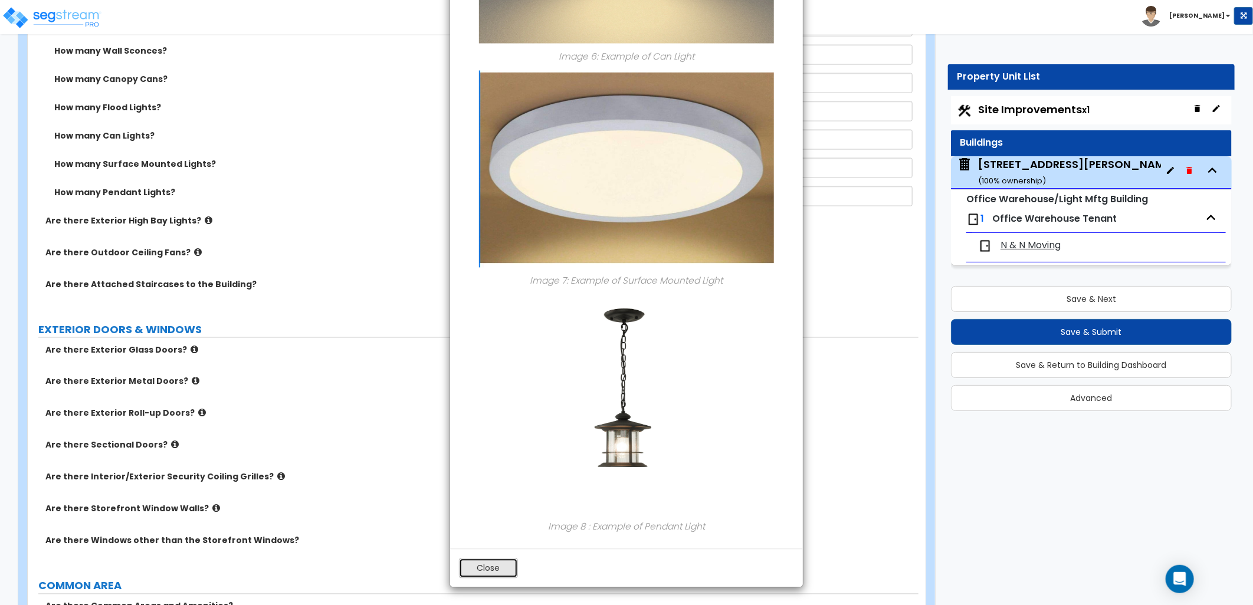
click at [482, 563] on button "Close" at bounding box center [488, 569] width 59 height 20
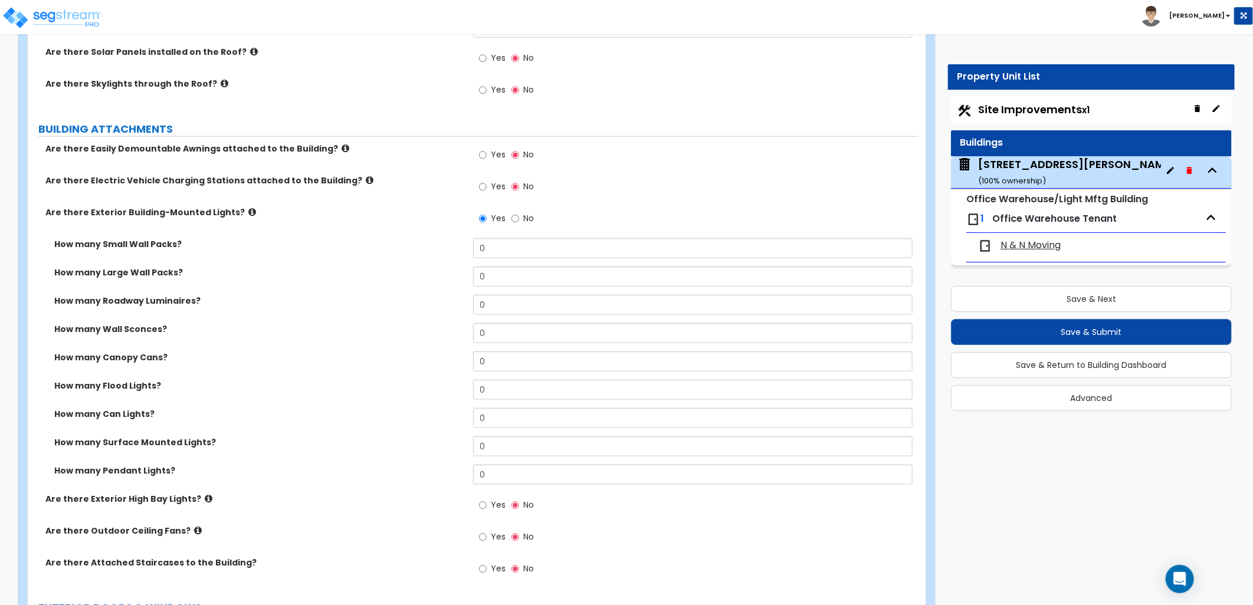
scroll to position [721, 0]
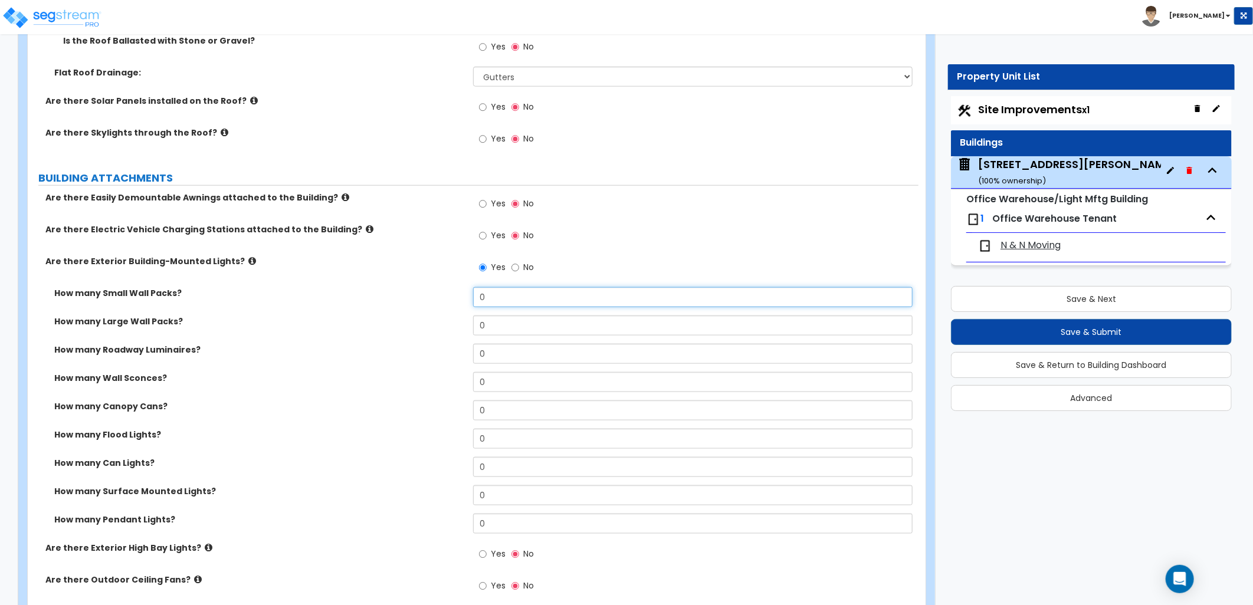
drag, startPoint x: 480, startPoint y: 301, endPoint x: 446, endPoint y: 300, distance: 34.2
click at [446, 301] on div "How many Small Wall Packs? 0" at bounding box center [473, 301] width 891 height 28
drag, startPoint x: 481, startPoint y: 300, endPoint x: 441, endPoint y: 299, distance: 40.1
click at [441, 299] on div "How many Small Wall Packs? 7" at bounding box center [473, 301] width 891 height 28
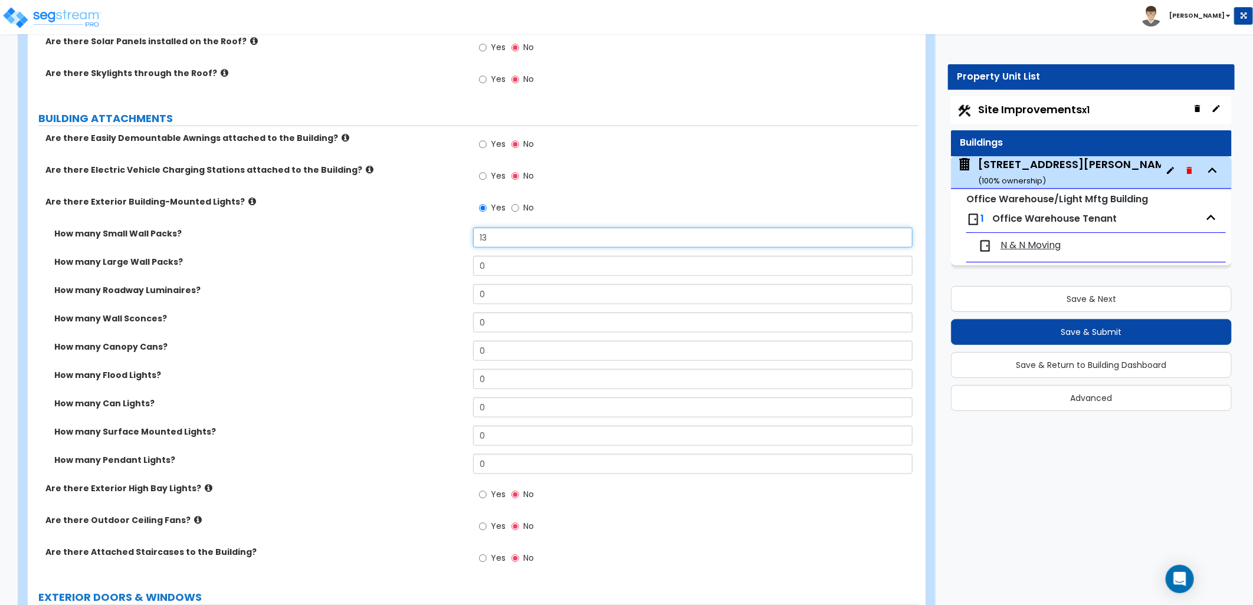
scroll to position [852, 0]
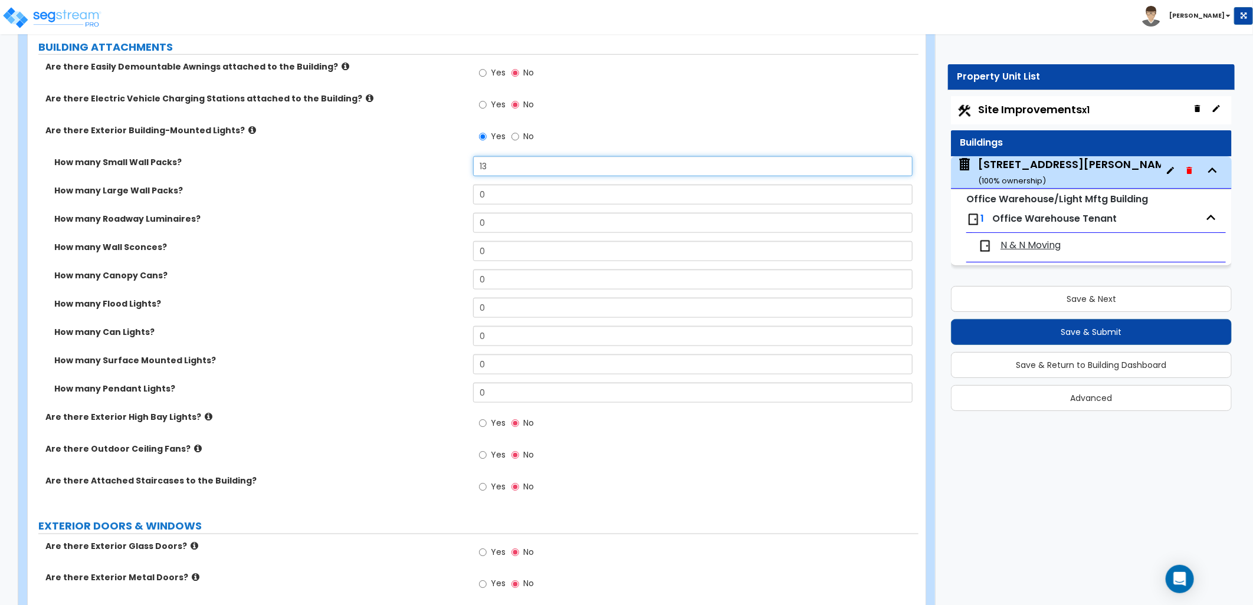
type input "13"
click at [205, 418] on icon at bounding box center [209, 416] width 8 height 9
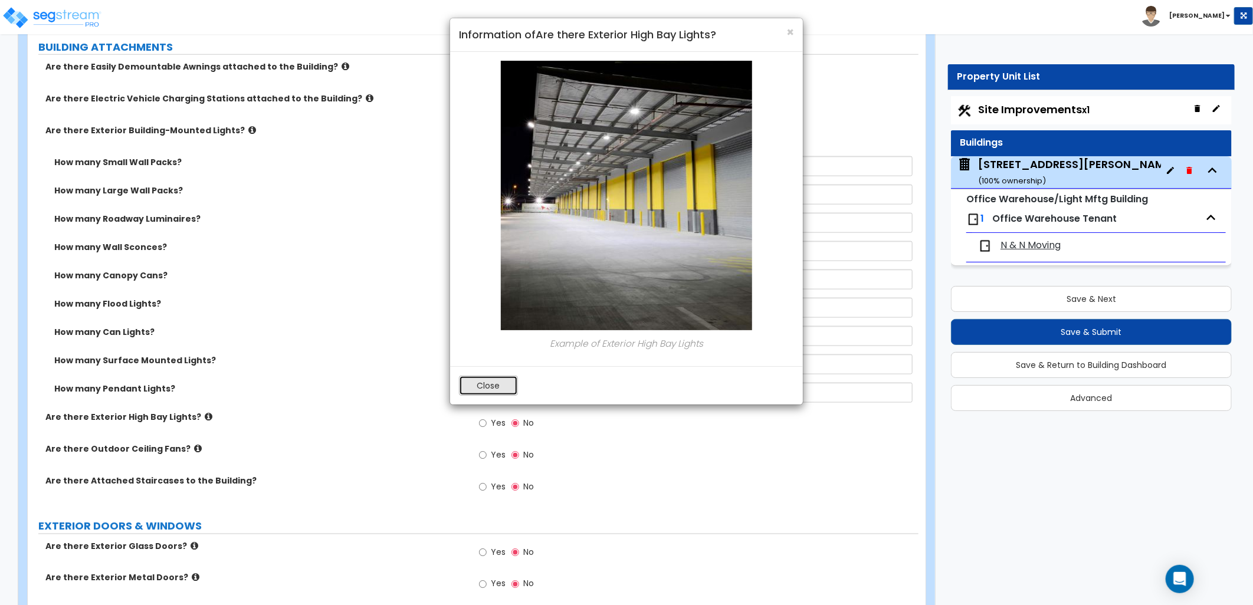
click at [487, 392] on button "Close" at bounding box center [488, 386] width 59 height 20
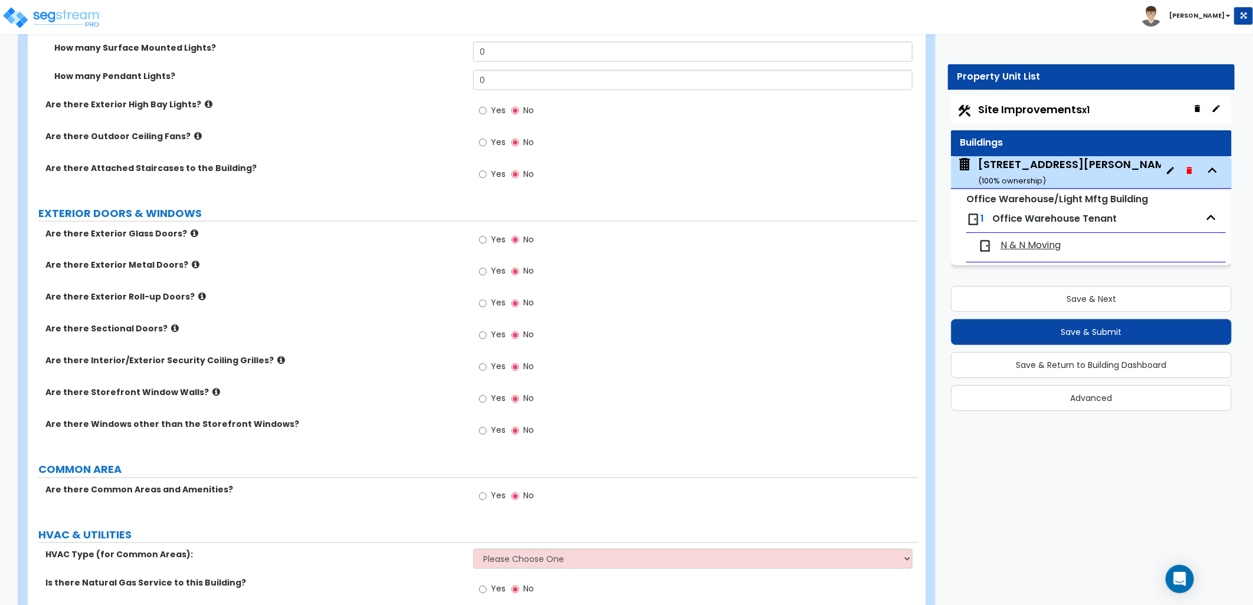
scroll to position [1180, 0]
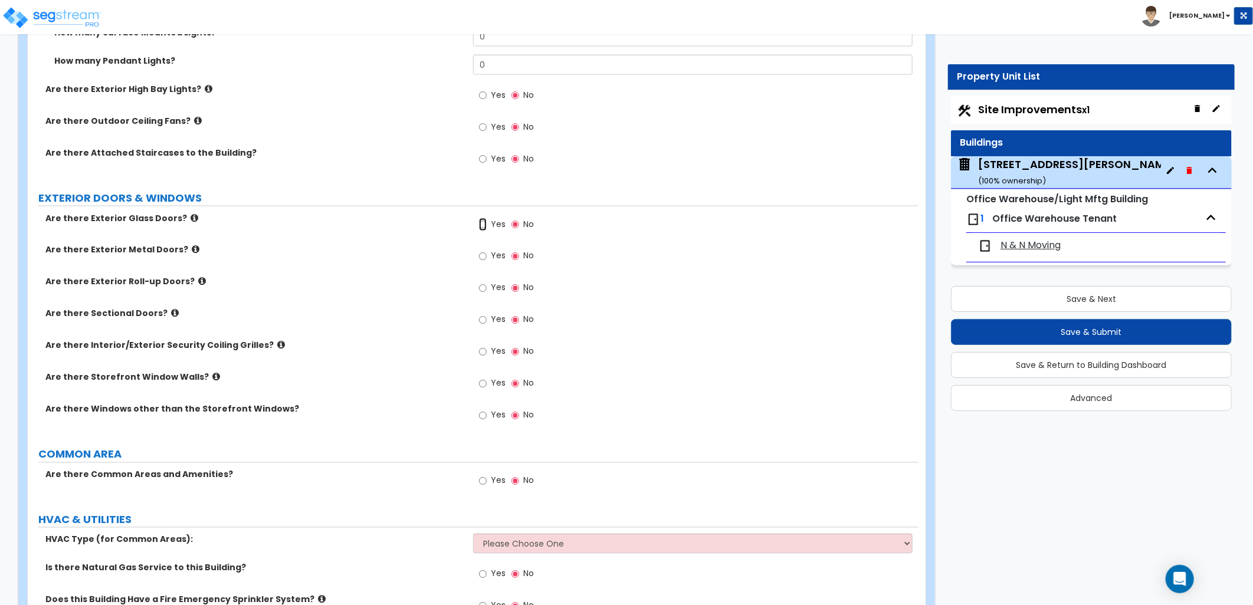
click at [485, 225] on input "Yes" at bounding box center [483, 224] width 8 height 13
radio input "true"
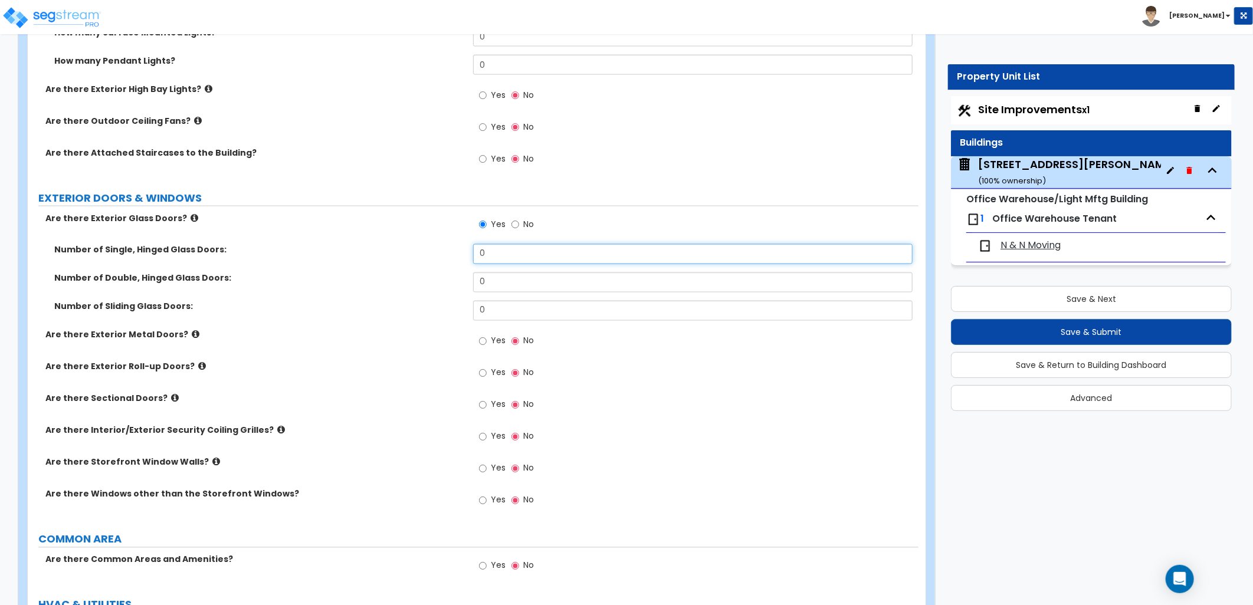
drag, startPoint x: 481, startPoint y: 257, endPoint x: 463, endPoint y: 255, distance: 17.8
click at [464, 255] on div "Number of Single, Hinged Glass Doors: 0" at bounding box center [473, 258] width 891 height 28
type input "1"
click at [481, 345] on input "Yes" at bounding box center [483, 341] width 8 height 13
radio input "true"
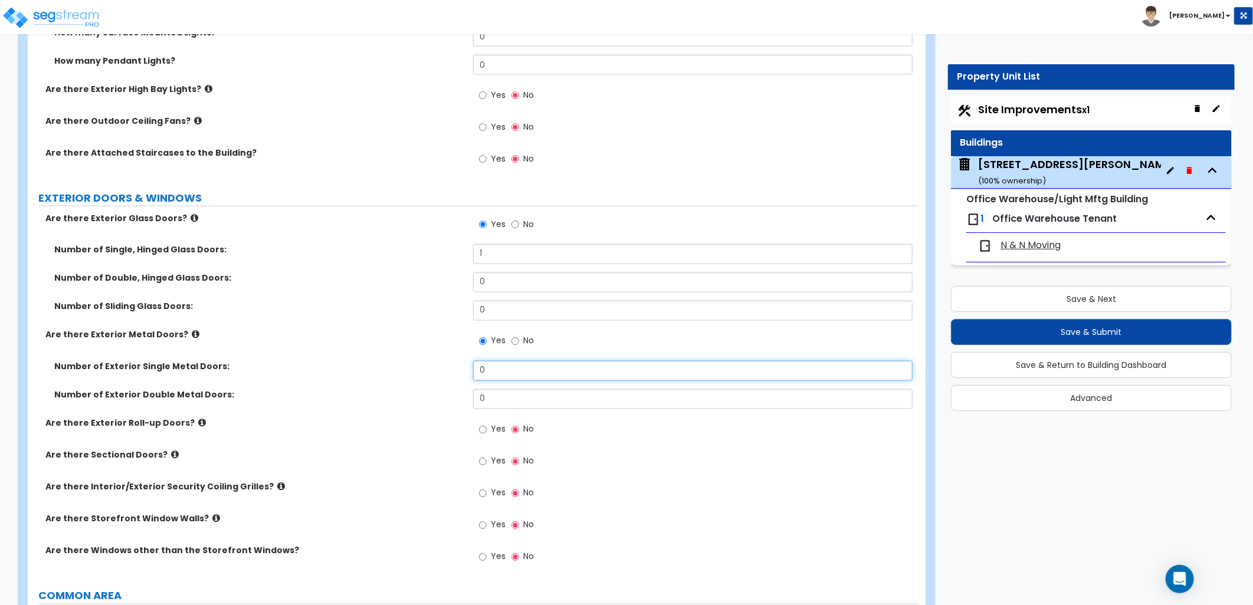
drag, startPoint x: 491, startPoint y: 372, endPoint x: 449, endPoint y: 372, distance: 41.9
click at [449, 372] on div "Number of Exterior Single Metal Doors: 0" at bounding box center [473, 375] width 891 height 28
type input "2"
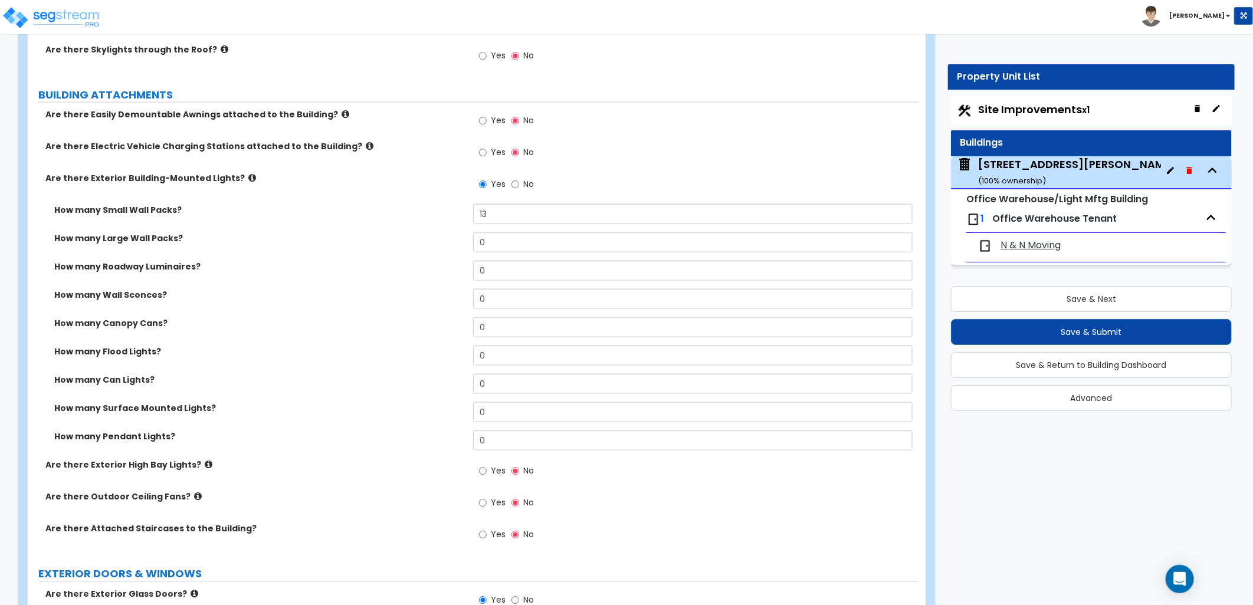
scroll to position [786, 0]
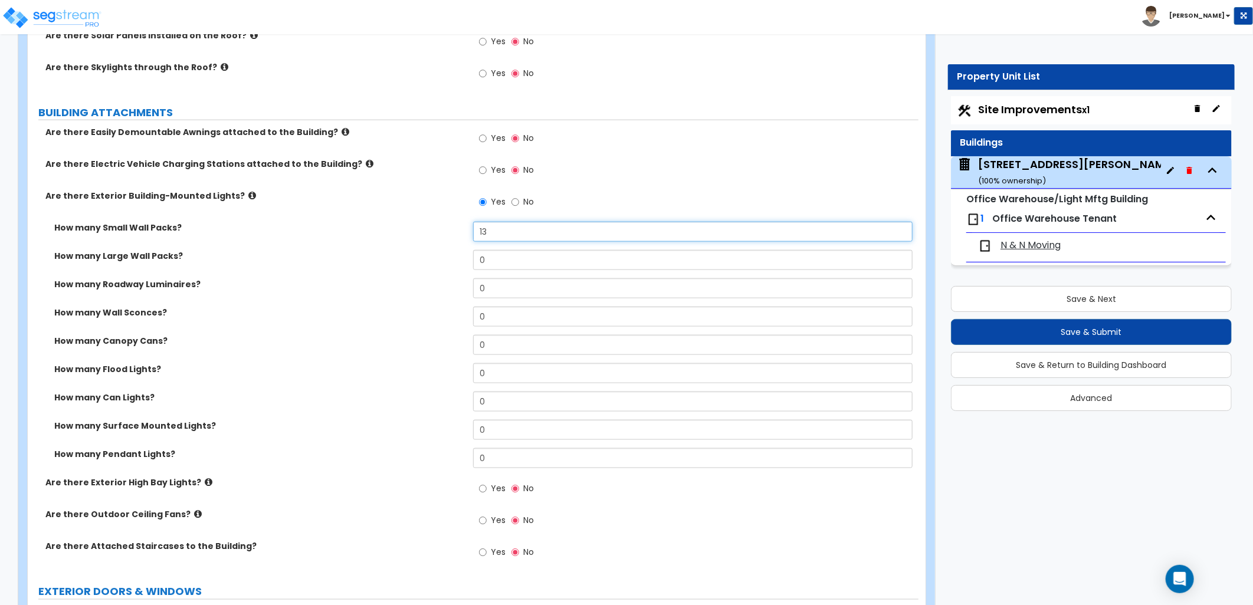
drag, startPoint x: 481, startPoint y: 237, endPoint x: 453, endPoint y: 239, distance: 28.4
click at [462, 239] on div "How many Small Wall Packs? 13" at bounding box center [473, 236] width 891 height 28
type input "20"
click at [440, 273] on div "How many Large Wall Packs? 0" at bounding box center [473, 264] width 891 height 28
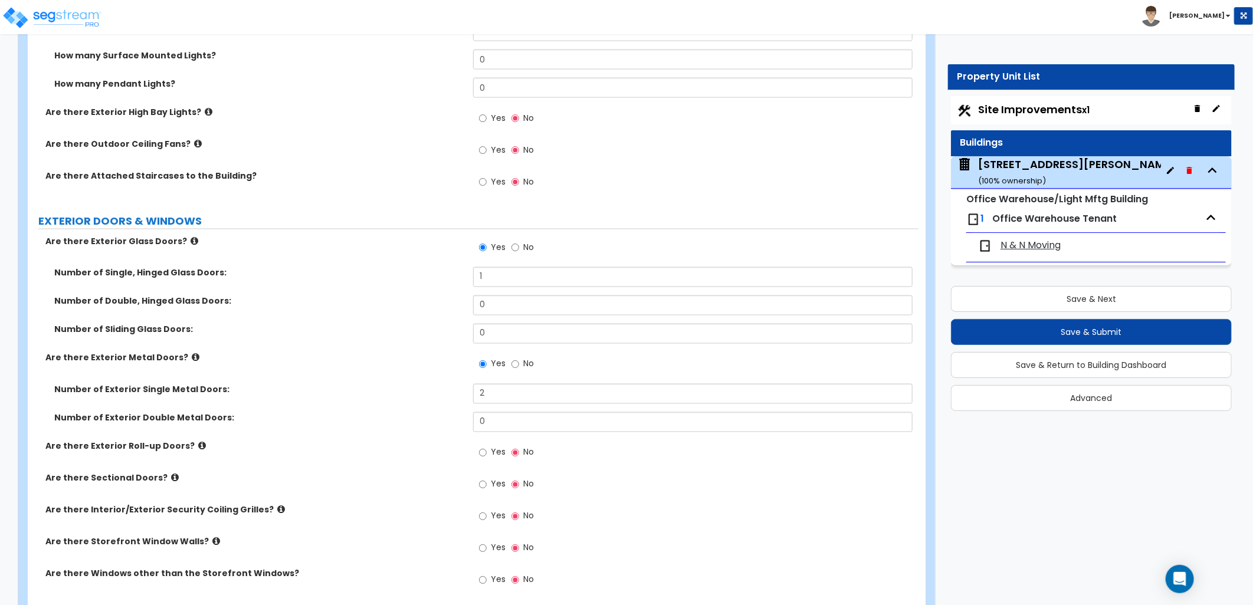
scroll to position [1180, 0]
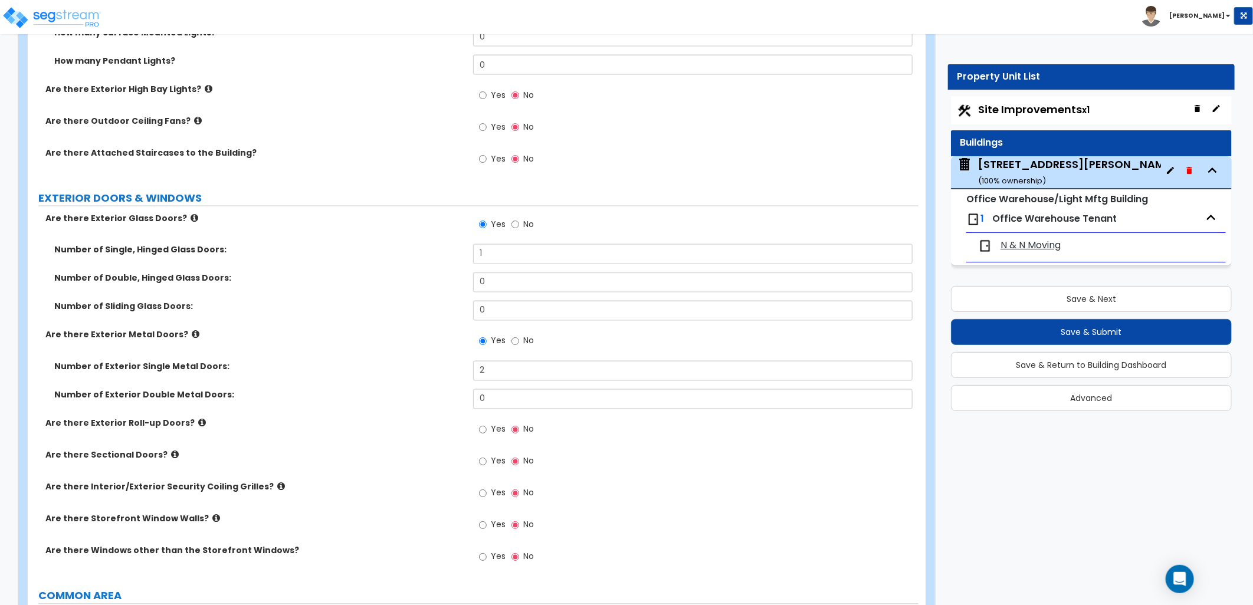
click at [171, 452] on icon at bounding box center [175, 455] width 8 height 9
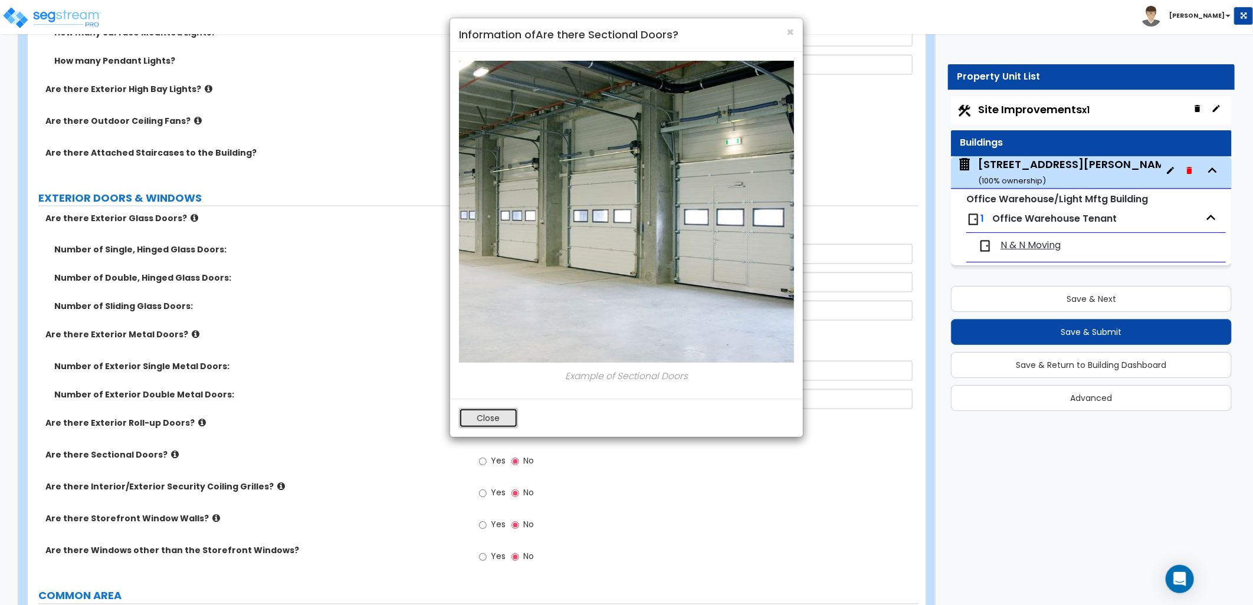
click at [503, 420] on button "Close" at bounding box center [488, 418] width 59 height 20
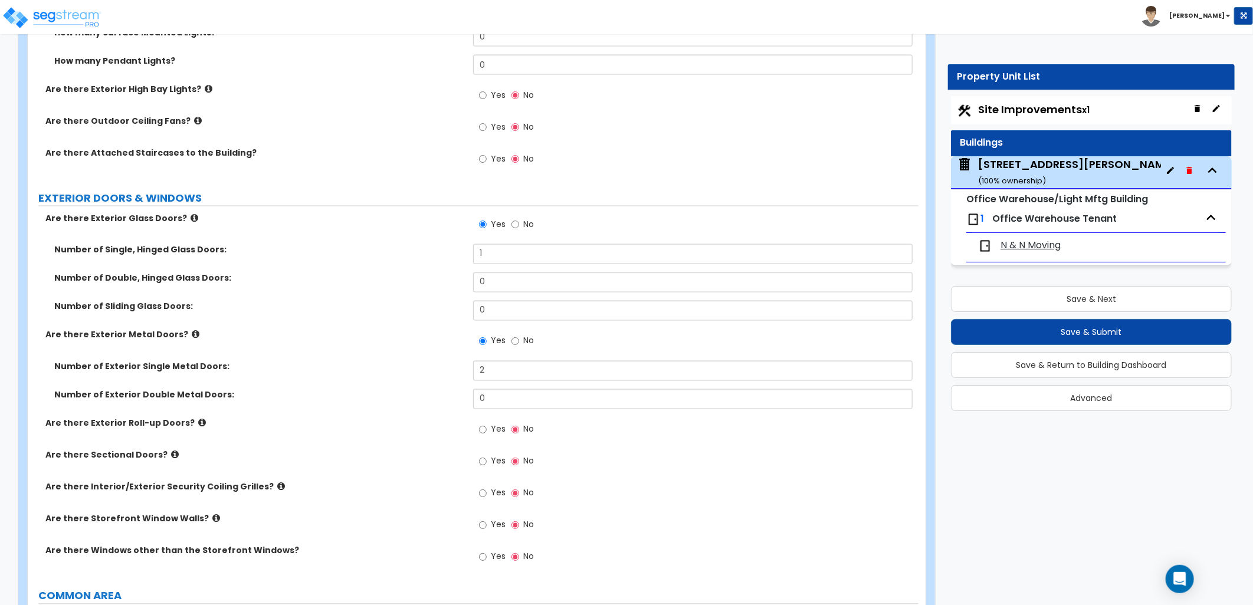
click at [277, 485] on icon at bounding box center [281, 487] width 8 height 9
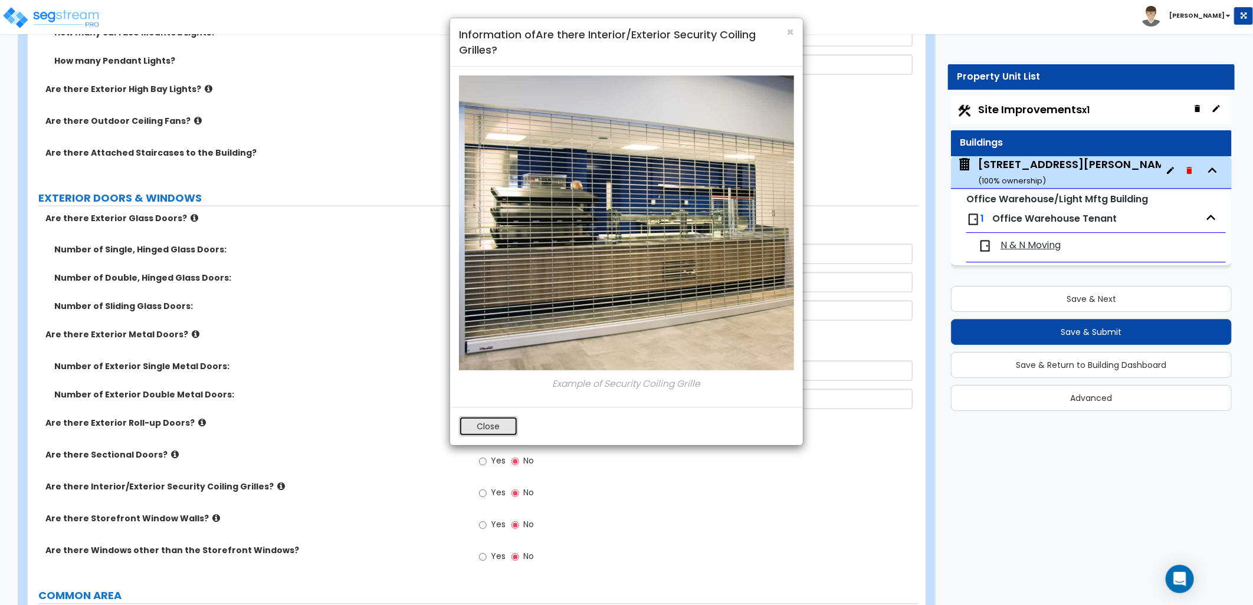
click at [479, 419] on button "Close" at bounding box center [488, 427] width 59 height 20
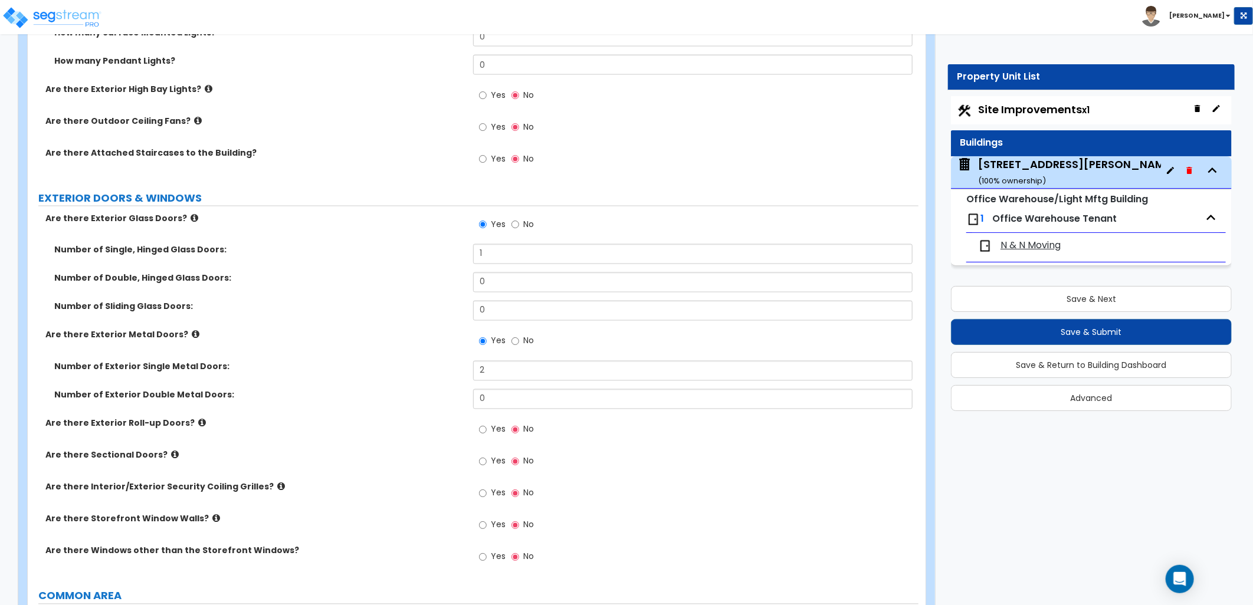
click at [198, 421] on icon at bounding box center [202, 423] width 8 height 9
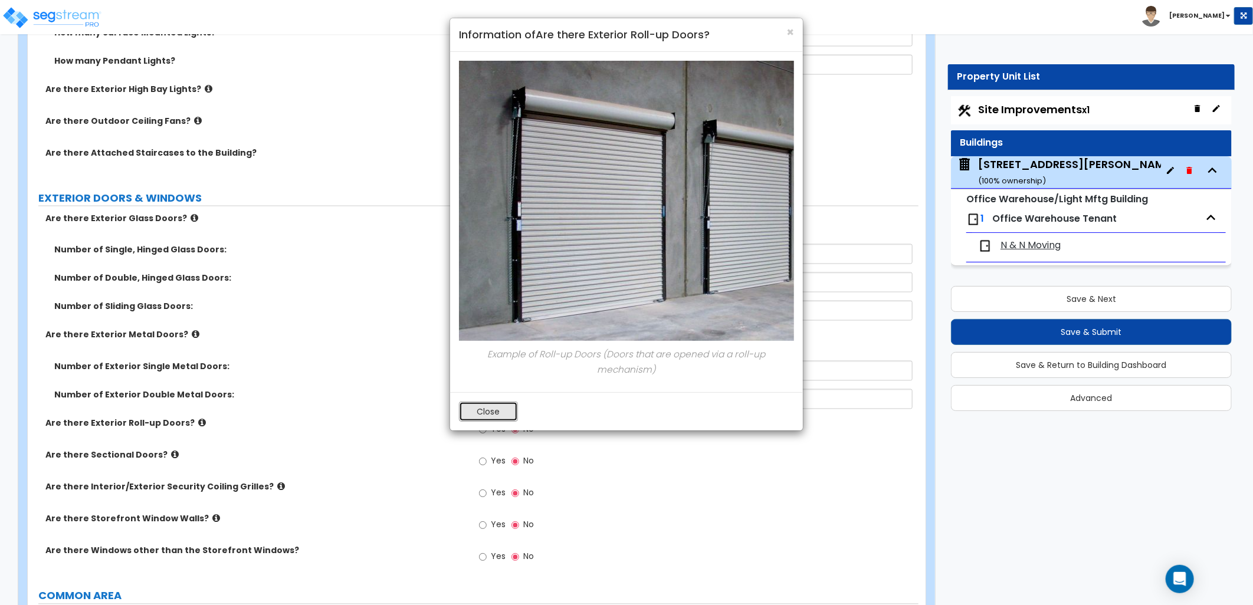
drag, startPoint x: 483, startPoint y: 409, endPoint x: 441, endPoint y: 414, distance: 41.6
click at [479, 409] on button "Close" at bounding box center [488, 412] width 59 height 20
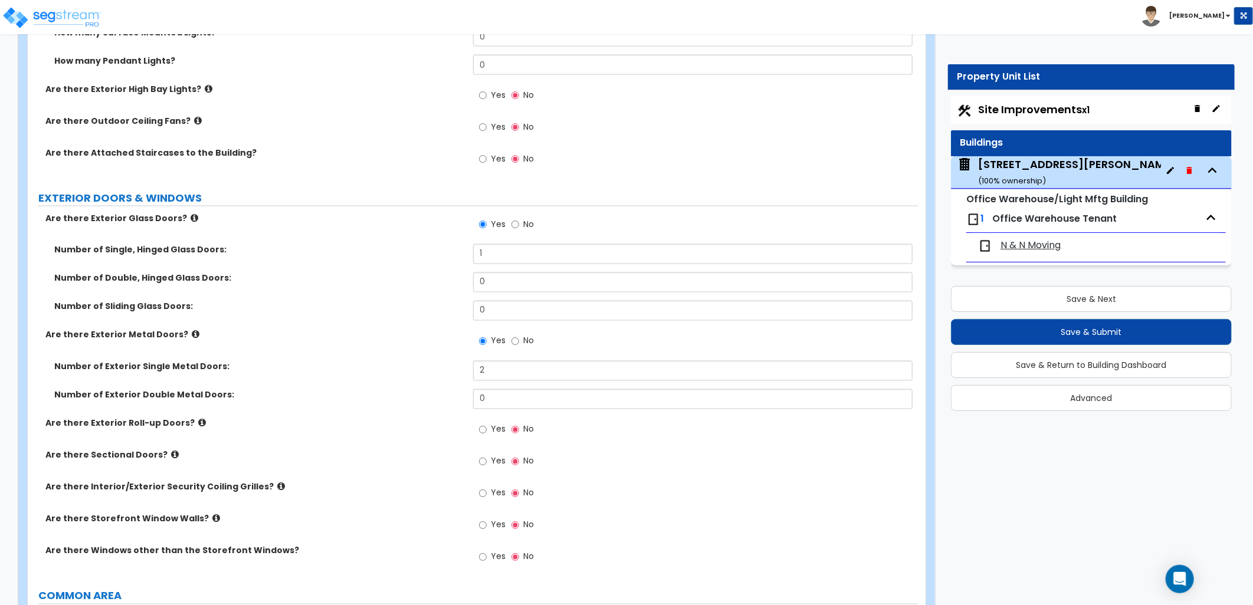
click at [171, 455] on icon at bounding box center [175, 455] width 8 height 9
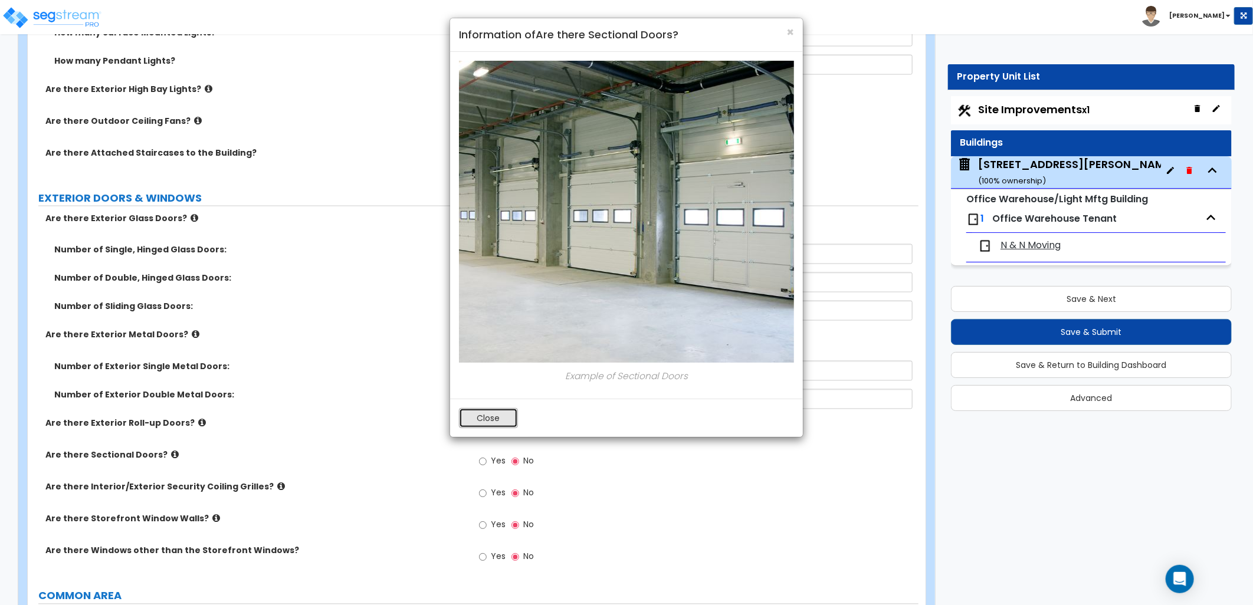
drag, startPoint x: 478, startPoint y: 422, endPoint x: 317, endPoint y: 445, distance: 162.7
click at [476, 422] on button "Close" at bounding box center [488, 418] width 59 height 20
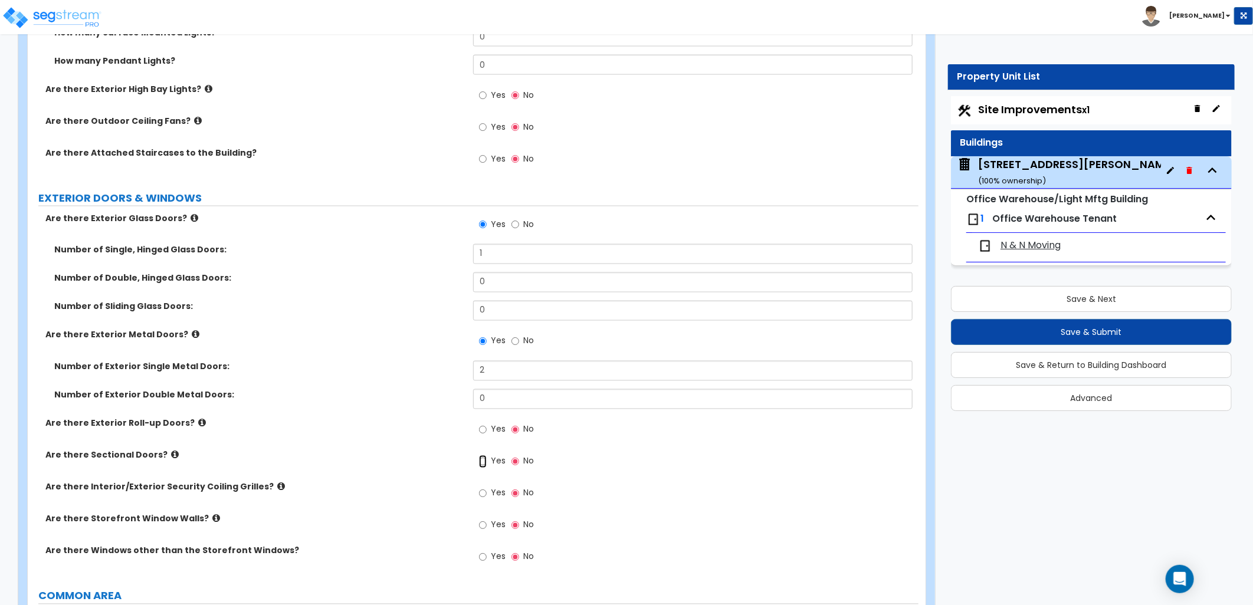
click at [483, 461] on input "Yes" at bounding box center [483, 461] width 8 height 13
radio input "true"
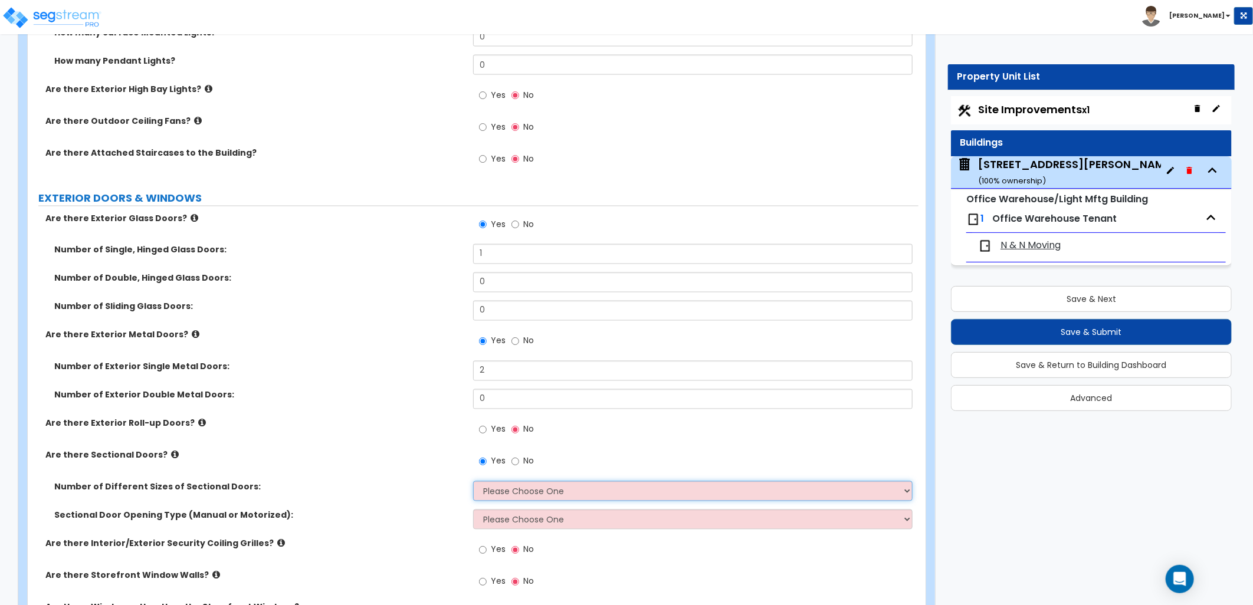
click at [560, 494] on select "Please Choose One 1 2 3" at bounding box center [693, 491] width 440 height 20
select select "1"
click at [473, 481] on select "Please Choose One 1 2 3" at bounding box center [693, 491] width 440 height 20
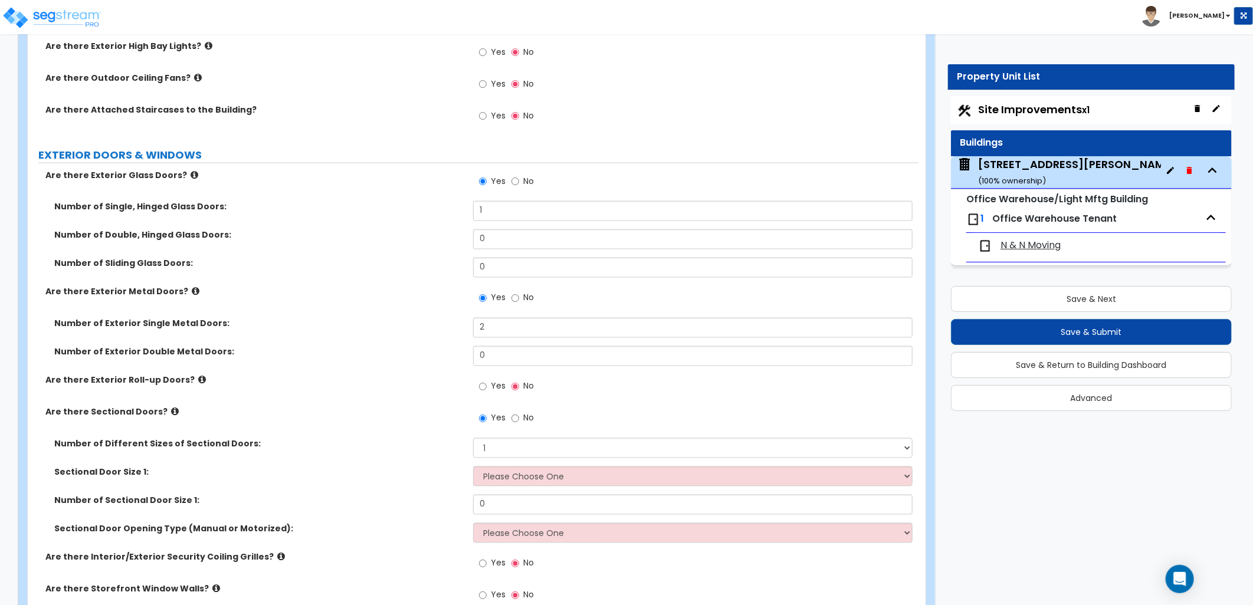
scroll to position [1245, 0]
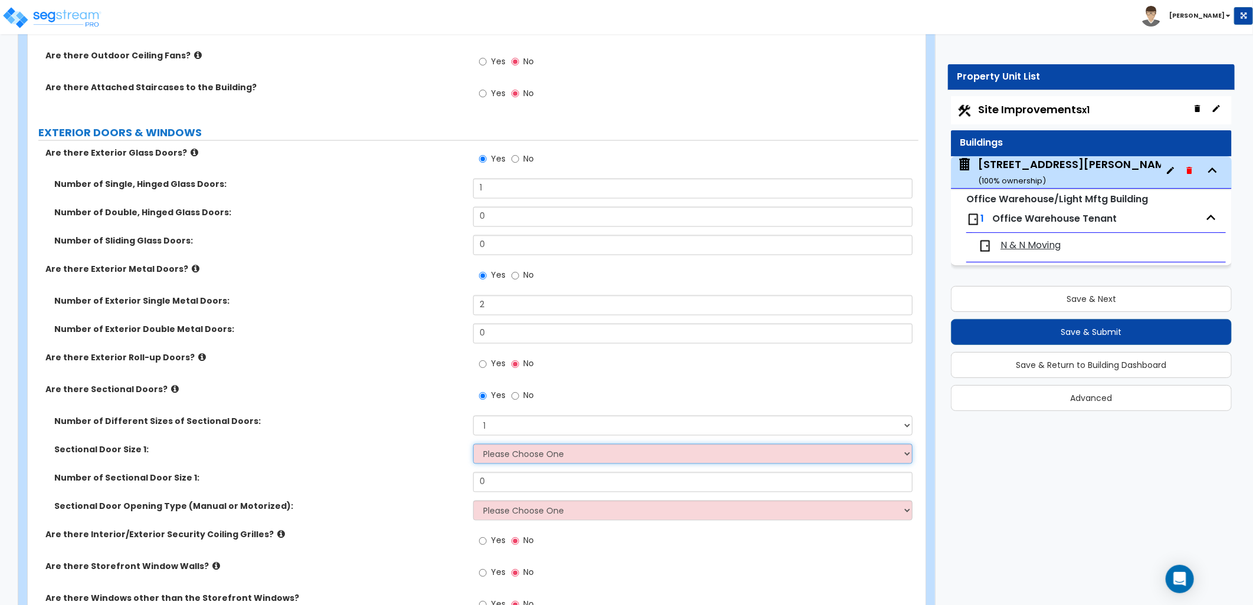
click at [544, 461] on select "Please Choose One 8' x 8' 10' x 10' 12' x 12' 20' x 14'" at bounding box center [693, 454] width 440 height 20
select select "2"
click at [473, 444] on select "Please Choose One 8' x 8' 10' x 10' 12' x 12' 20' x 14'" at bounding box center [693, 454] width 440 height 20
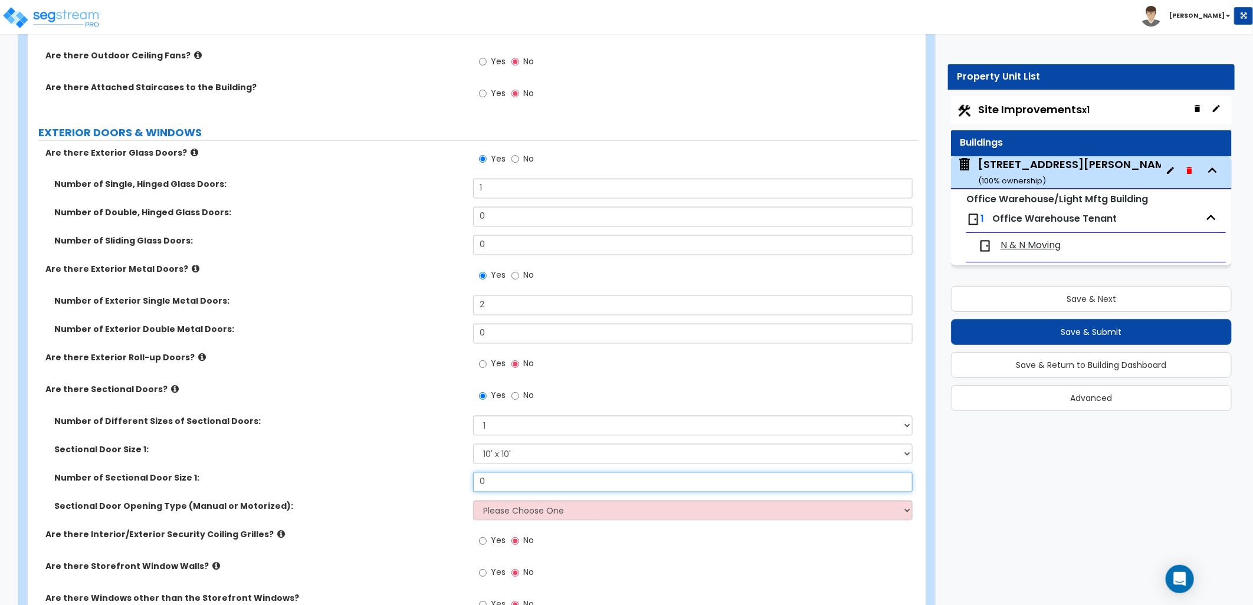
drag, startPoint x: 463, startPoint y: 483, endPoint x: 441, endPoint y: 483, distance: 21.8
click at [441, 483] on div "Number of Sectional Door Size 1: 0" at bounding box center [473, 487] width 891 height 28
type input "6"
click at [570, 521] on div "Sectional Door Opening Type (Manual or Motorized): Please Choose One All Manual…" at bounding box center [473, 515] width 891 height 28
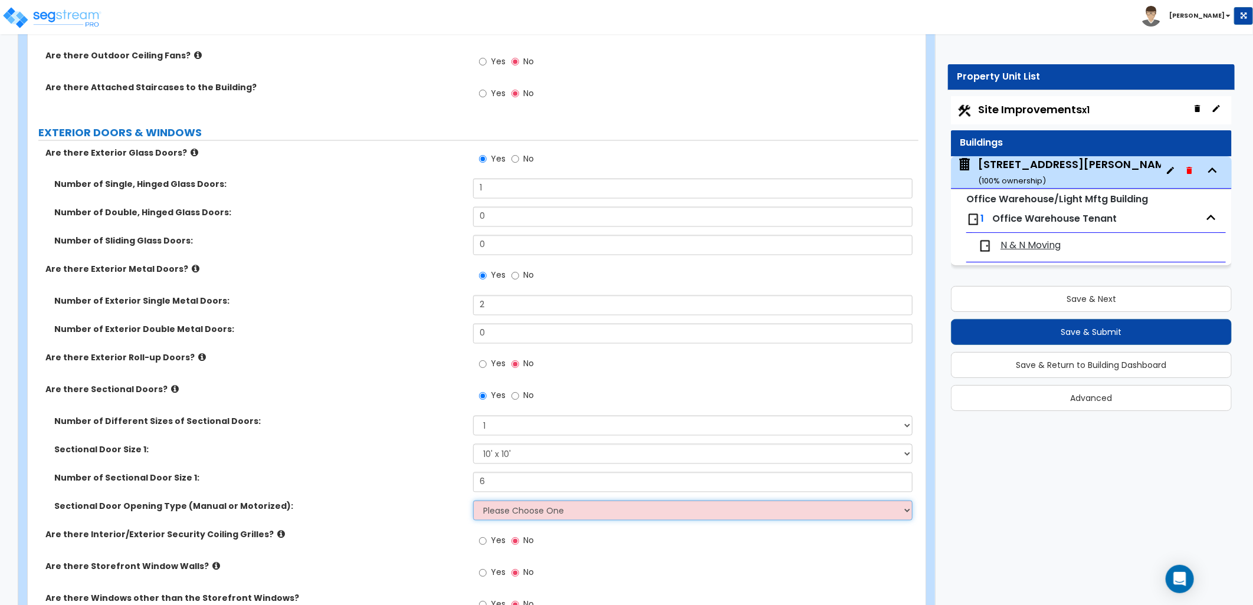
click at [571, 514] on select "Please Choose One All Manual All Motorized Some are Motorized" at bounding box center [693, 511] width 440 height 20
select select "2"
click at [473, 501] on select "Please Choose One All Manual All Motorized Some are Motorized" at bounding box center [693, 511] width 440 height 20
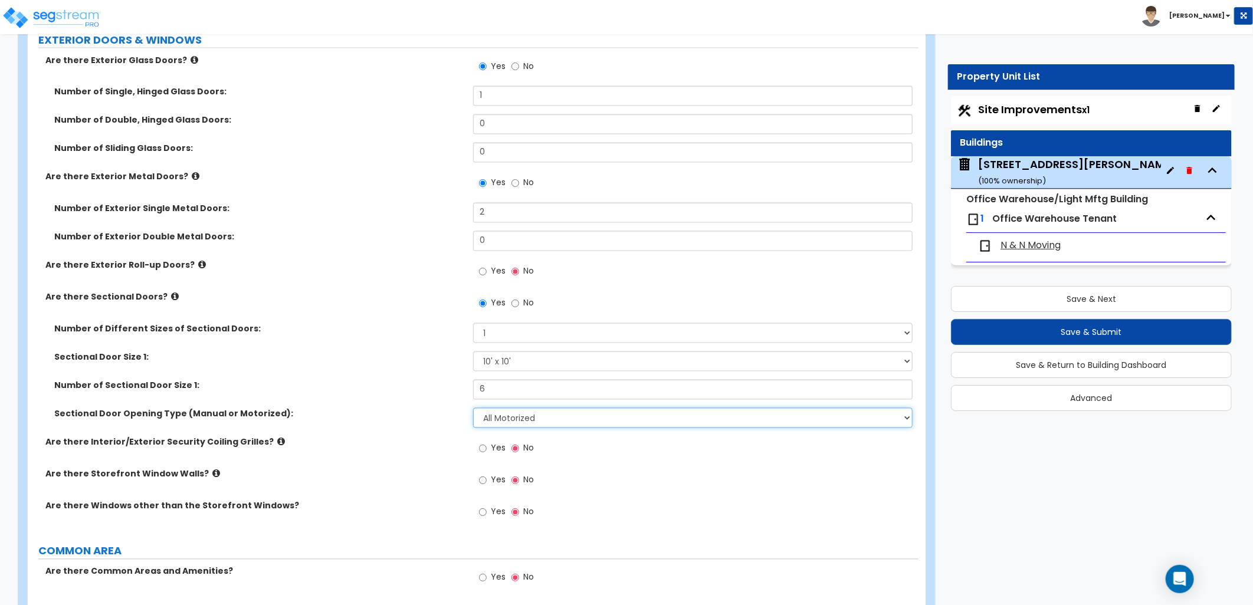
scroll to position [1376, 0]
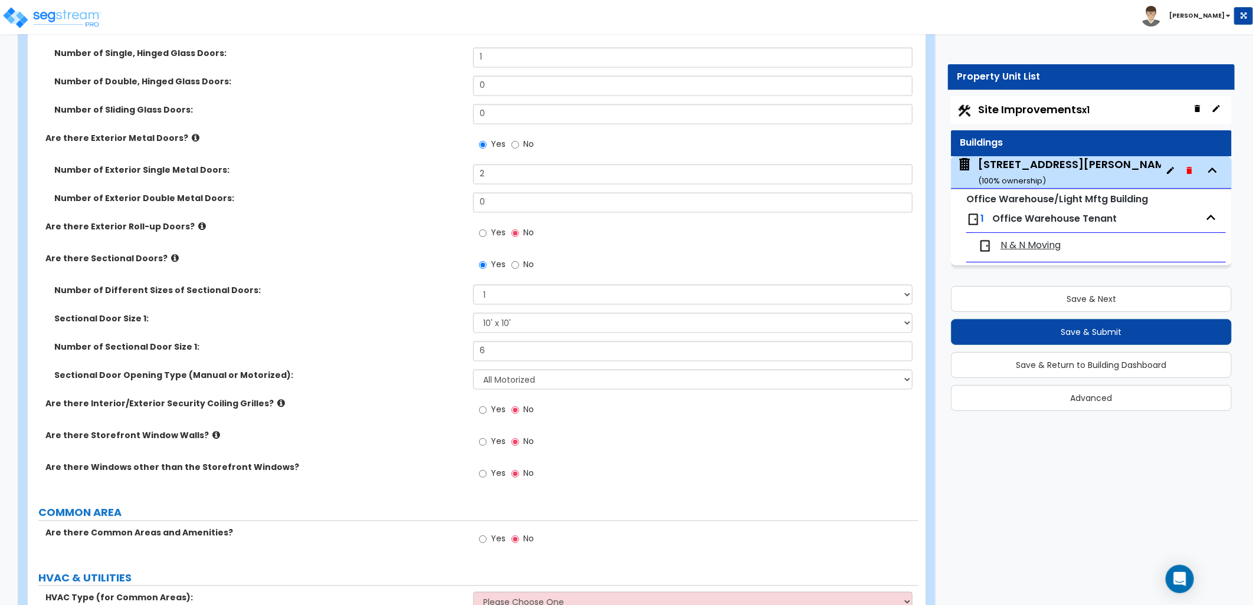
click at [212, 434] on icon at bounding box center [216, 435] width 8 height 9
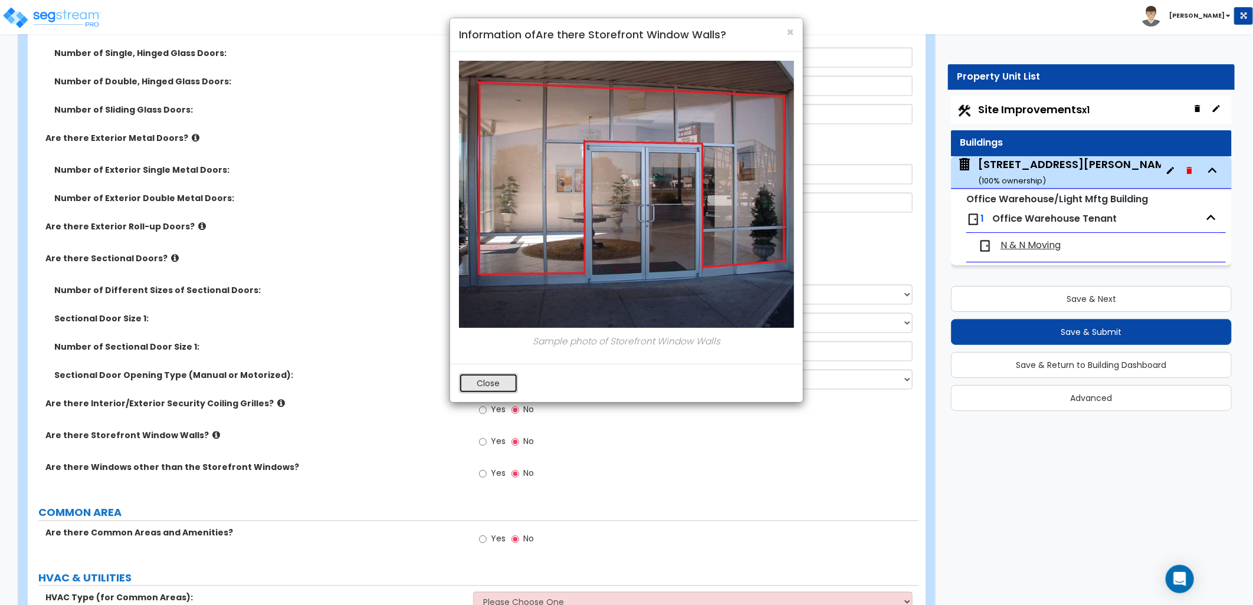
click at [476, 382] on button "Close" at bounding box center [488, 383] width 59 height 20
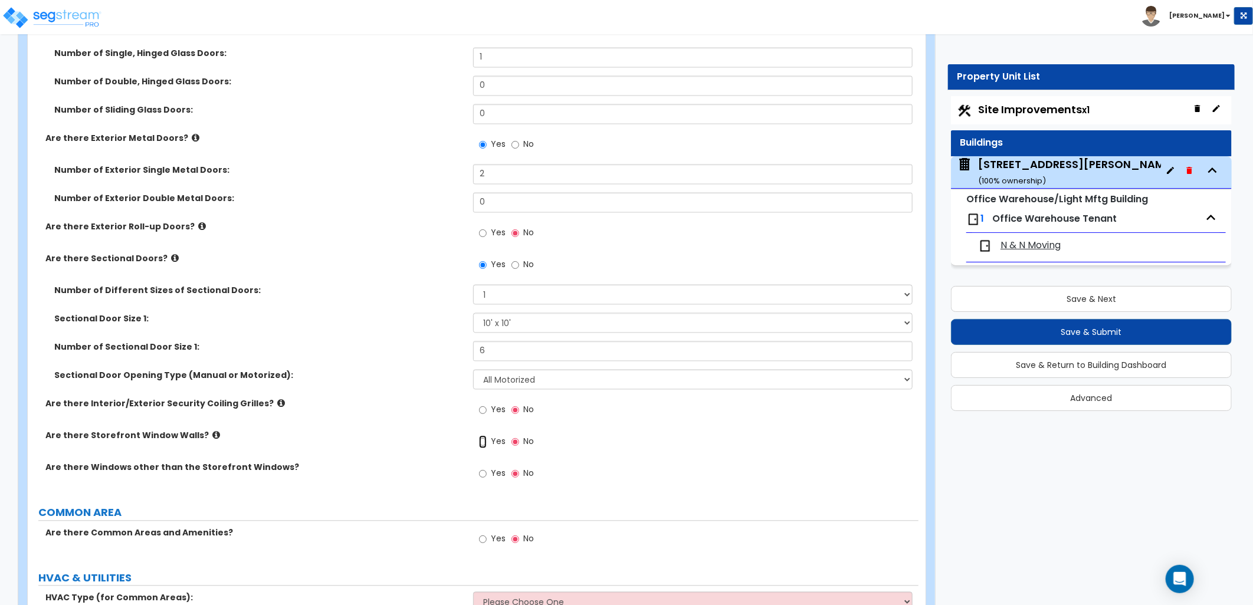
click at [484, 440] on input "Yes" at bounding box center [483, 442] width 8 height 13
radio input "true"
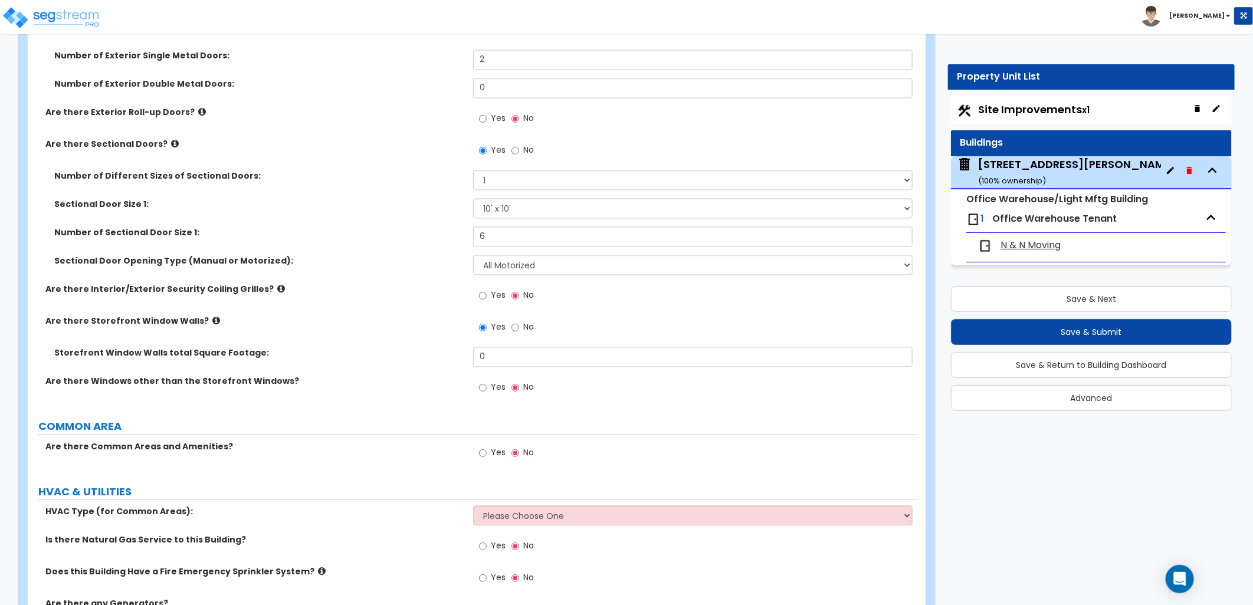
scroll to position [1507, 0]
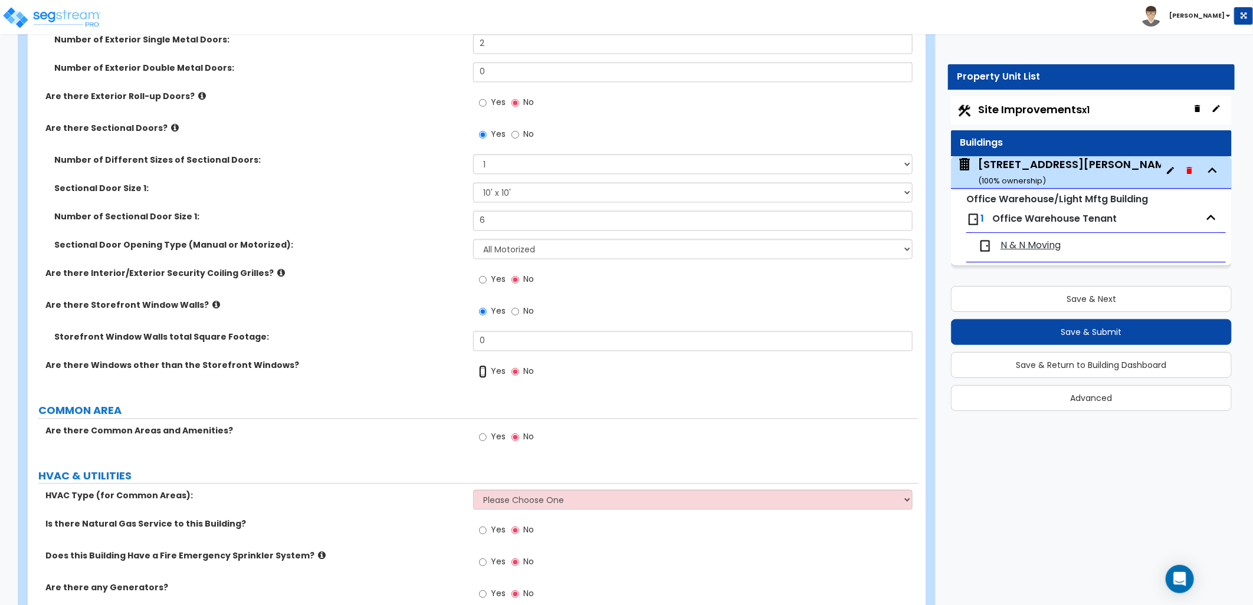
click at [484, 368] on input "Yes" at bounding box center [483, 371] width 8 height 13
radio input "true"
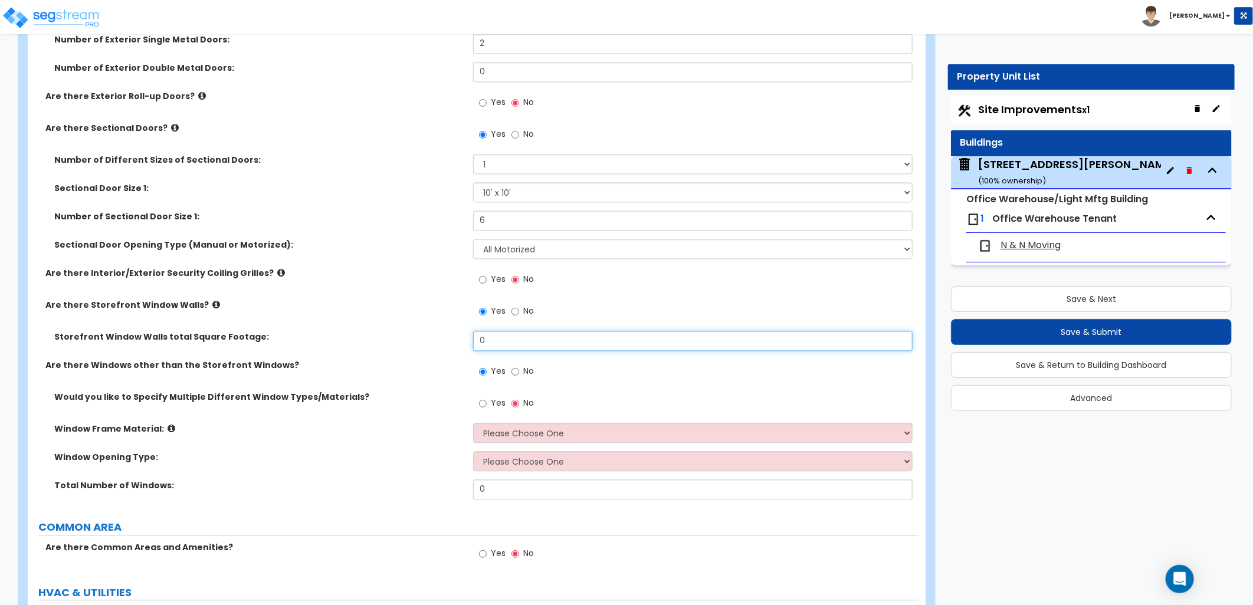
drag, startPoint x: 483, startPoint y: 340, endPoint x: 467, endPoint y: 340, distance: 15.9
click at [467, 340] on div "Storefront Window Walls total Square Footage: 0" at bounding box center [473, 345] width 891 height 28
type input "30"
click at [505, 428] on select "Please Choose One Vinyl Aluminum Wood" at bounding box center [693, 433] width 440 height 20
select select "2"
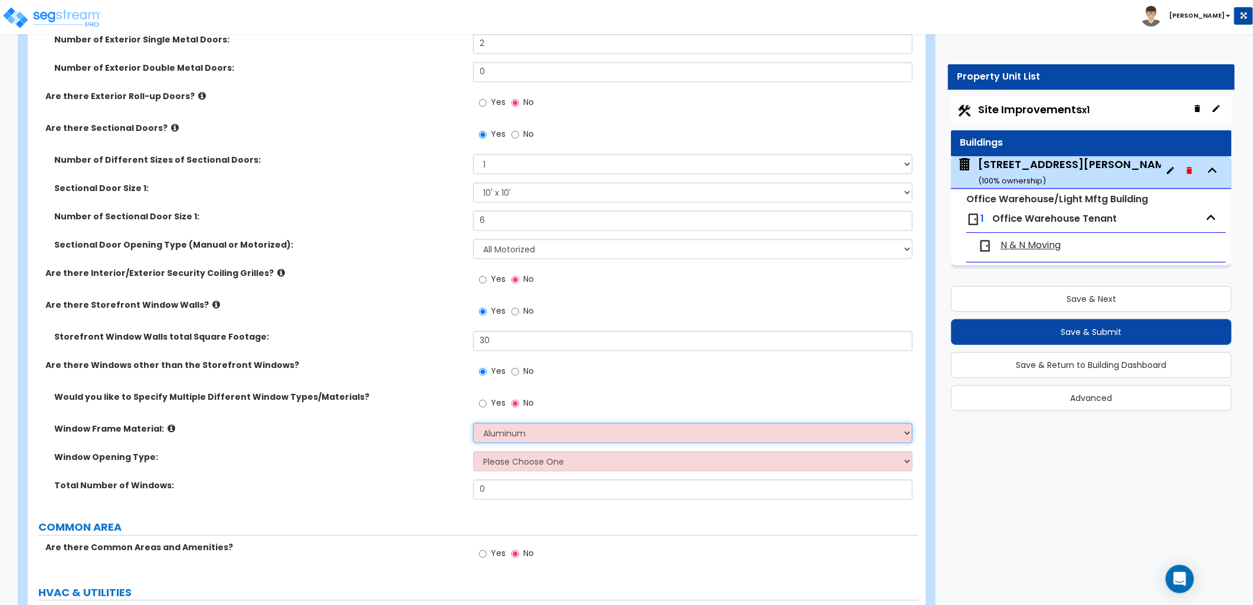
click at [473, 423] on select "Please Choose One Vinyl Aluminum Wood" at bounding box center [693, 433] width 440 height 20
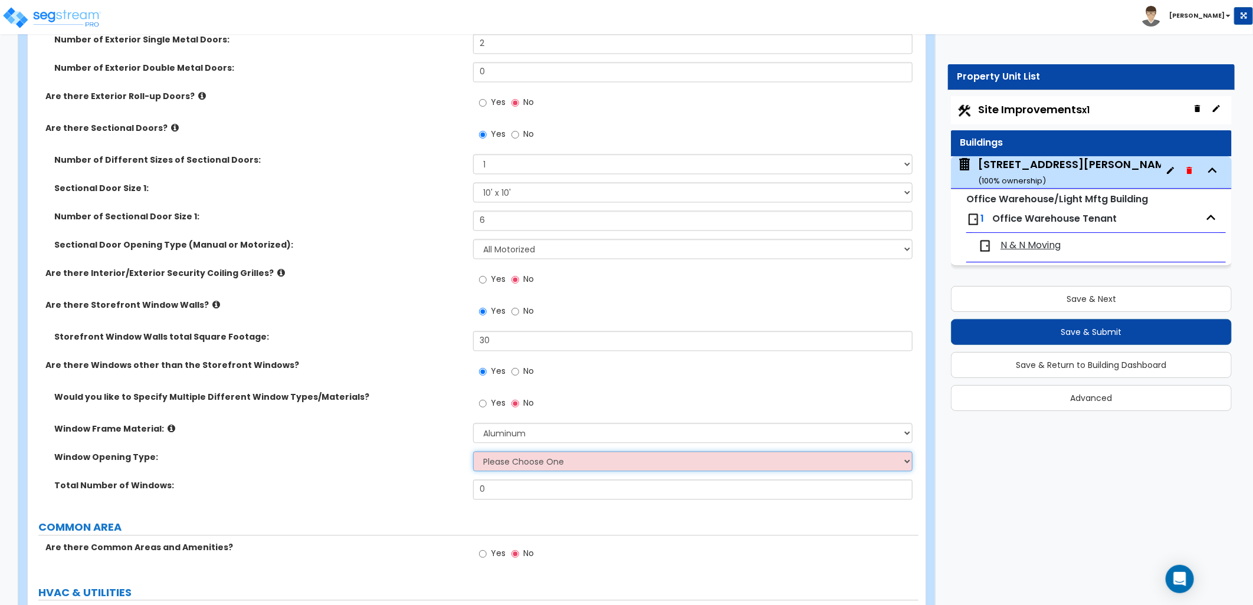
click at [522, 461] on select "Please Choose One Sliding Window Fixed/Picture Window Awning Window Swing/Casem…" at bounding box center [693, 461] width 440 height 20
select select "2"
click at [473, 451] on select "Please Choose One Sliding Window Fixed/Picture Window Awning Window Swing/Casem…" at bounding box center [693, 461] width 440 height 20
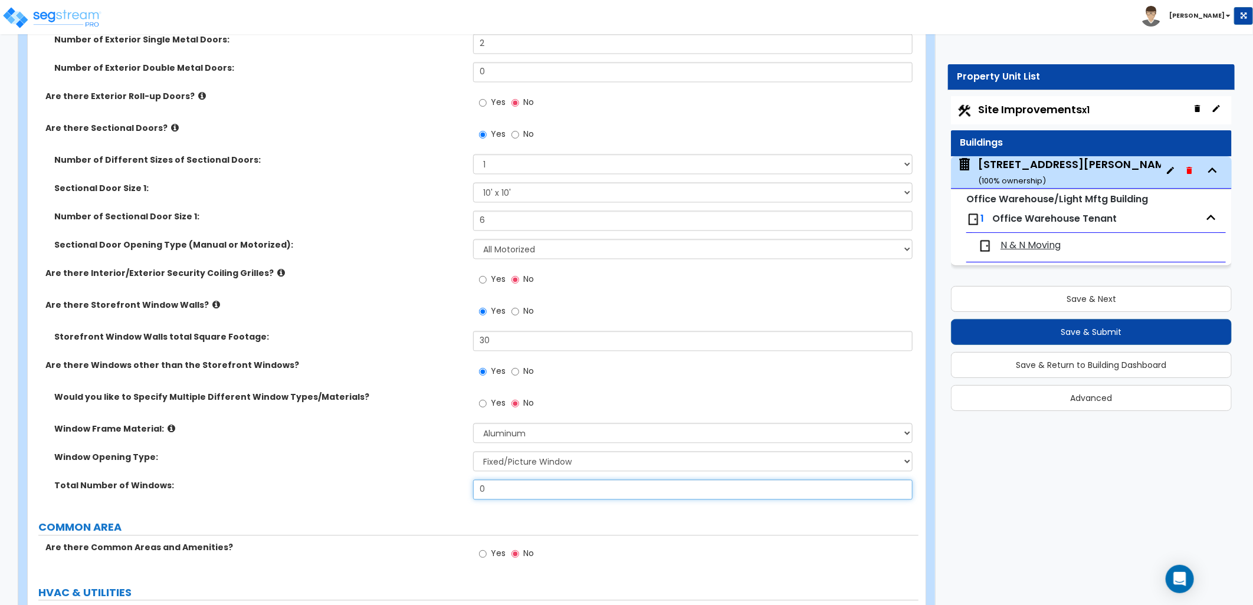
drag, startPoint x: 476, startPoint y: 490, endPoint x: 440, endPoint y: 489, distance: 36.6
click at [440, 489] on div "Total Number of Windows: 0" at bounding box center [473, 494] width 891 height 28
click at [448, 492] on div "Total Number of Windows: 0" at bounding box center [473, 494] width 891 height 28
type input "7"
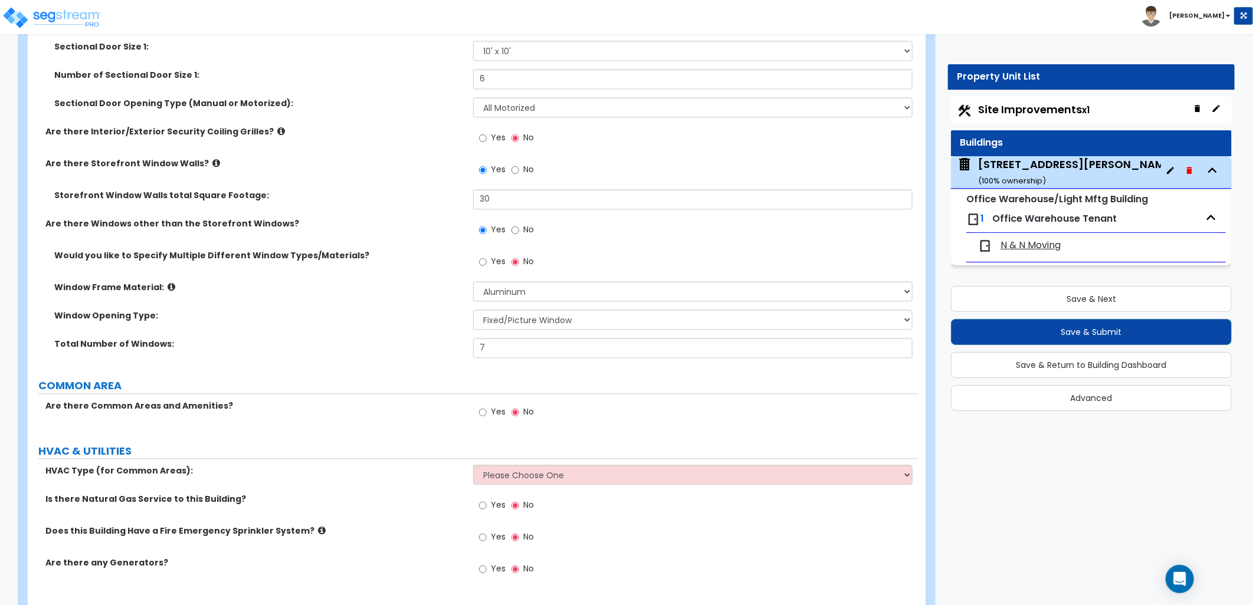
scroll to position [1686, 0]
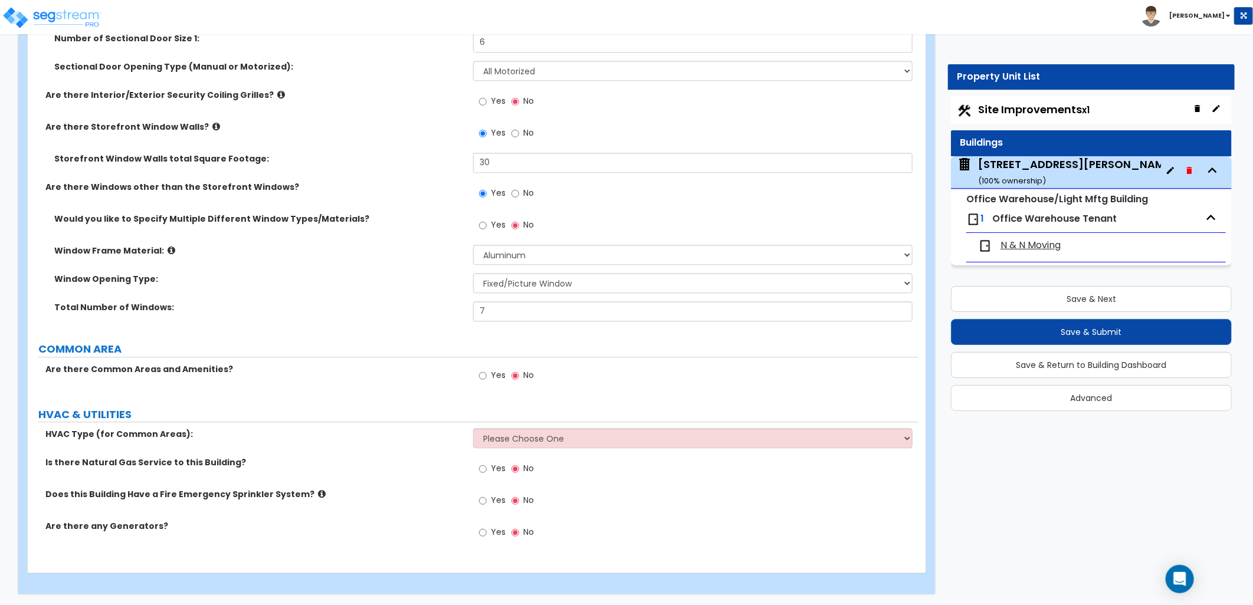
click at [487, 379] on label "Yes" at bounding box center [492, 377] width 27 height 20
click at [487, 379] on input "Yes" at bounding box center [483, 375] width 8 height 13
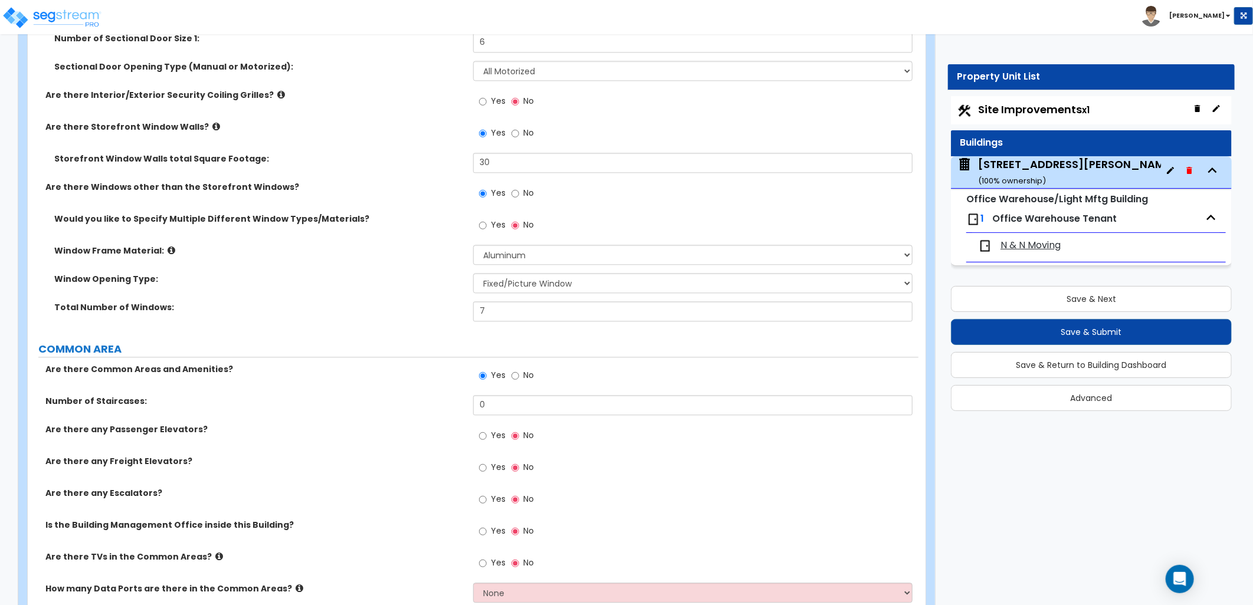
click at [518, 375] on label "No" at bounding box center [523, 377] width 22 height 20
click at [513, 376] on input "No" at bounding box center [516, 375] width 8 height 13
radio input "false"
radio input "true"
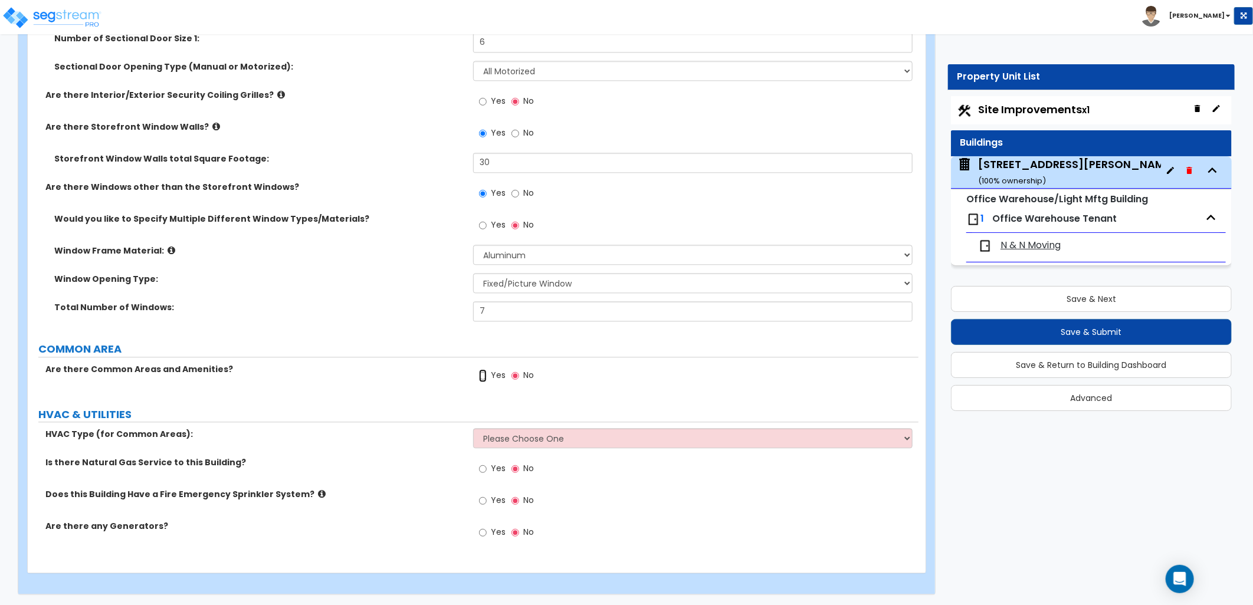
click at [481, 375] on input "Yes" at bounding box center [483, 375] width 8 height 13
radio input "true"
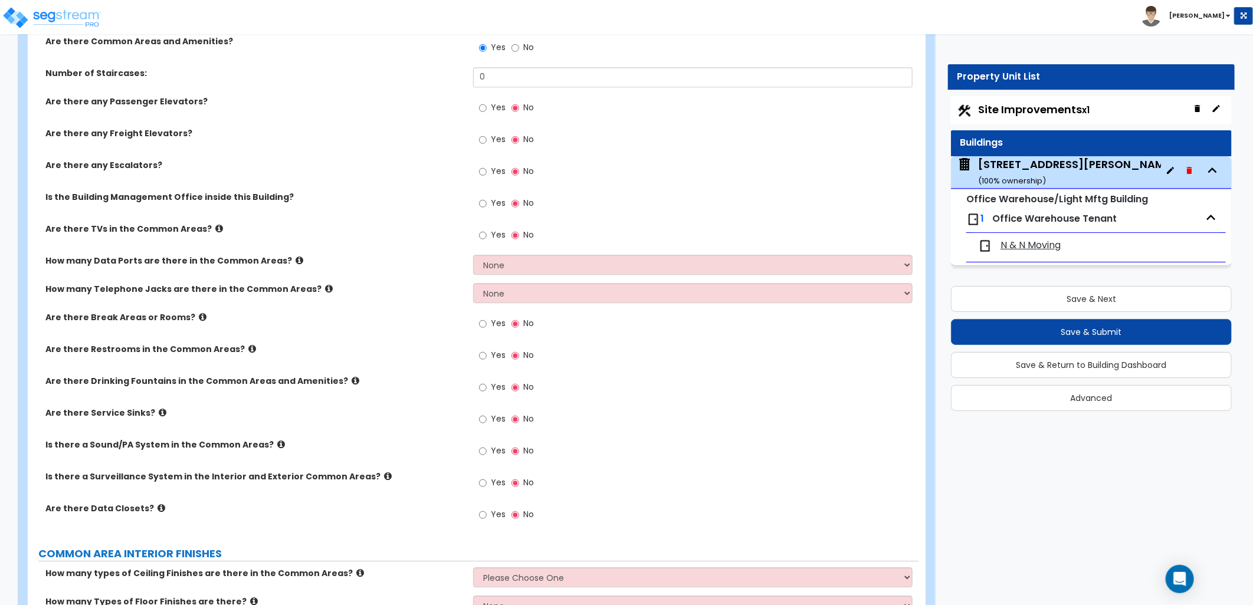
scroll to position [2079, 0]
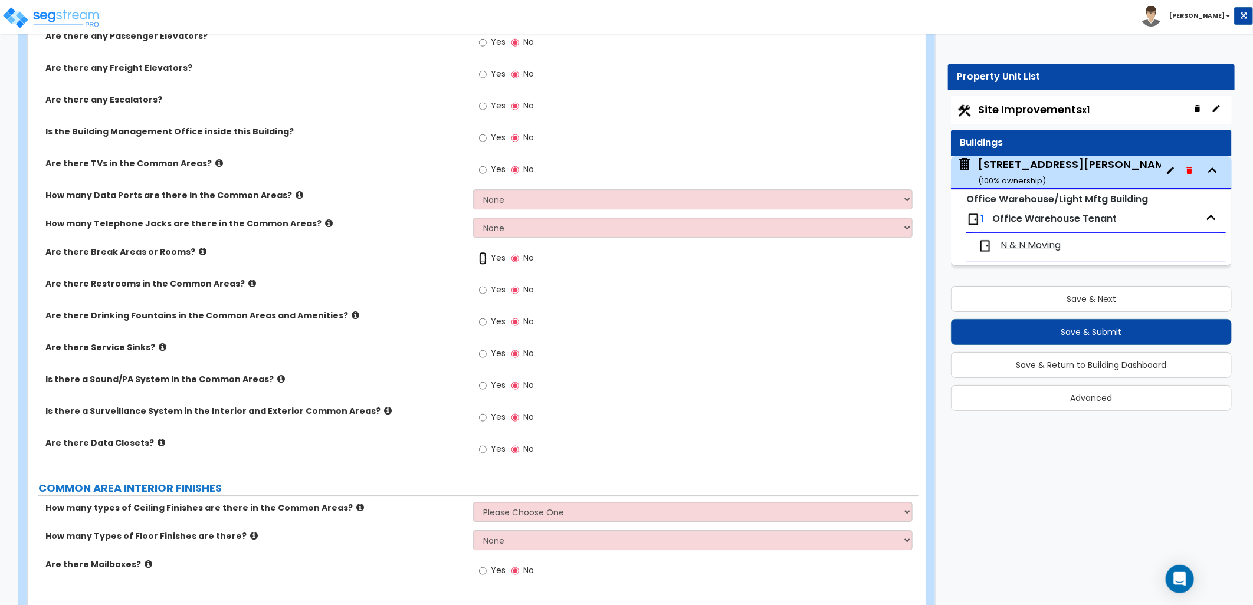
drag, startPoint x: 481, startPoint y: 257, endPoint x: 464, endPoint y: 264, distance: 18.3
click at [480, 257] on input "Yes" at bounding box center [483, 258] width 8 height 13
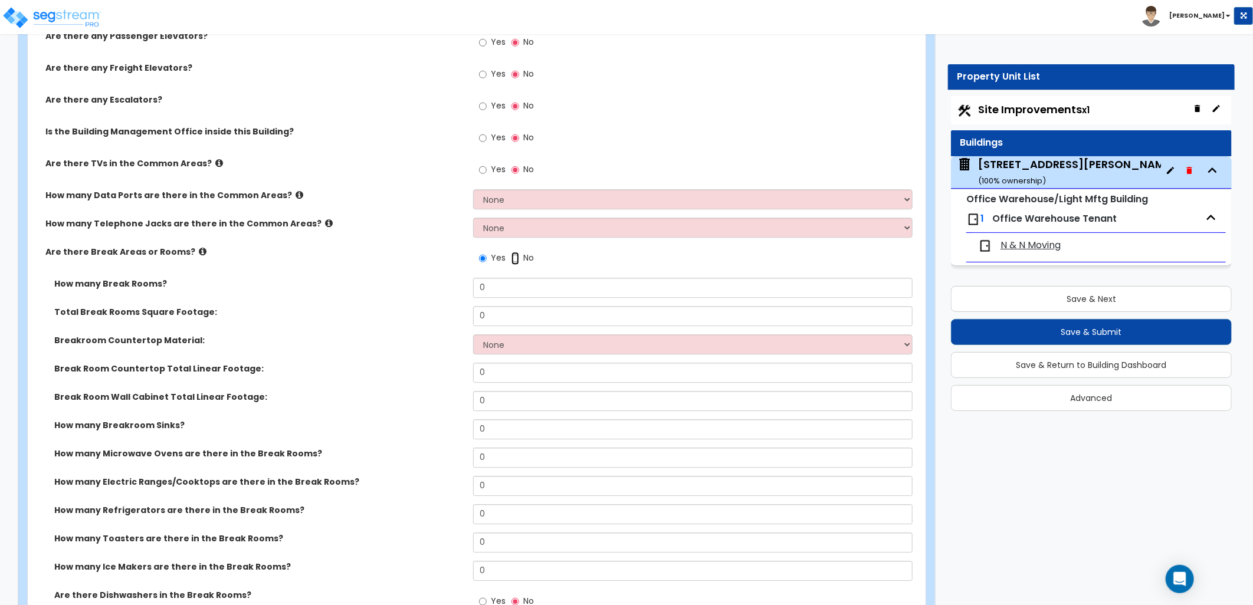
click at [514, 257] on input "No" at bounding box center [516, 258] width 8 height 13
radio input "false"
radio input "true"
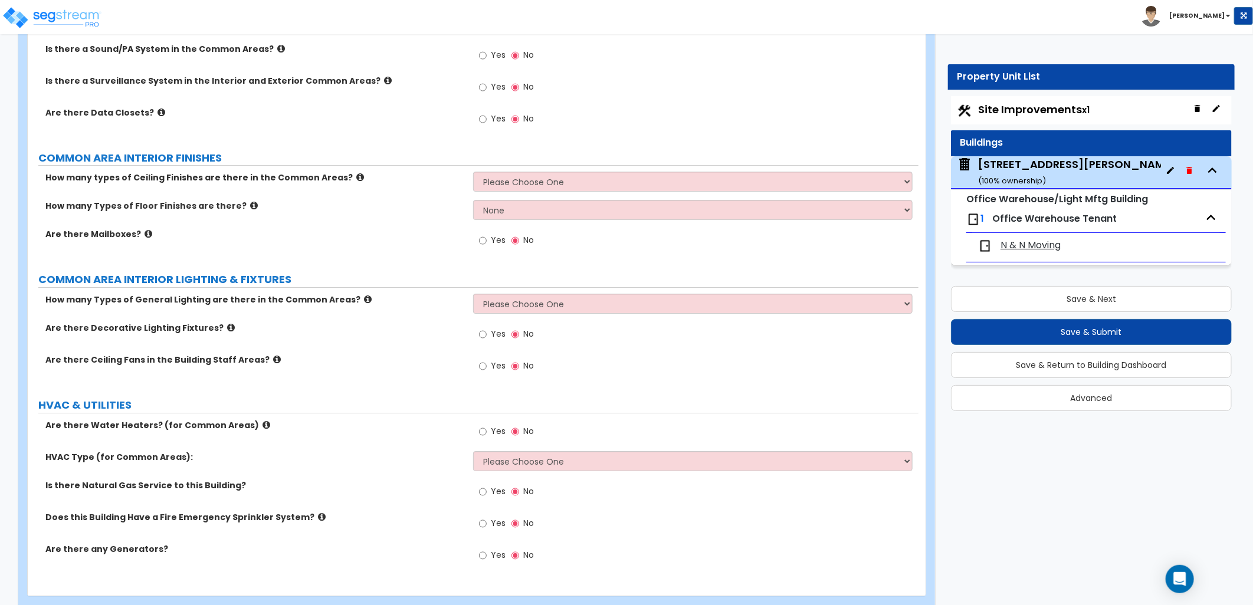
scroll to position [2433, 0]
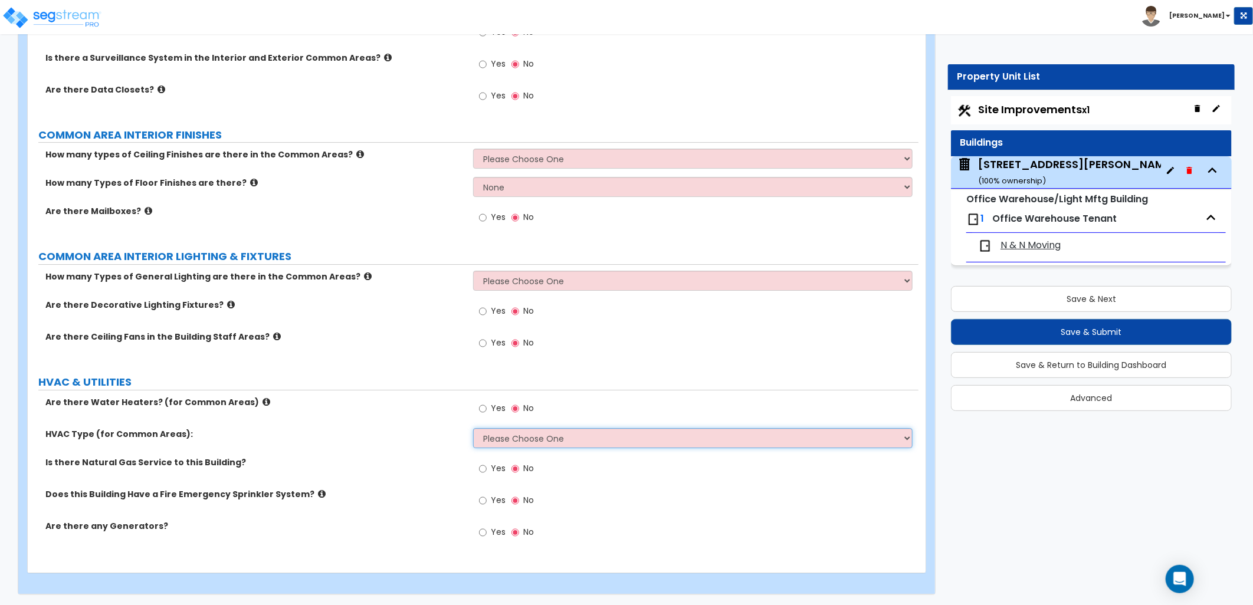
click at [522, 435] on select "Please Choose One Rooftop Unit Furnace-Condenser Forced Air Split Heating/Cooli…" at bounding box center [693, 438] width 440 height 20
select select "1"
click at [473, 428] on select "Please Choose One Rooftop Unit Furnace-Condenser Forced Air Split Heating/Cooli…" at bounding box center [693, 438] width 440 height 20
